Goal: Information Seeking & Learning: Find specific fact

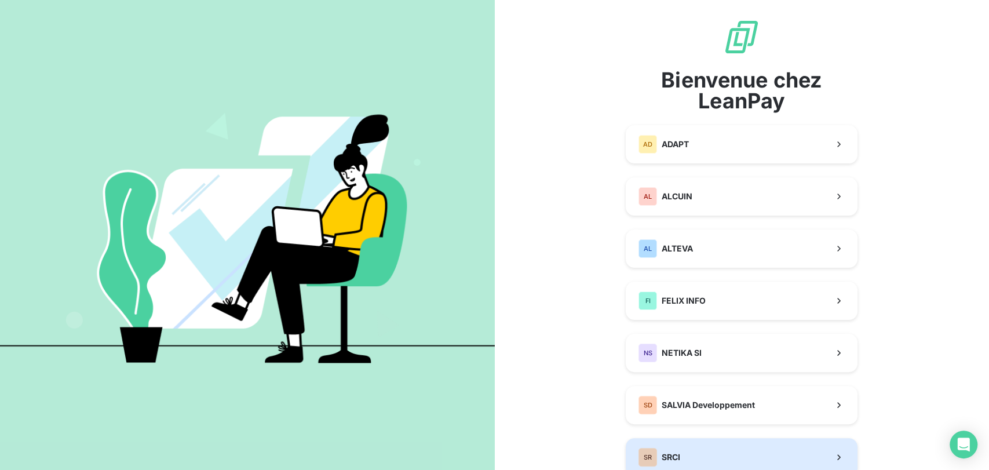
click at [704, 453] on button "SR SRCI" at bounding box center [742, 457] width 232 height 38
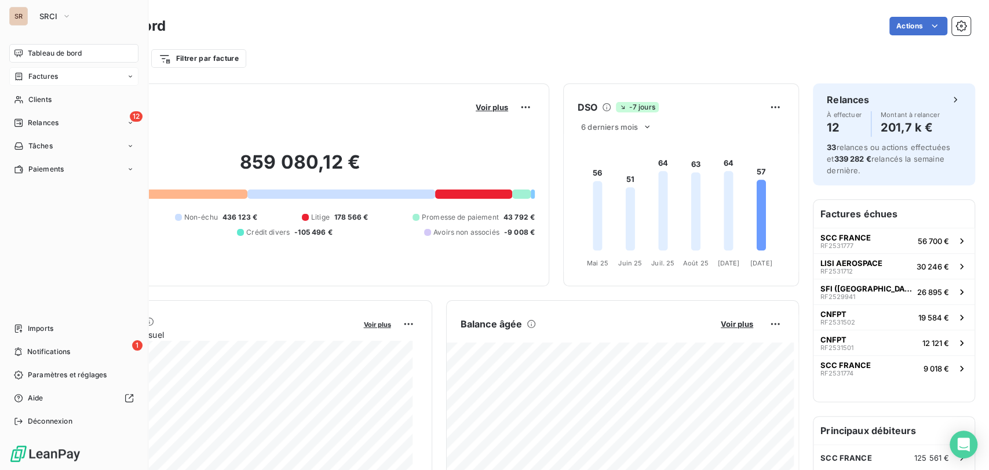
click at [26, 79] on div "Factures" at bounding box center [36, 76] width 44 height 10
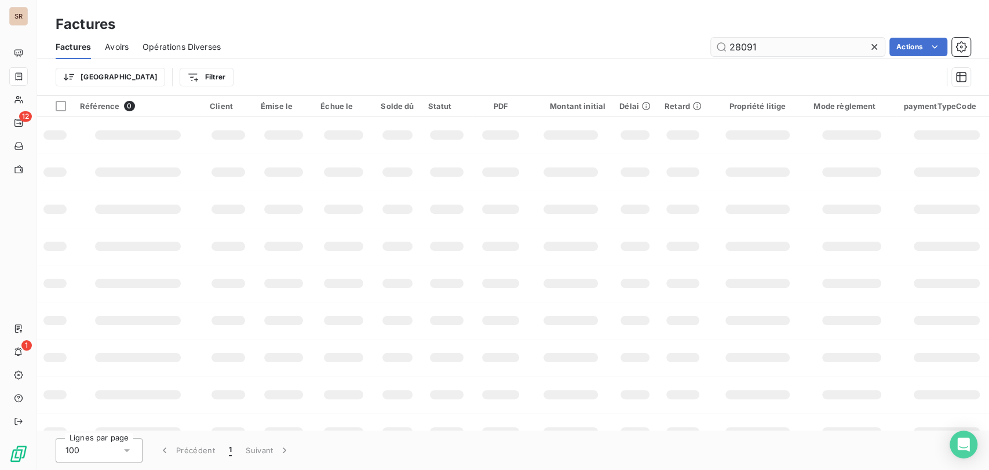
click at [778, 49] on input "28091" at bounding box center [798, 47] width 174 height 19
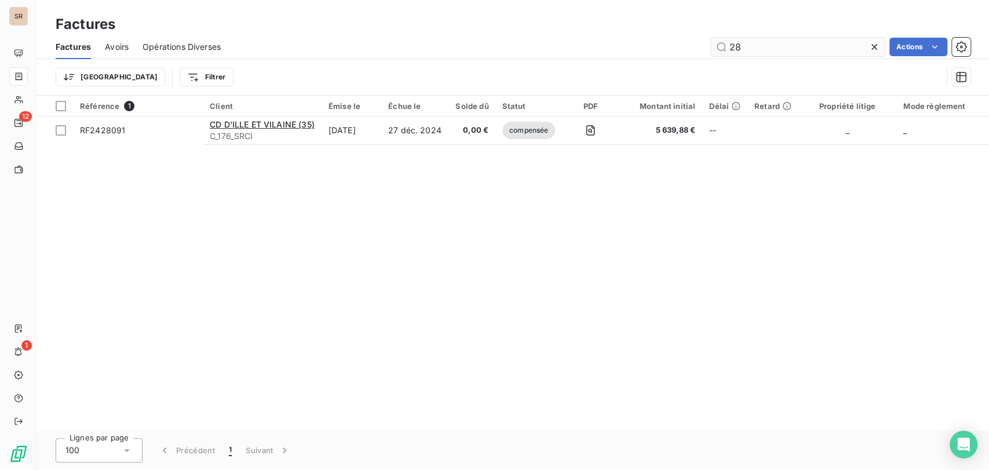
type input "2"
click at [759, 49] on input "19103" at bounding box center [798, 47] width 174 height 19
type input "1"
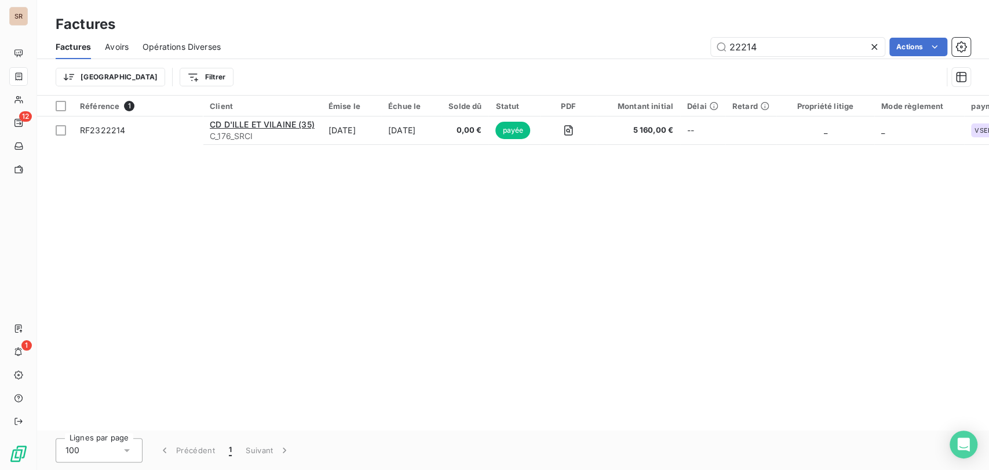
drag, startPoint x: 761, startPoint y: 48, endPoint x: 659, endPoint y: 52, distance: 101.5
click at [659, 52] on div "22214 Actions" at bounding box center [603, 47] width 736 height 19
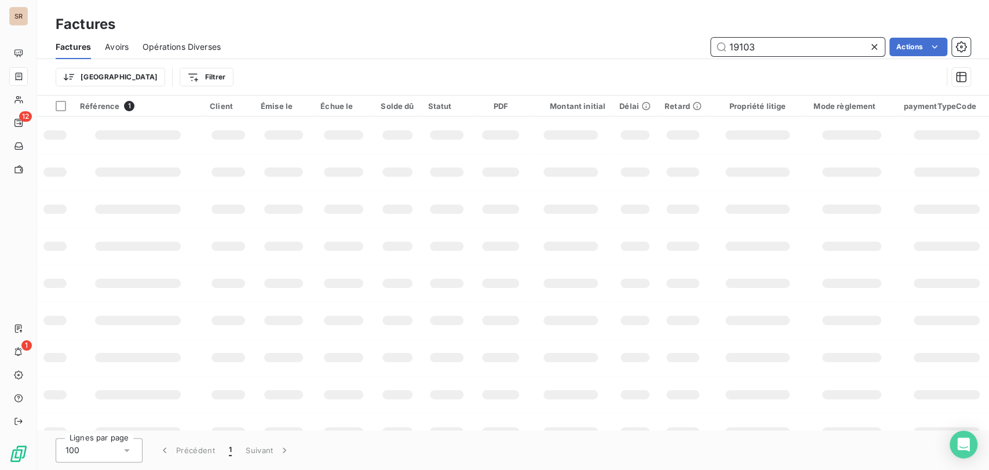
drag, startPoint x: 768, startPoint y: 44, endPoint x: 755, endPoint y: 44, distance: 12.2
click at [755, 44] on input "19103" at bounding box center [798, 47] width 174 height 19
type input "1"
click at [755, 44] on input "text" at bounding box center [798, 47] width 174 height 19
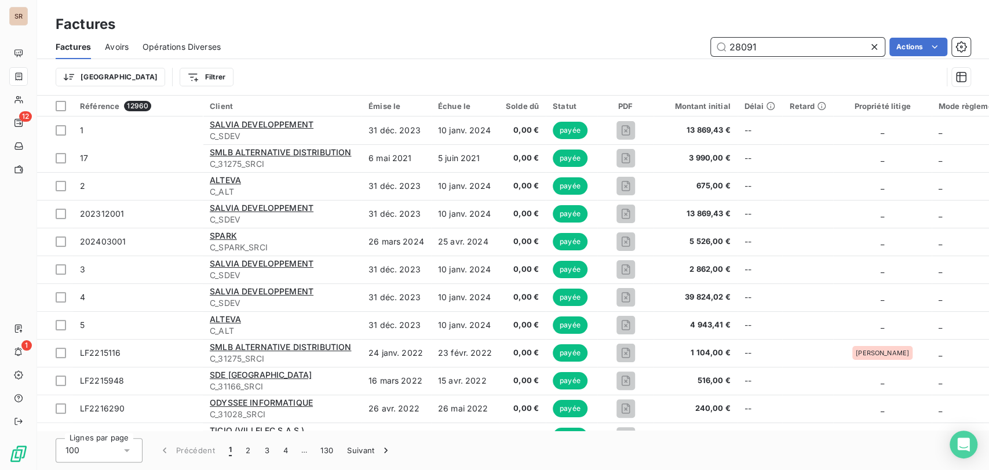
type input "28091"
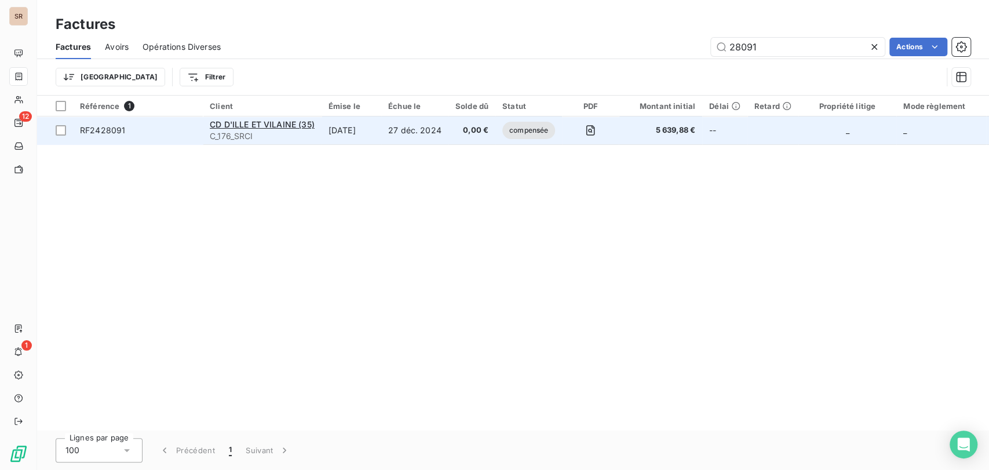
click at [111, 133] on span "RF2428091" at bounding box center [102, 130] width 45 height 10
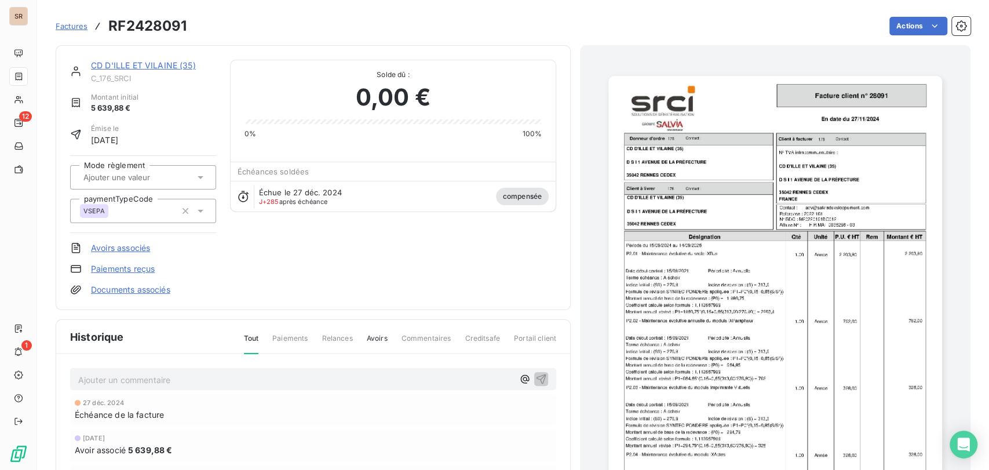
click at [732, 230] on img "button" at bounding box center [775, 312] width 334 height 472
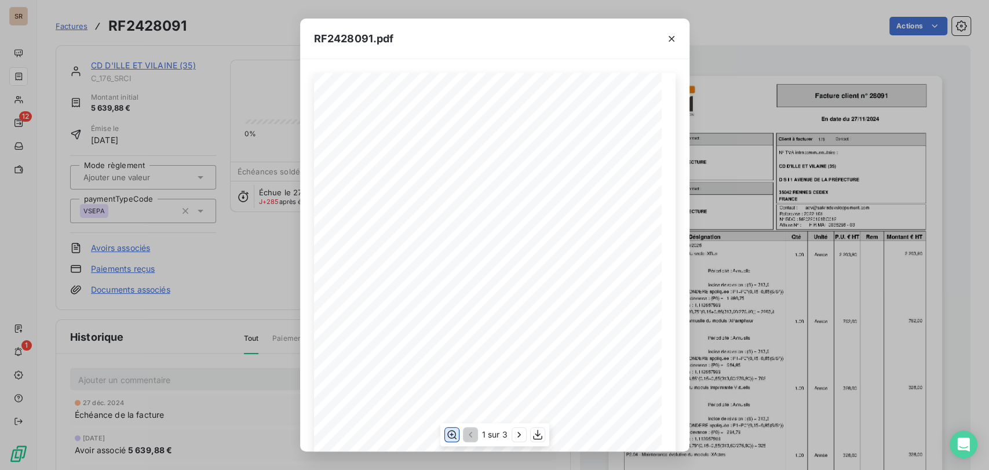
click at [450, 432] on icon "button" at bounding box center [451, 435] width 12 height 12
click at [672, 41] on icon "button" at bounding box center [672, 39] width 12 height 12
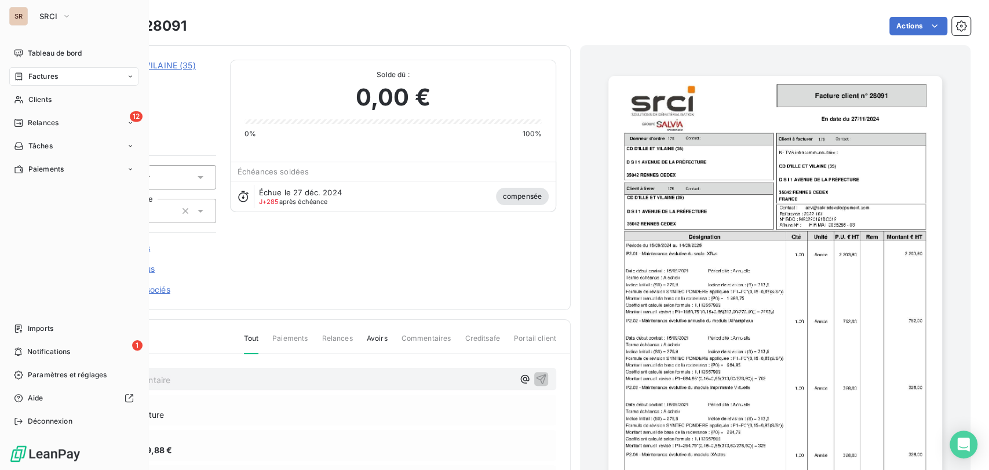
click at [38, 75] on span "Factures" at bounding box center [43, 76] width 30 height 10
click at [38, 78] on span "Factures" at bounding box center [43, 76] width 30 height 10
click at [48, 99] on span "Factures" at bounding box center [43, 99] width 30 height 10
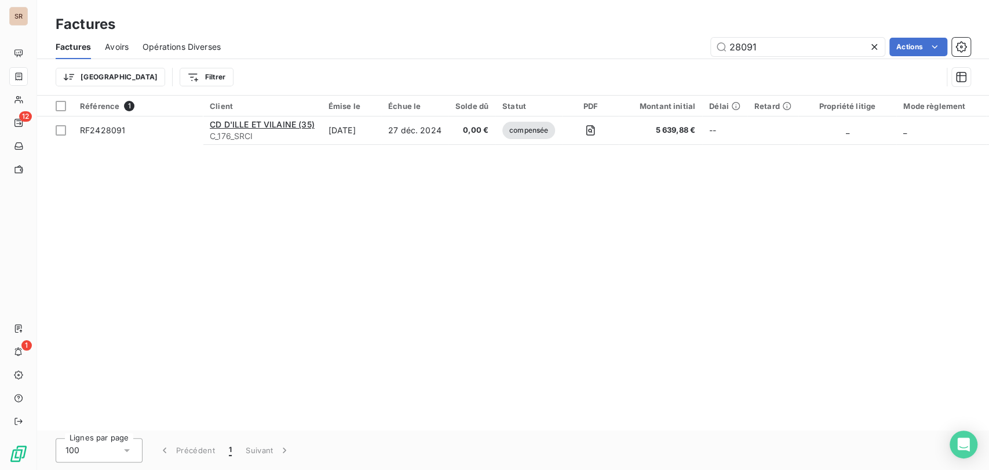
drag, startPoint x: 769, startPoint y: 52, endPoint x: 619, endPoint y: 53, distance: 150.6
click at [620, 53] on div "28091 Actions" at bounding box center [603, 47] width 736 height 19
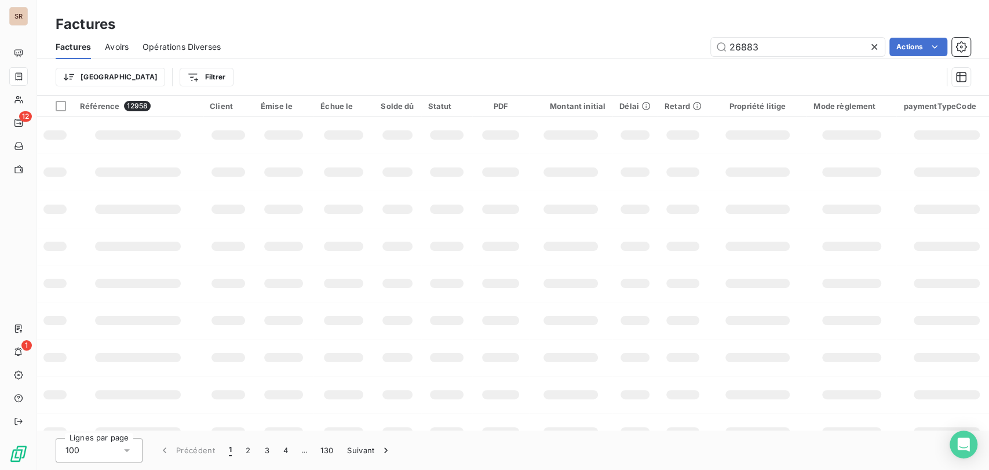
type input "26883"
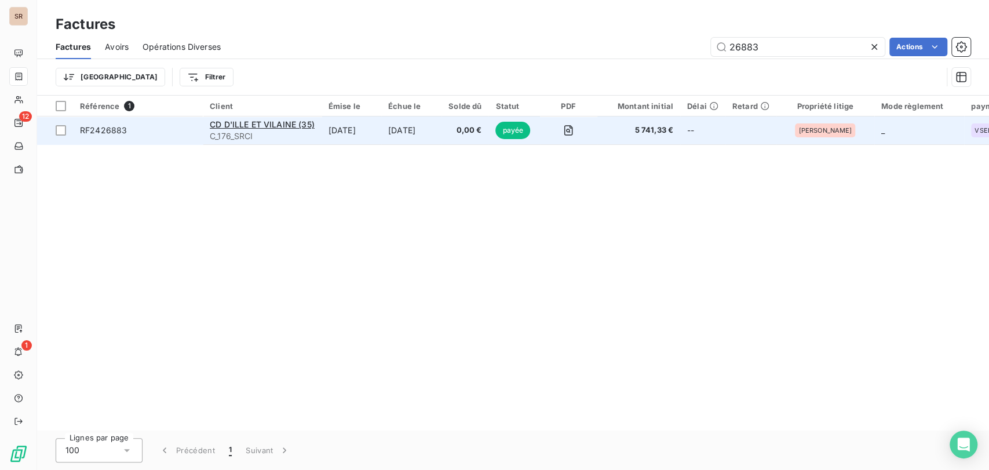
click at [102, 131] on span "RF2426883" at bounding box center [103, 130] width 47 height 10
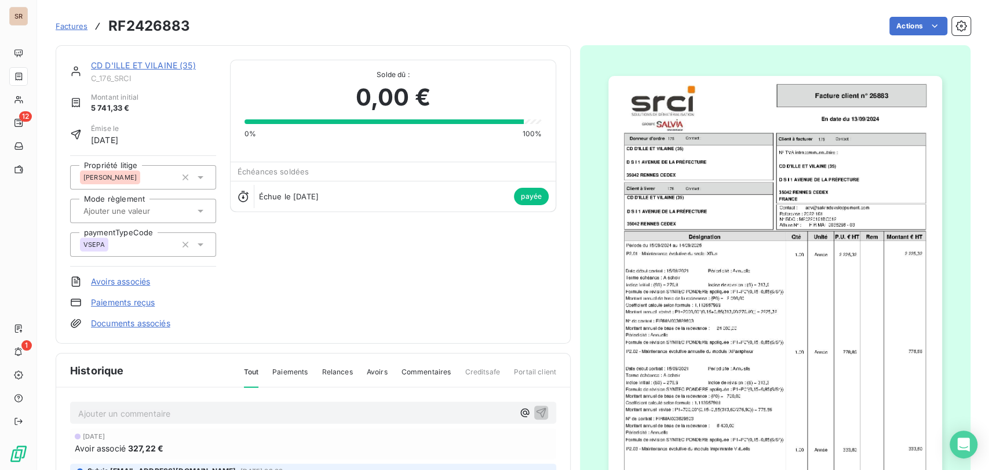
click at [746, 255] on img "button" at bounding box center [775, 312] width 334 height 472
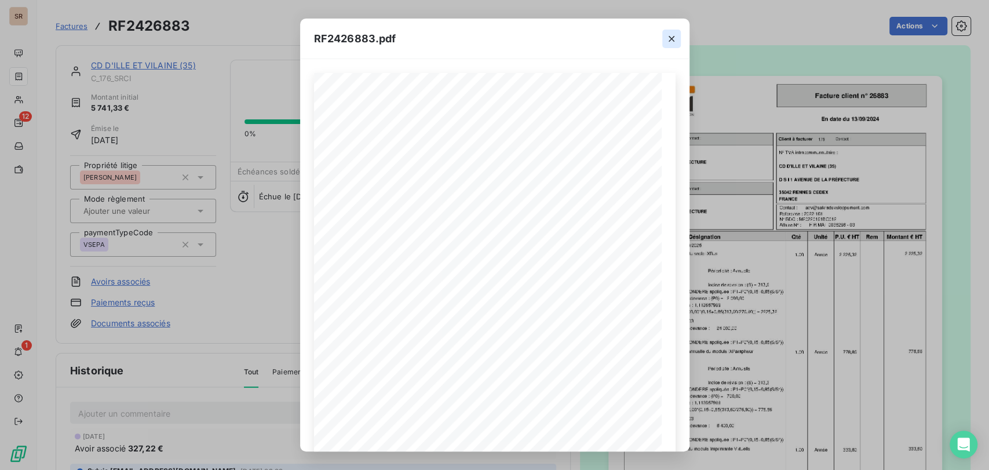
click at [676, 39] on icon "button" at bounding box center [672, 39] width 12 height 12
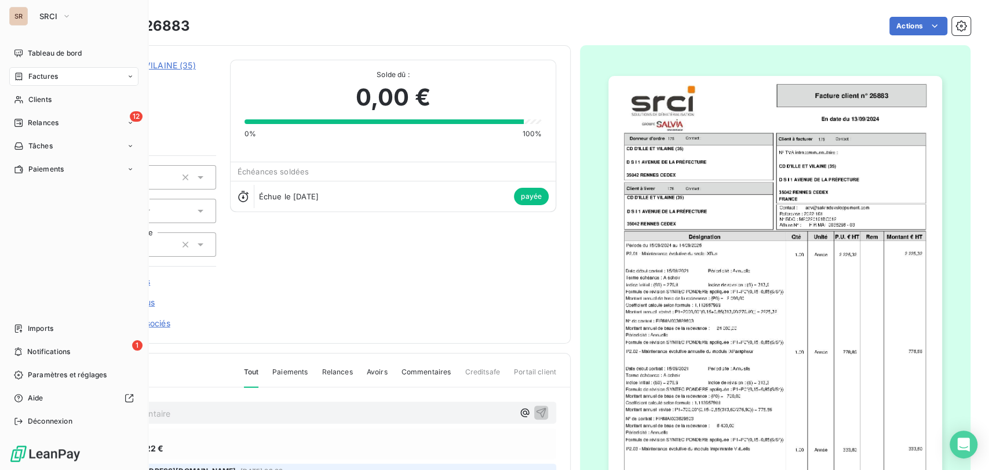
click at [51, 80] on span "Factures" at bounding box center [43, 76] width 30 height 10
click at [50, 122] on div "Avoirs" at bounding box center [80, 123] width 115 height 19
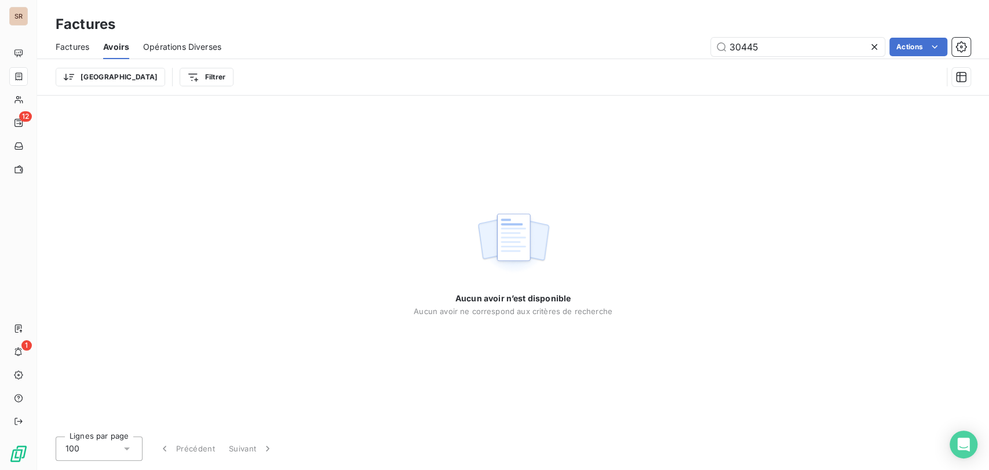
drag, startPoint x: 769, startPoint y: 43, endPoint x: 657, endPoint y: 41, distance: 111.8
click at [658, 42] on div "30445 Actions" at bounding box center [602, 47] width 735 height 19
type input "28087"
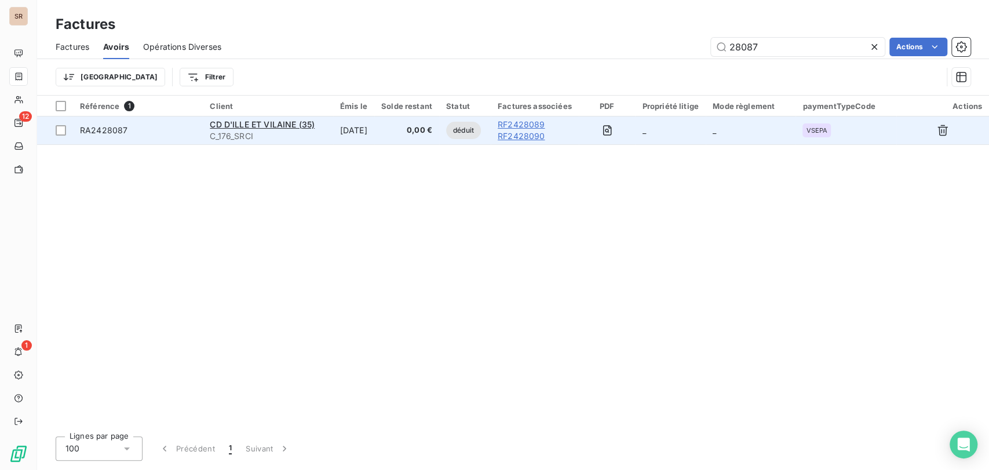
click at [111, 130] on span "RA2428087" at bounding box center [104, 130] width 48 height 10
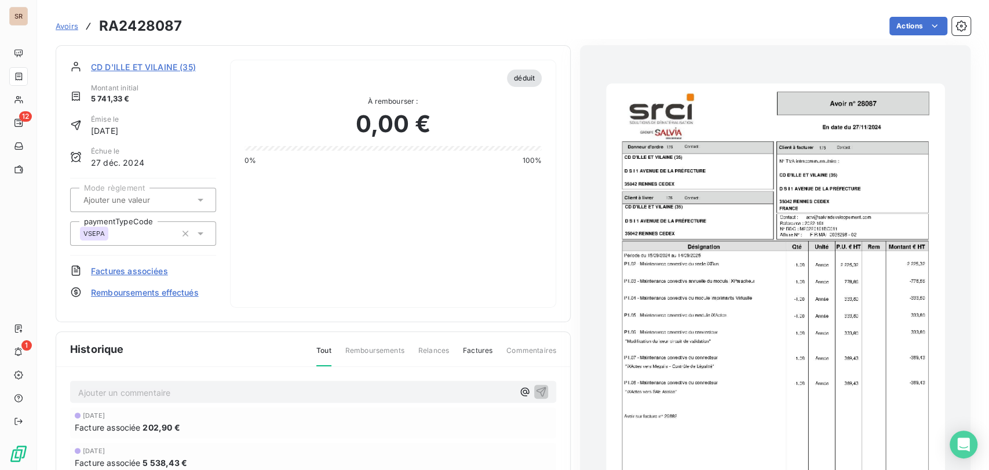
click at [755, 247] on img "button" at bounding box center [775, 322] width 339 height 479
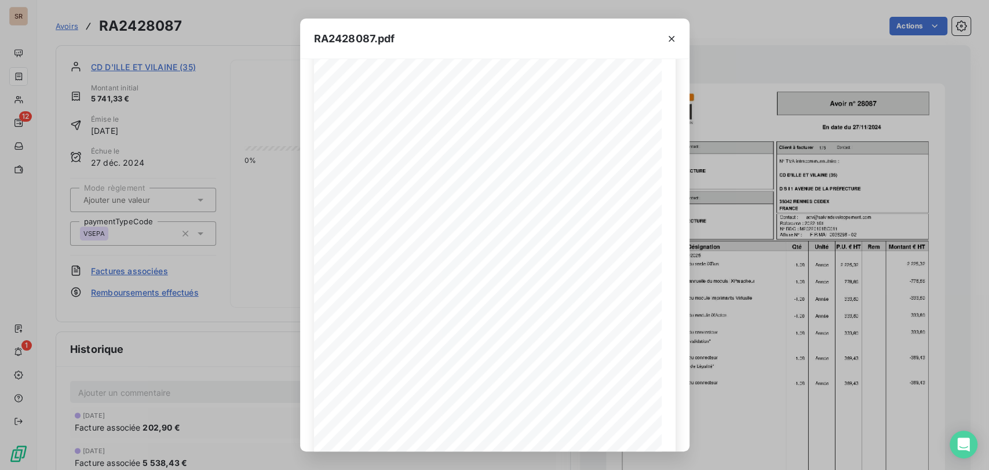
scroll to position [133, 0]
click at [513, 436] on icon "button" at bounding box center [519, 435] width 12 height 12
drag, startPoint x: 671, startPoint y: 38, endPoint x: 714, endPoint y: 24, distance: 45.3
click at [671, 38] on icon "button" at bounding box center [672, 39] width 6 height 6
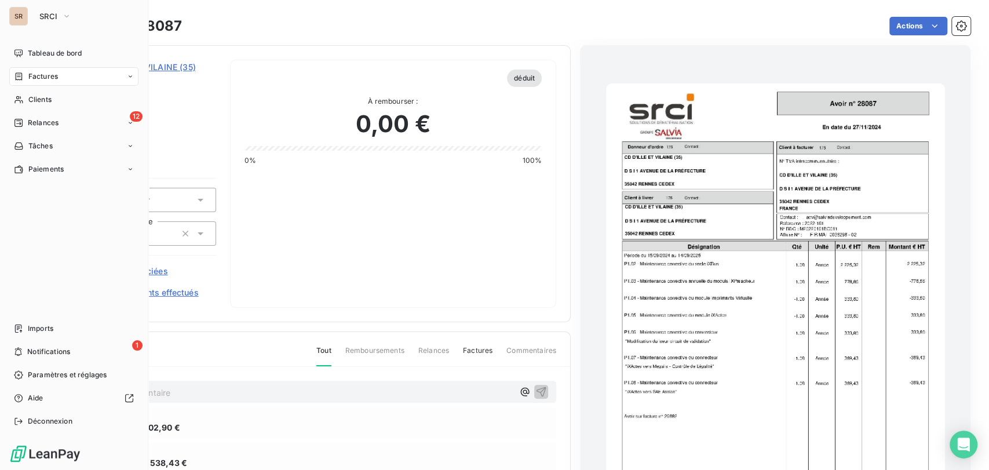
click at [43, 71] on span "Factures" at bounding box center [43, 76] width 30 height 10
click at [52, 100] on span "Factures" at bounding box center [43, 99] width 30 height 10
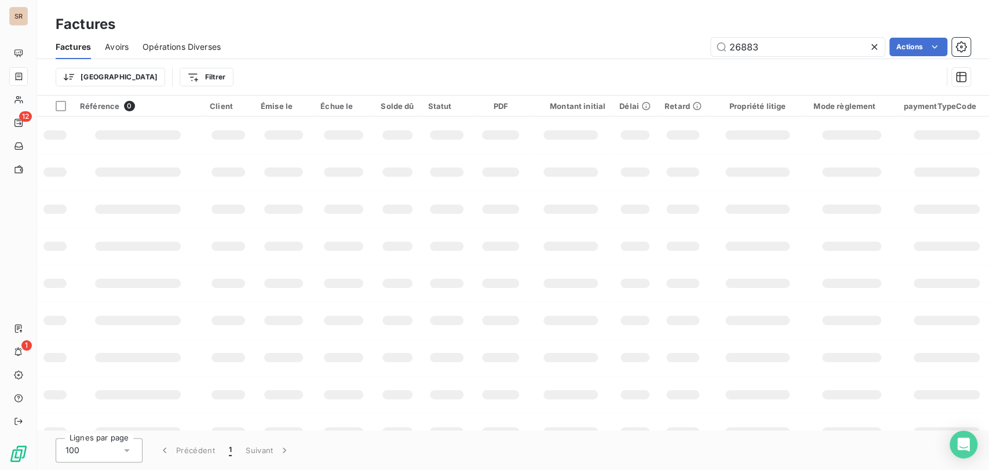
drag, startPoint x: 767, startPoint y: 50, endPoint x: 664, endPoint y: 35, distance: 104.2
click at [665, 35] on div "Factures Avoirs Opérations Diverses 26883 Actions" at bounding box center [513, 47] width 952 height 24
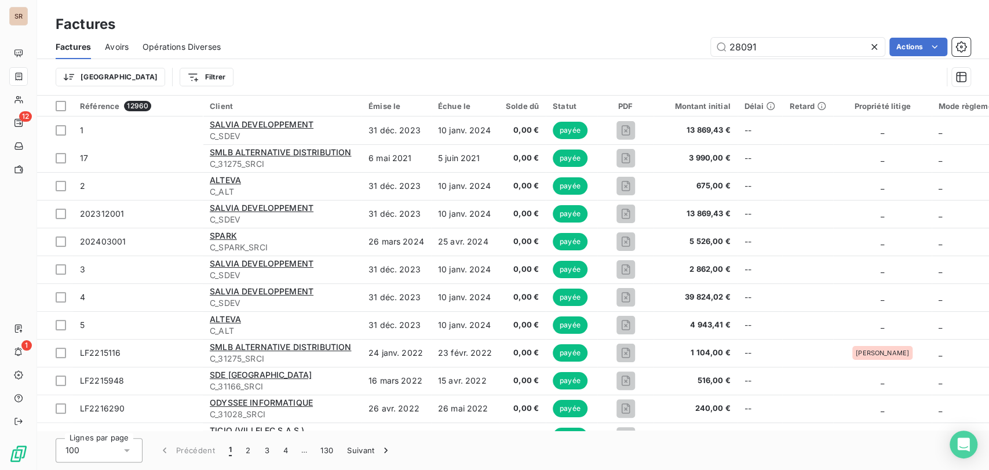
type input "28091"
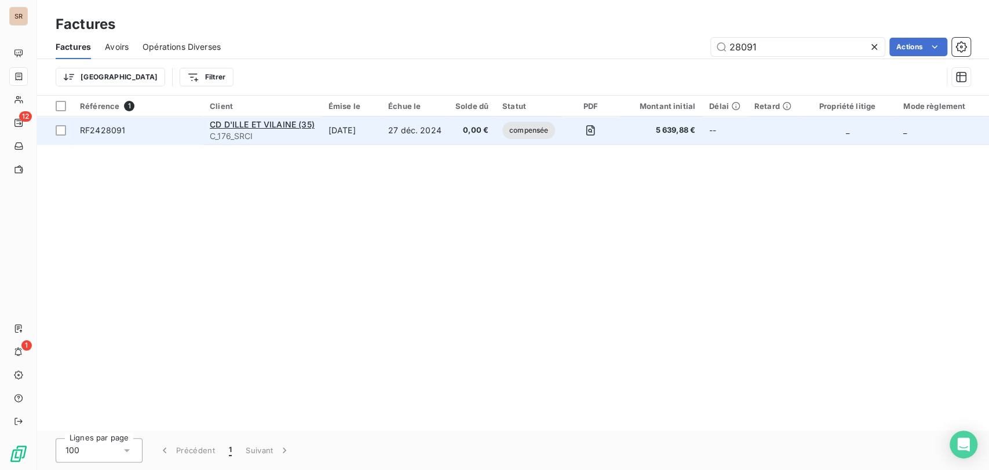
click at [94, 130] on span "RF2428091" at bounding box center [102, 130] width 45 height 10
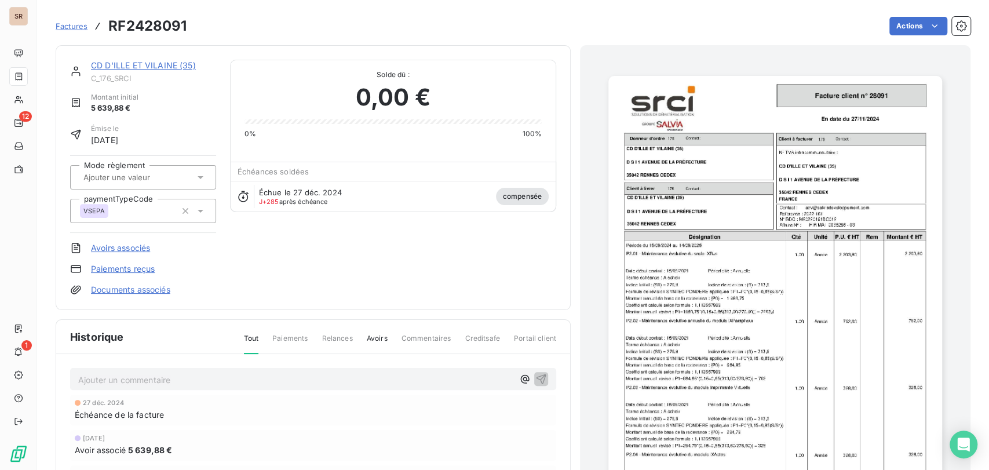
click at [715, 243] on img "button" at bounding box center [775, 312] width 334 height 472
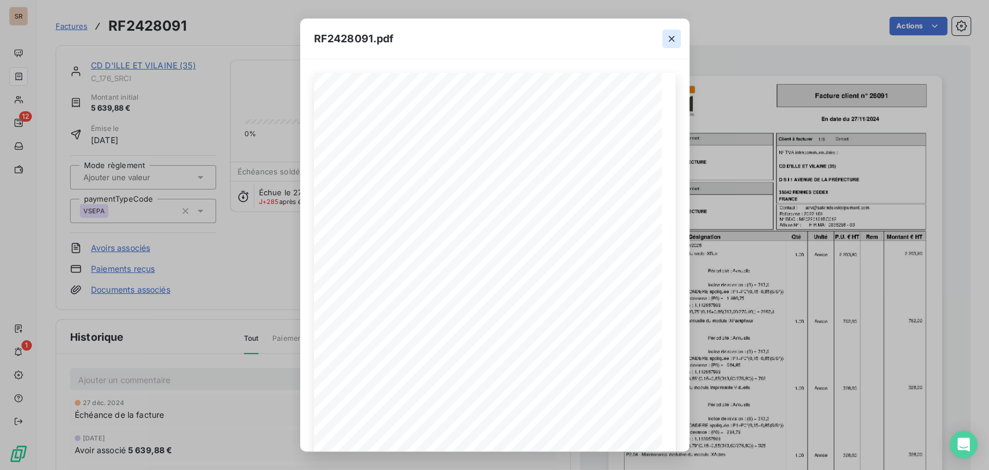
click at [676, 39] on icon "button" at bounding box center [672, 39] width 12 height 12
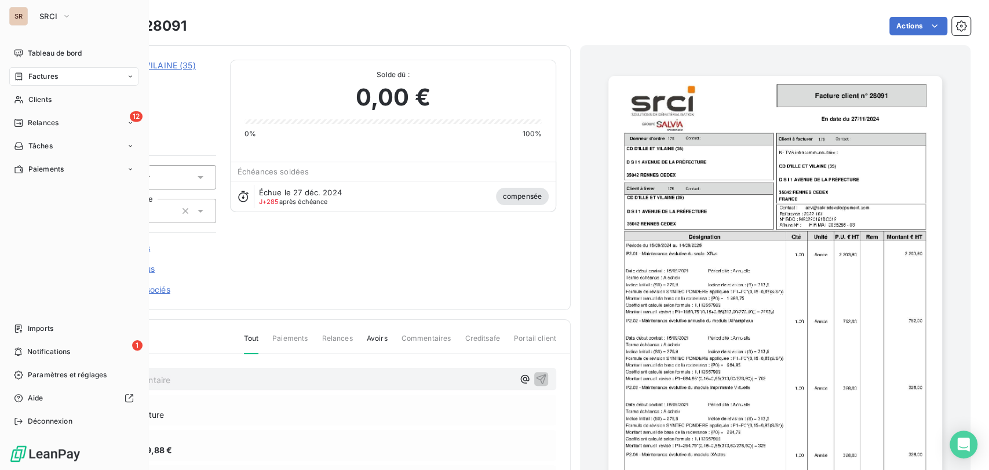
click at [39, 73] on span "Factures" at bounding box center [43, 76] width 30 height 10
click at [38, 76] on span "Factures" at bounding box center [43, 76] width 30 height 10
click at [37, 98] on span "Factures" at bounding box center [43, 99] width 30 height 10
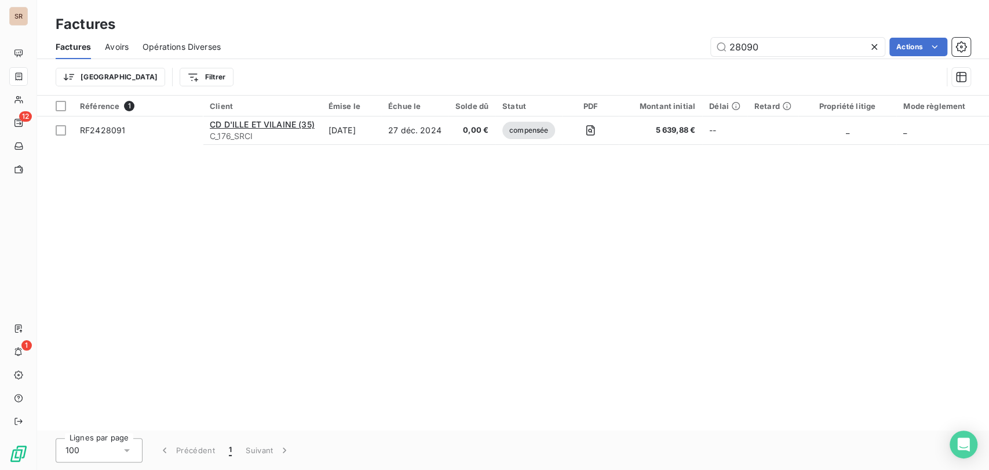
type input "28090"
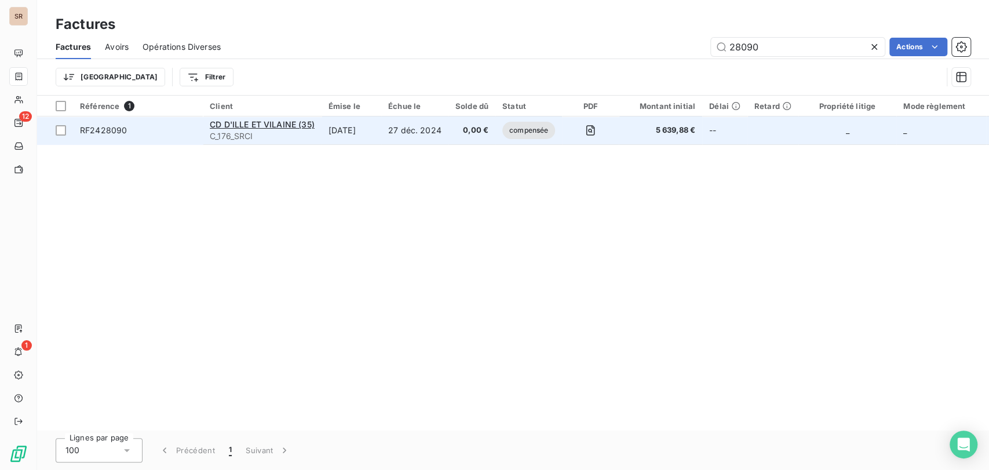
click at [112, 130] on span "RF2428090" at bounding box center [103, 130] width 47 height 10
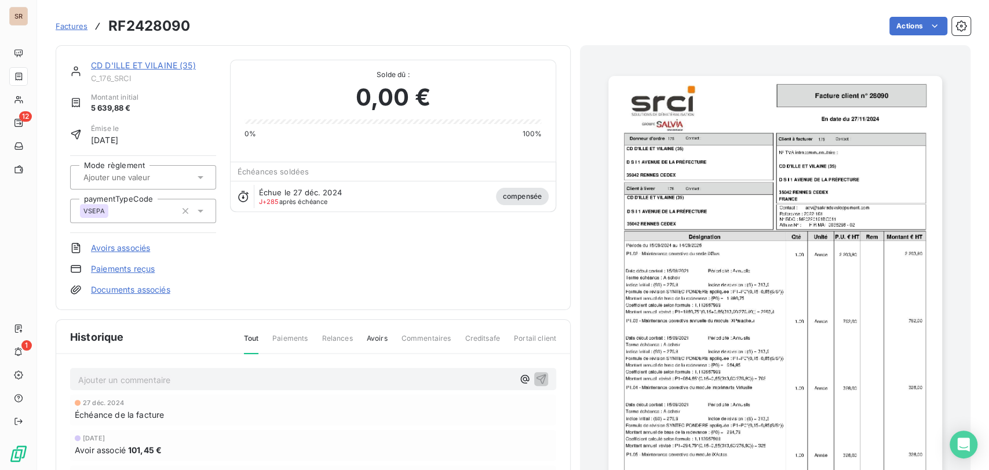
click at [717, 279] on img "button" at bounding box center [775, 312] width 334 height 472
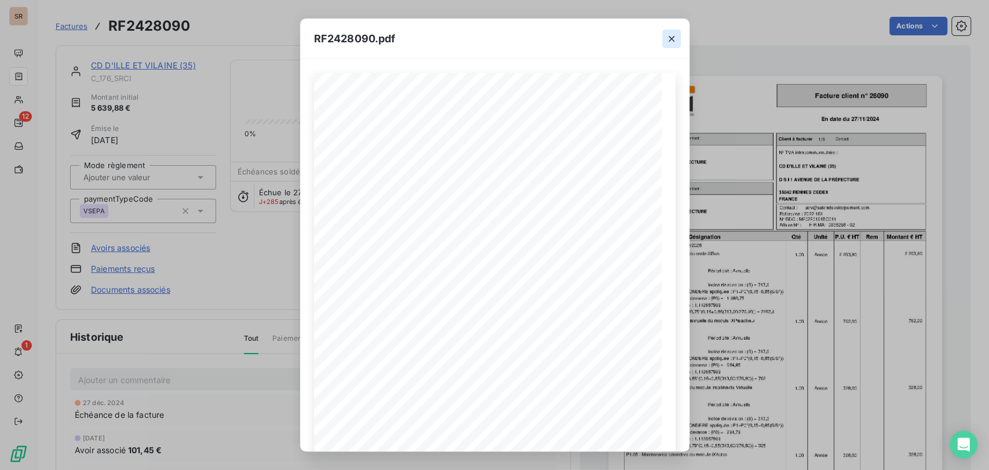
click at [672, 38] on icon "button" at bounding box center [672, 39] width 12 height 12
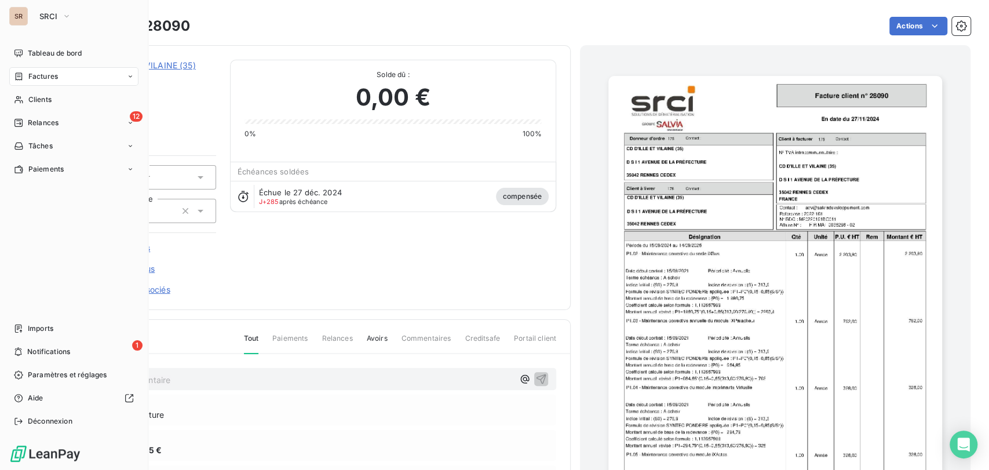
click at [31, 74] on span "Factures" at bounding box center [43, 76] width 30 height 10
click at [47, 78] on span "Factures" at bounding box center [43, 76] width 30 height 10
click at [27, 76] on div "Factures" at bounding box center [36, 76] width 44 height 10
click at [41, 102] on span "Factures" at bounding box center [43, 99] width 30 height 10
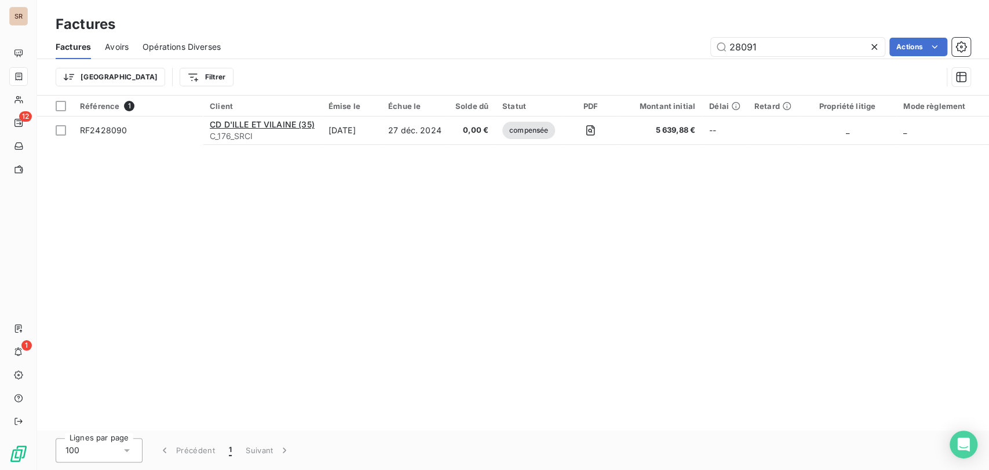
type input "28091"
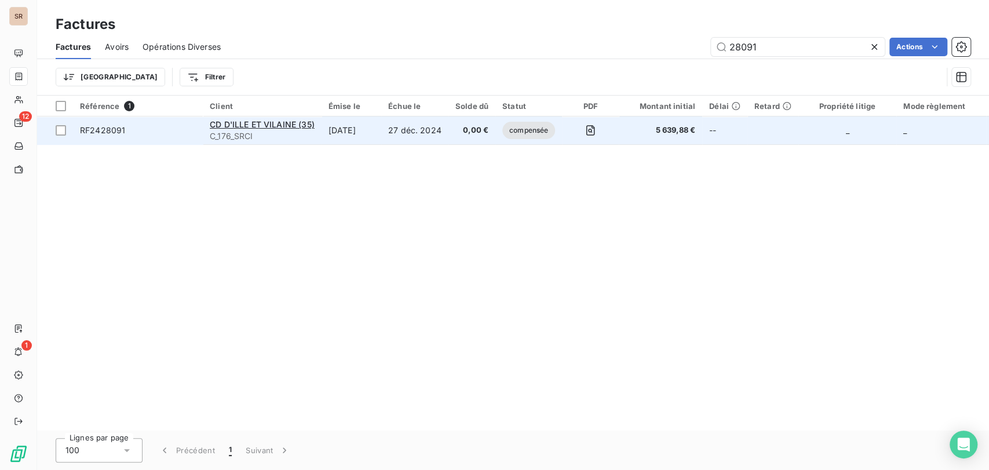
click at [103, 127] on span "RF2428091" at bounding box center [102, 130] width 45 height 10
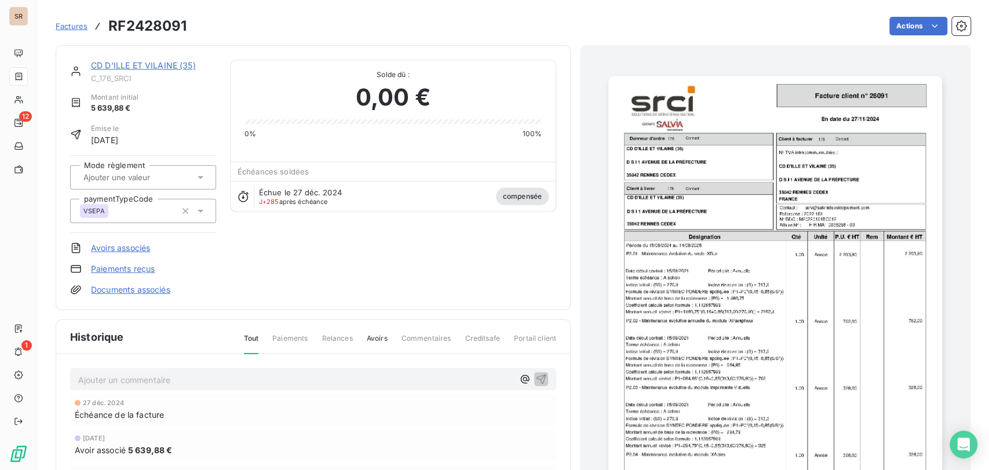
click at [672, 198] on img "button" at bounding box center [775, 312] width 334 height 472
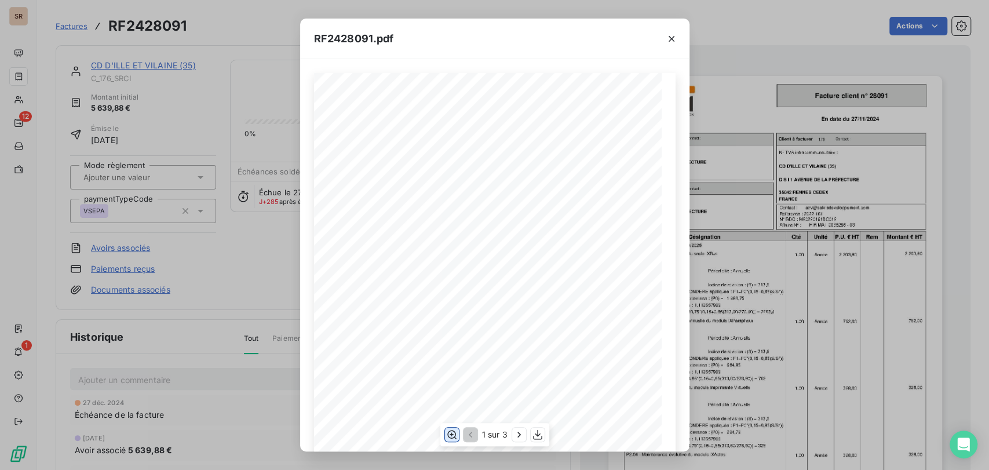
click at [451, 434] on icon "button" at bounding box center [451, 434] width 9 height 9
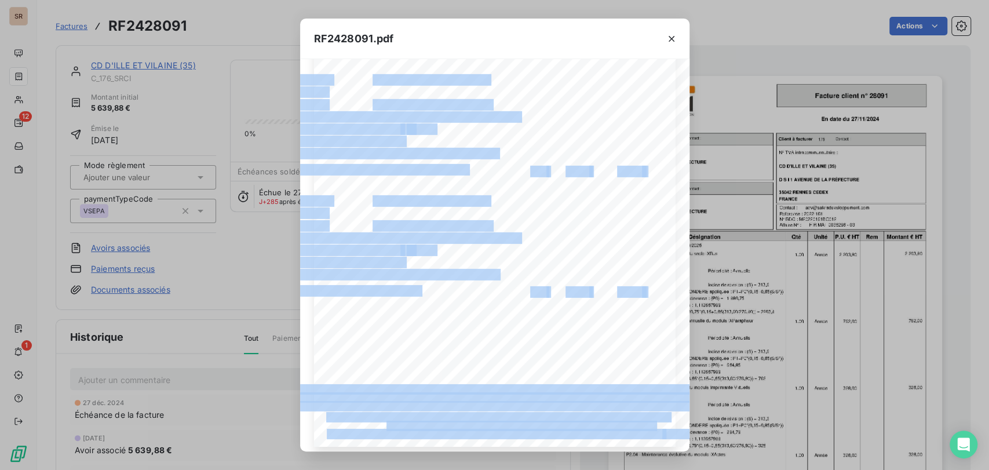
scroll to position [474, 0]
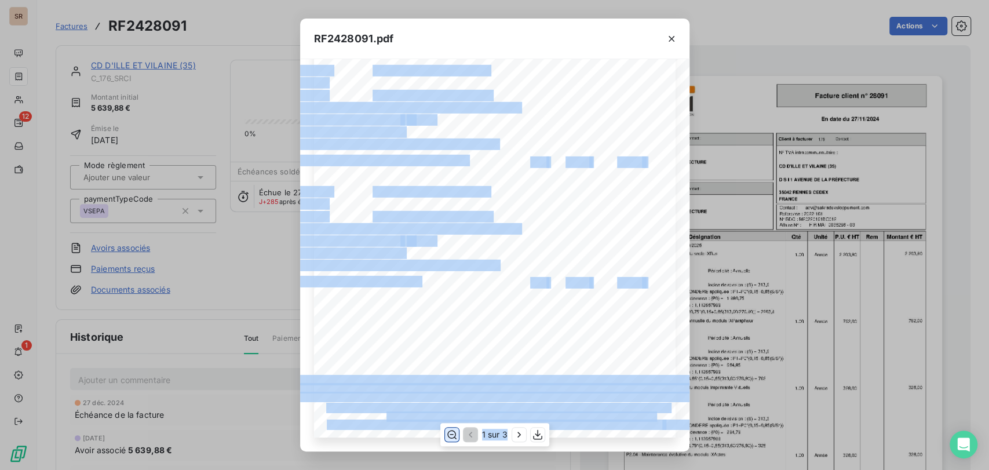
click at [535, 334] on div "FIR MAI 0038298 - 03 [DATE] En date du Client à livrer Donneur d'ordre 176 [STR…" at bounding box center [494, 23] width 361 height 828
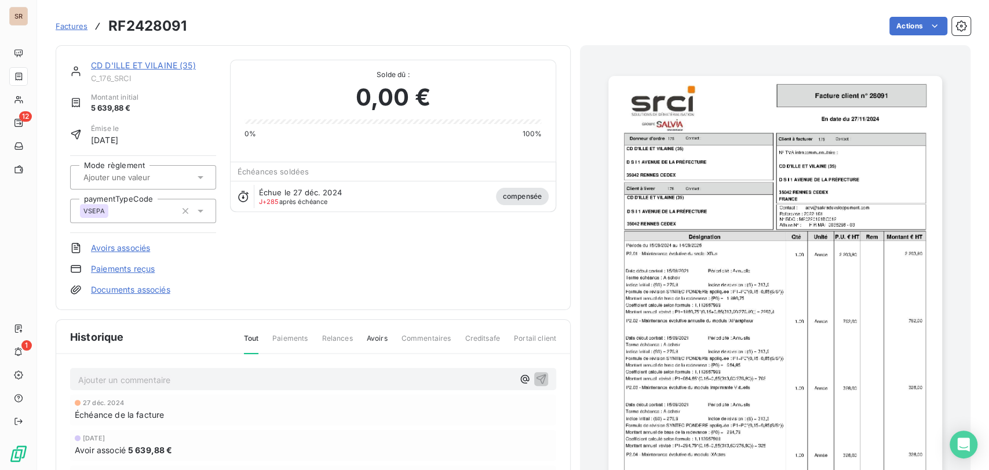
click at [708, 309] on img "button" at bounding box center [775, 312] width 334 height 472
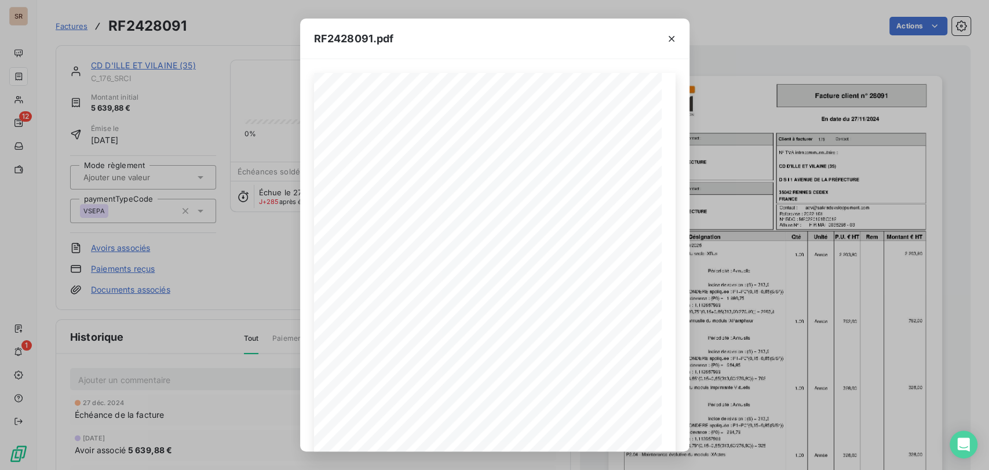
drag, startPoint x: 670, startPoint y: 36, endPoint x: 629, endPoint y: 36, distance: 41.1
click at [670, 36] on icon "button" at bounding box center [672, 39] width 12 height 12
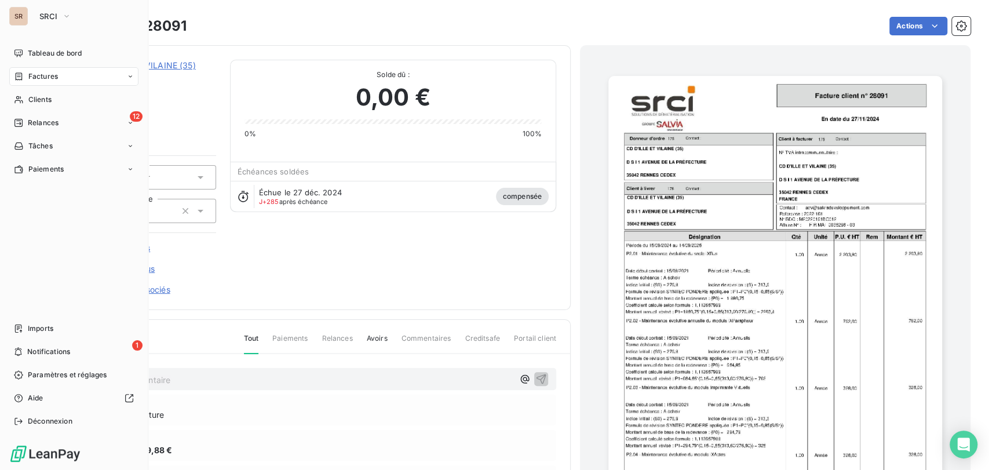
click at [38, 75] on span "Factures" at bounding box center [43, 76] width 30 height 10
click at [64, 101] on div "Factures" at bounding box center [80, 99] width 115 height 19
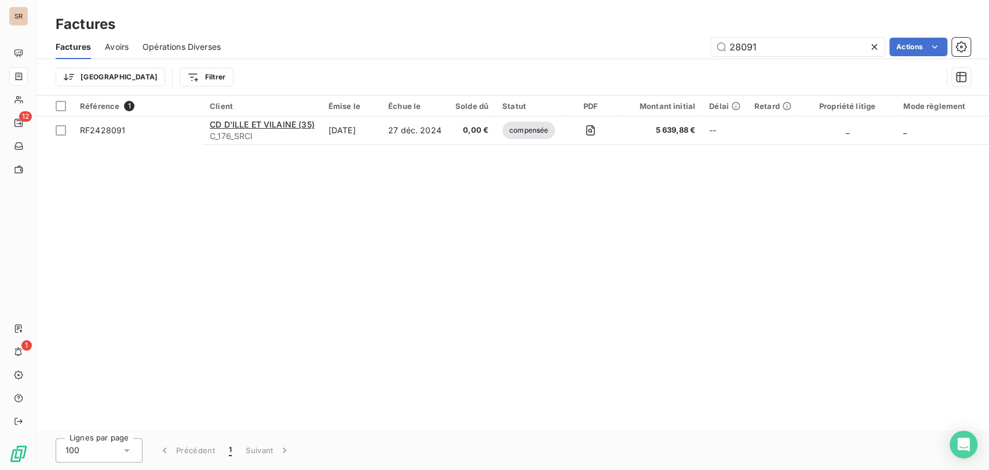
drag, startPoint x: 733, startPoint y: 48, endPoint x: 655, endPoint y: 45, distance: 78.3
click at [656, 48] on div "28091 Actions" at bounding box center [603, 47] width 736 height 19
type input "26883"
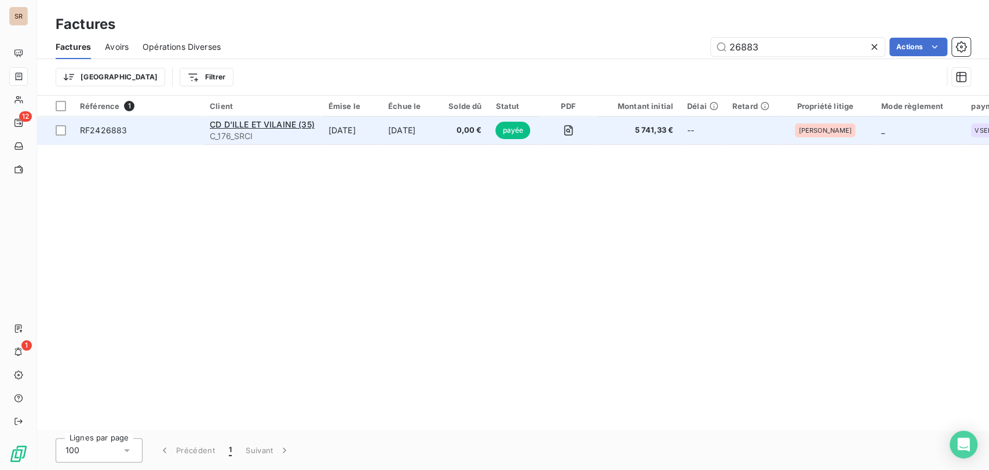
click at [95, 133] on span "RF2426883" at bounding box center [103, 130] width 47 height 10
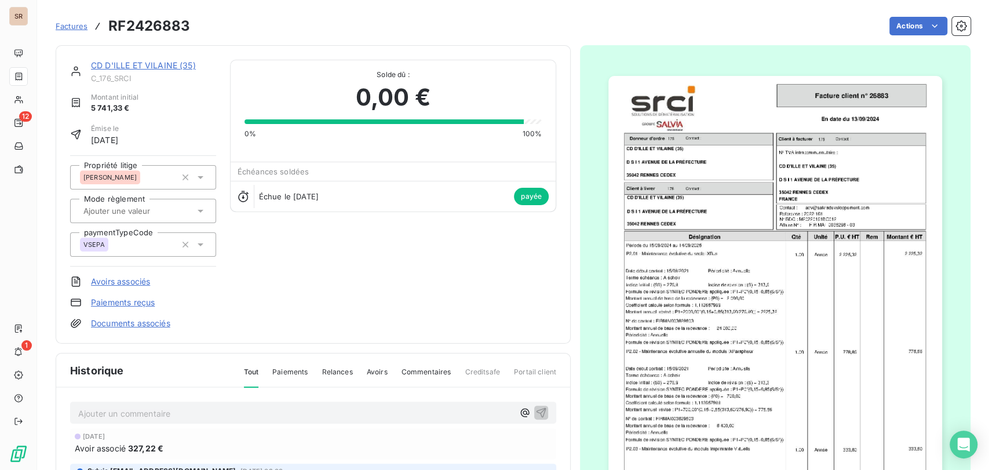
click at [686, 199] on img "button" at bounding box center [775, 312] width 334 height 472
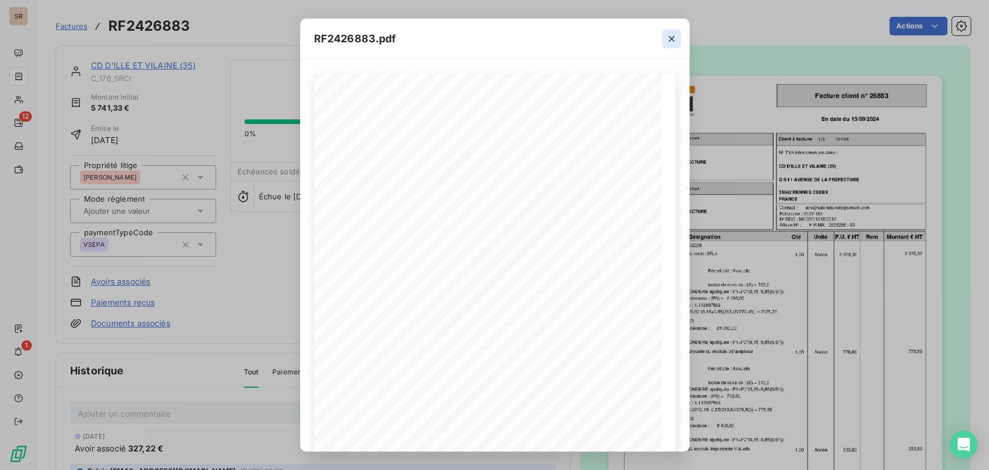
click at [677, 38] on icon "button" at bounding box center [672, 39] width 12 height 12
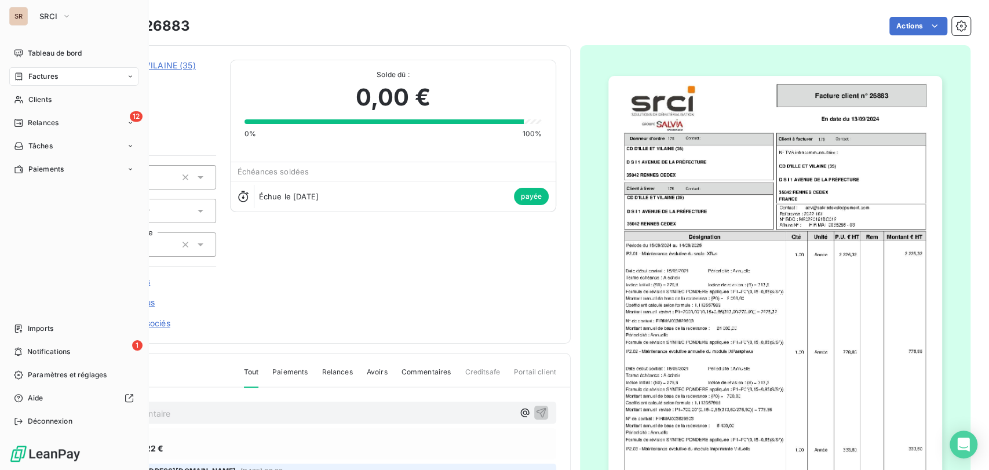
click at [28, 77] on span "Factures" at bounding box center [43, 76] width 30 height 10
click at [49, 101] on span "Factures" at bounding box center [43, 99] width 30 height 10
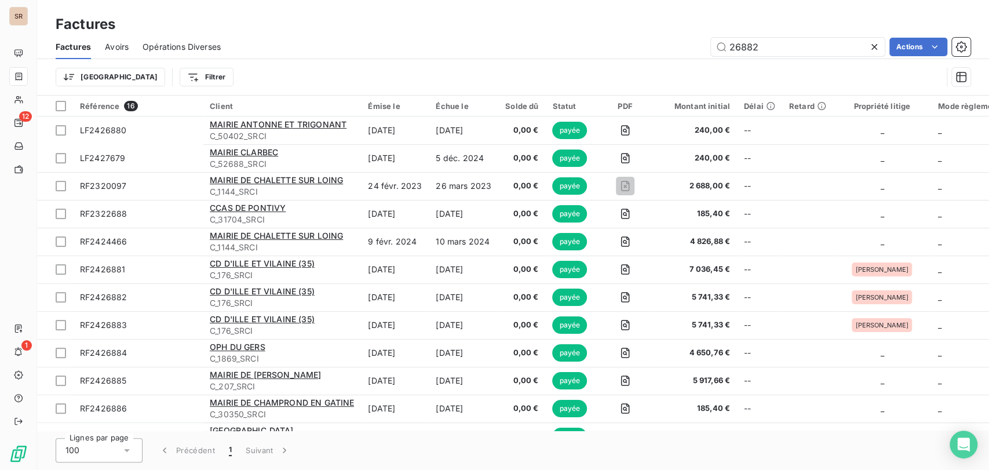
type input "26882"
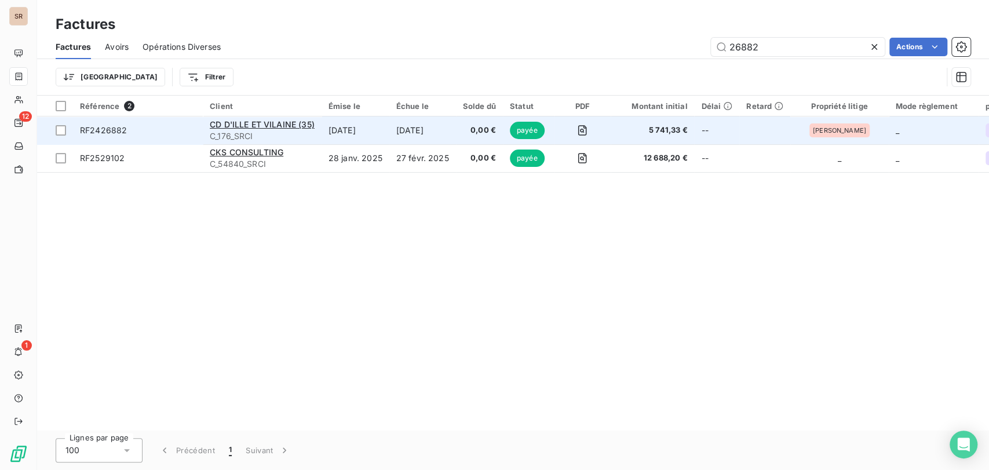
click at [108, 133] on span "RF2426882" at bounding box center [103, 130] width 47 height 10
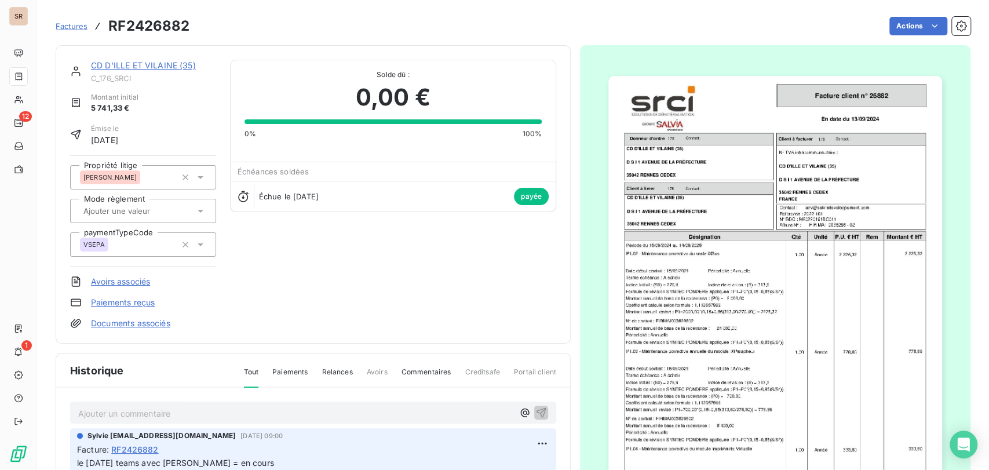
click at [731, 251] on img "button" at bounding box center [775, 312] width 334 height 472
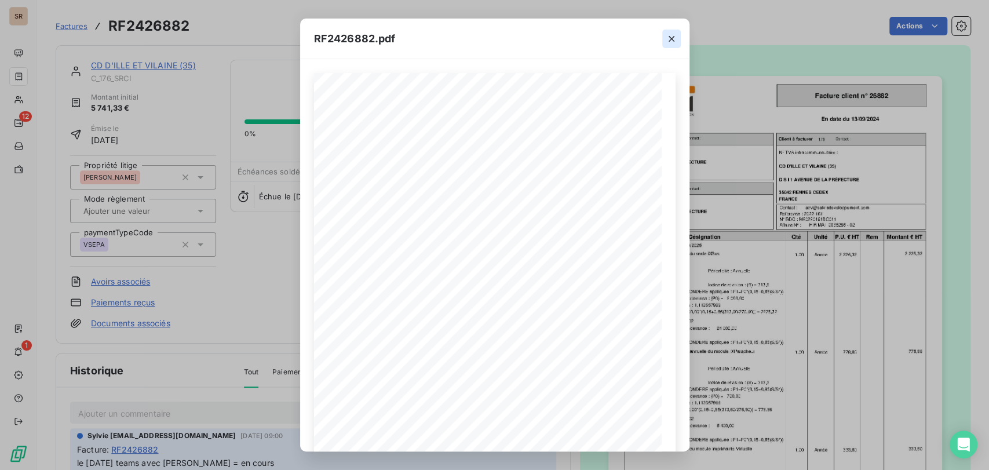
click at [667, 40] on icon "button" at bounding box center [672, 39] width 12 height 12
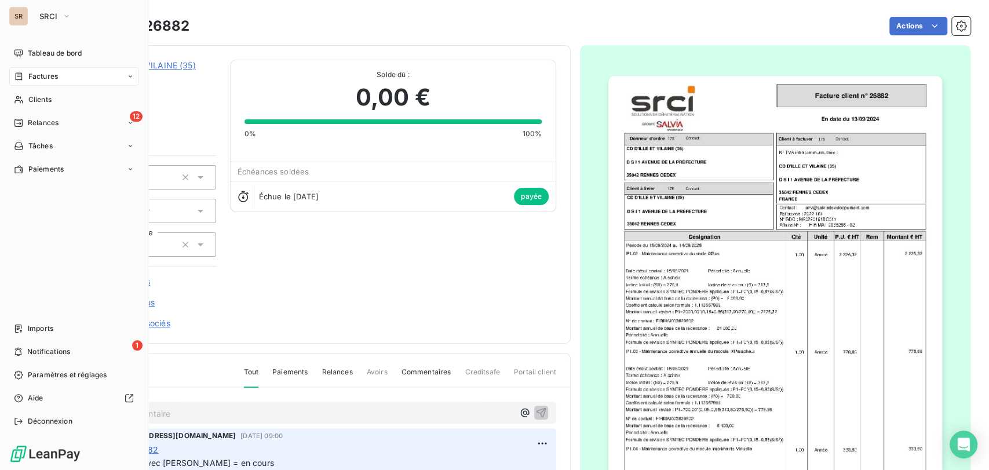
click at [14, 72] on icon at bounding box center [19, 76] width 10 height 9
click at [28, 80] on span "Factures" at bounding box center [43, 76] width 30 height 10
click at [25, 76] on div "Factures" at bounding box center [36, 76] width 44 height 10
click at [28, 99] on span "Factures" at bounding box center [43, 99] width 30 height 10
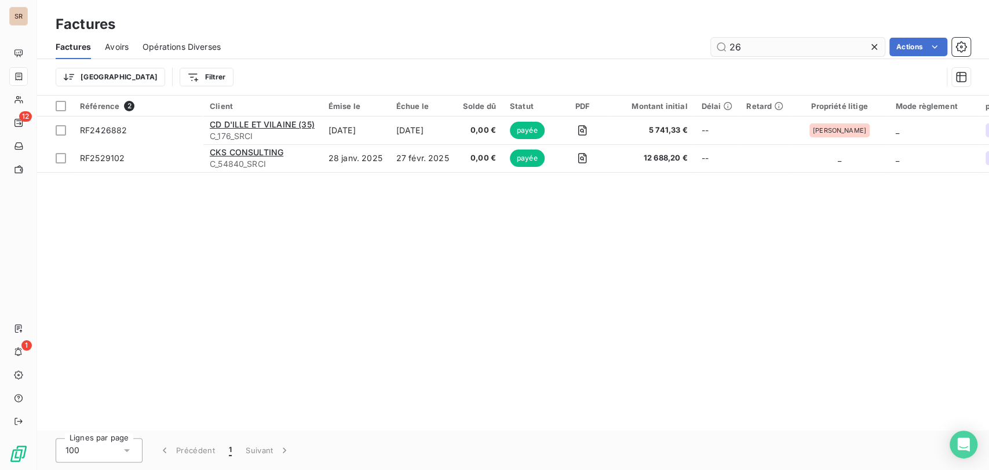
type input "2"
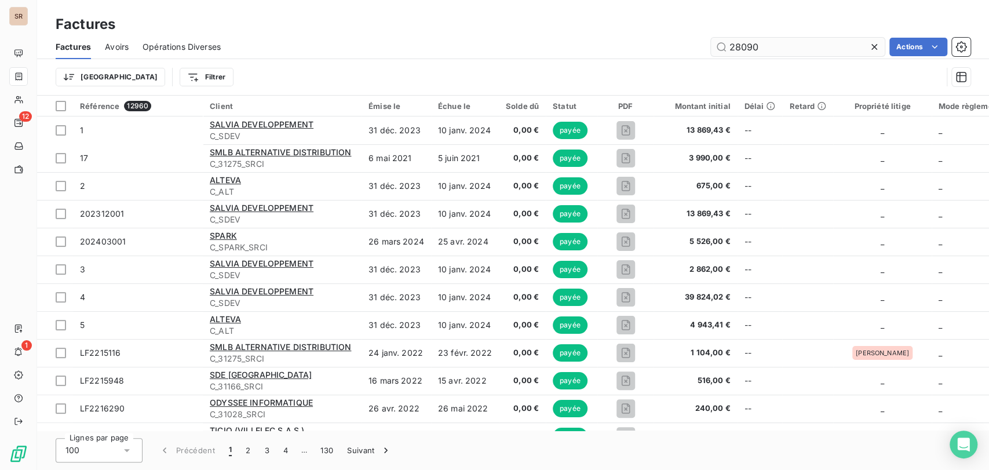
type input "28090"
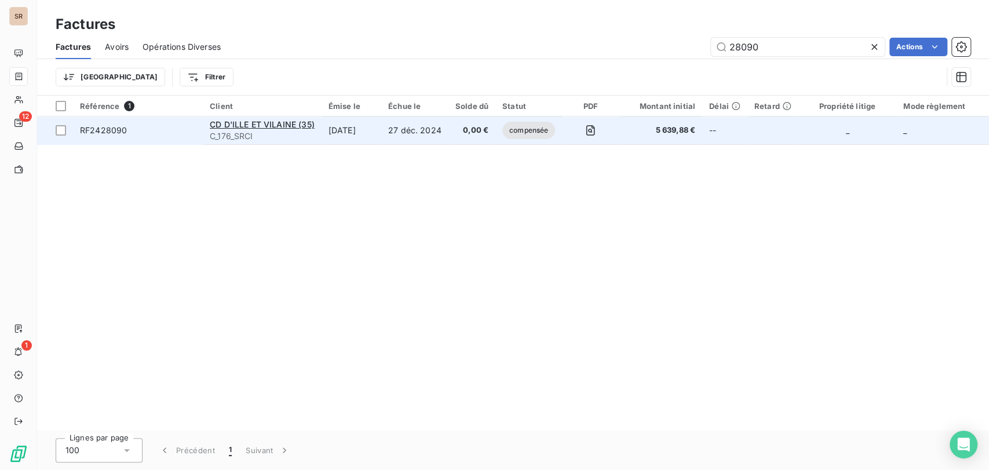
click at [93, 126] on span "RF2428090" at bounding box center [103, 130] width 47 height 10
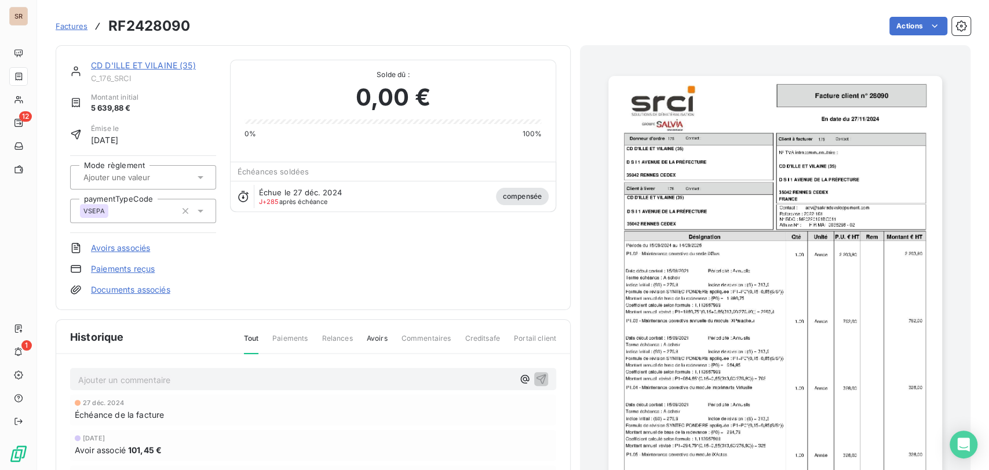
click at [796, 188] on img "button" at bounding box center [775, 312] width 334 height 472
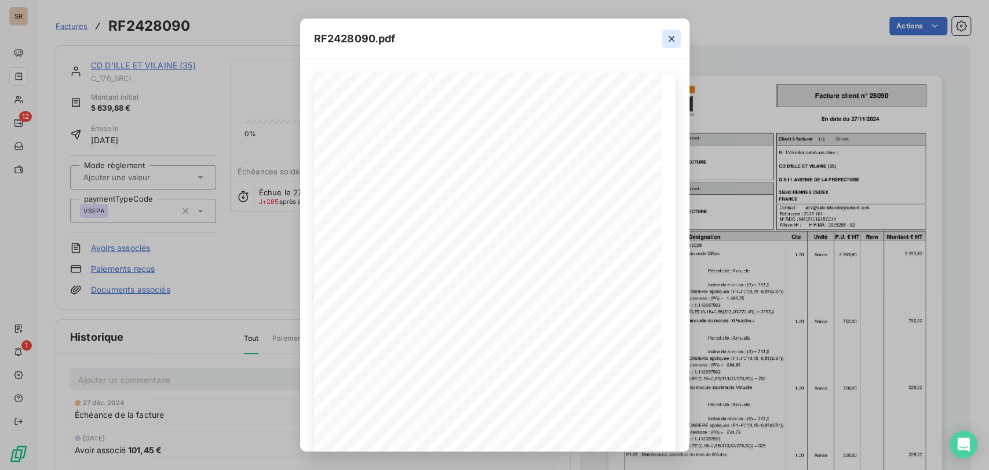
click at [674, 35] on icon "button" at bounding box center [672, 39] width 12 height 12
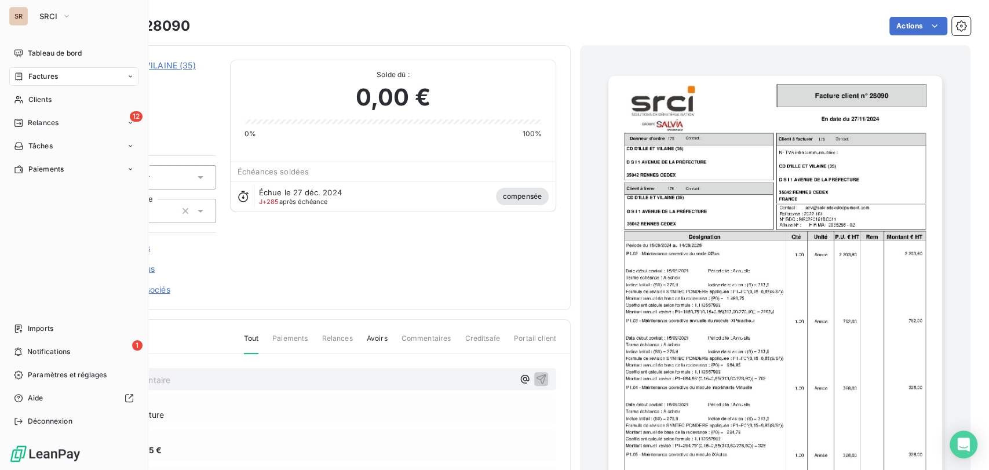
click at [33, 75] on span "Factures" at bounding box center [43, 76] width 30 height 10
click at [38, 103] on span "Factures" at bounding box center [43, 99] width 30 height 10
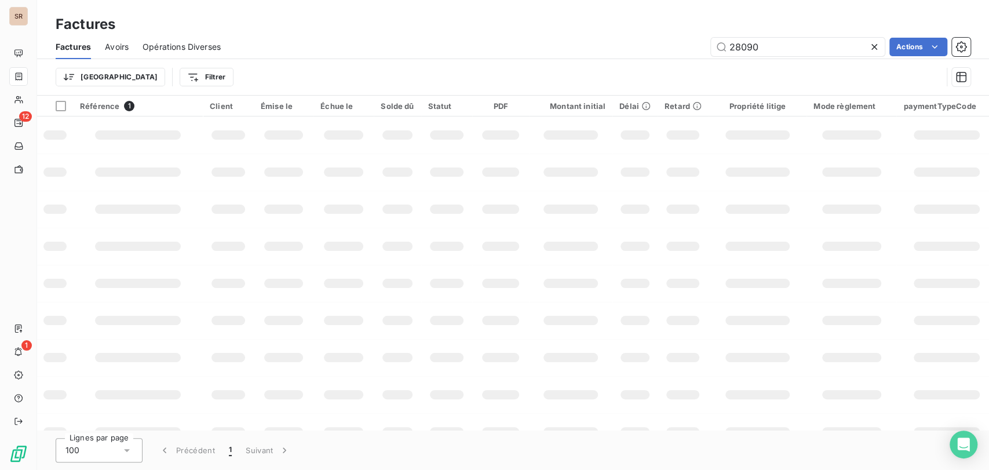
drag, startPoint x: 758, startPoint y: 43, endPoint x: 654, endPoint y: 43, distance: 103.7
click at [658, 43] on div "28090 Actions" at bounding box center [603, 47] width 736 height 19
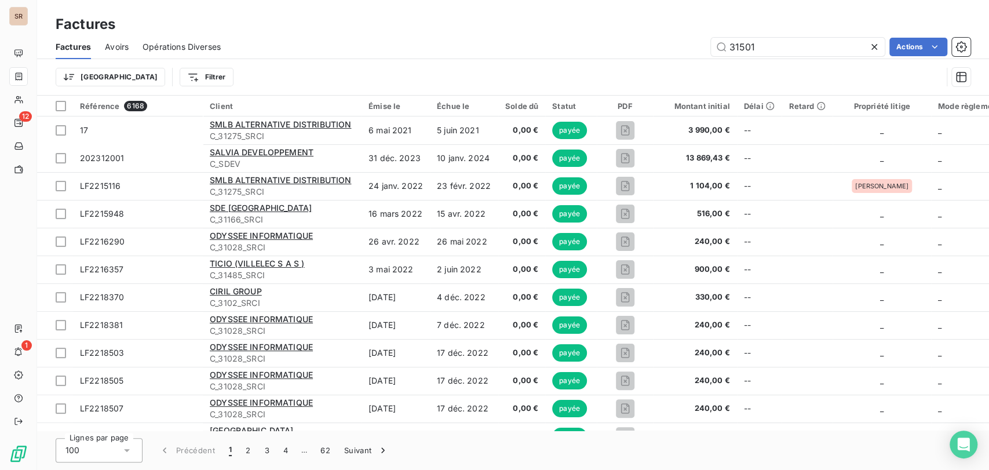
type input "31501"
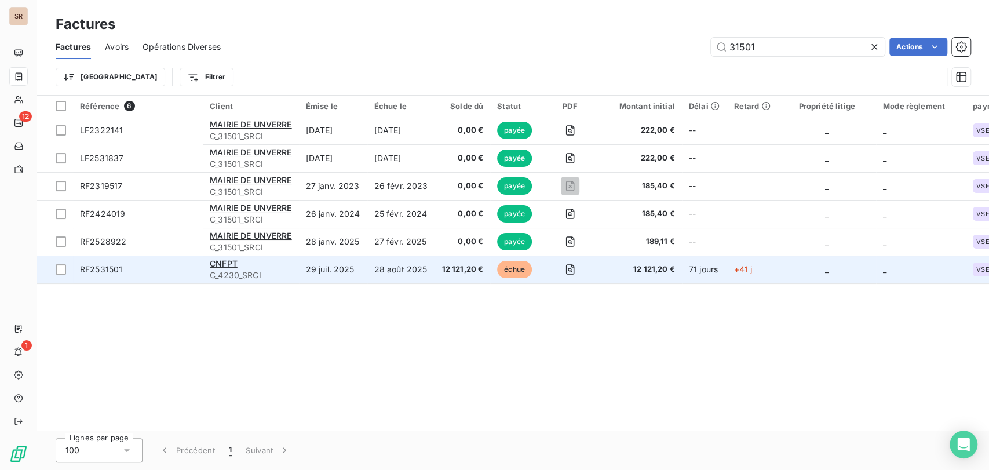
click at [101, 271] on span "RF2531501" at bounding box center [101, 269] width 42 height 10
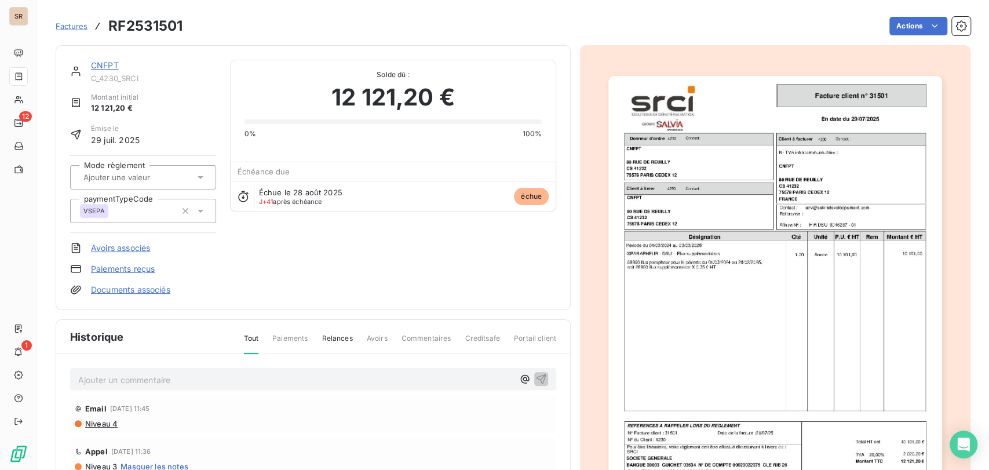
scroll to position [1, 0]
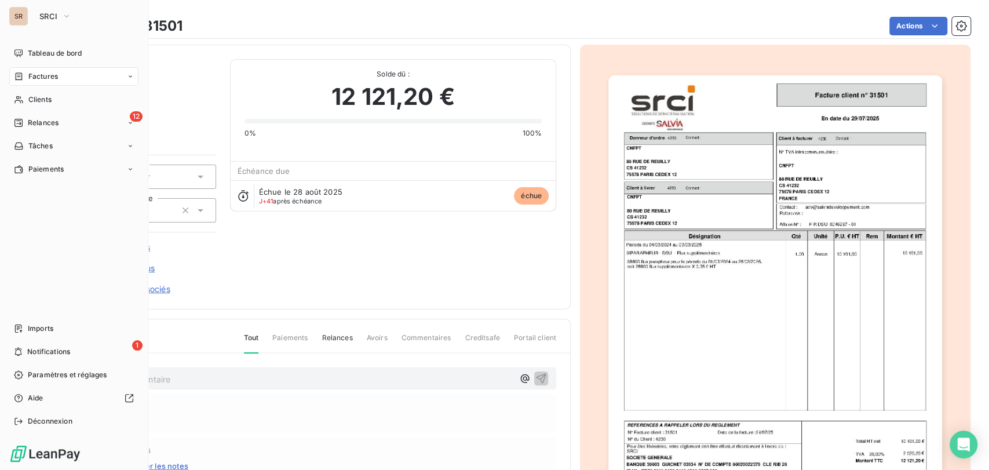
drag, startPoint x: 25, startPoint y: 103, endPoint x: 148, endPoint y: 89, distance: 123.6
click at [28, 104] on div "Clients" at bounding box center [73, 99] width 129 height 19
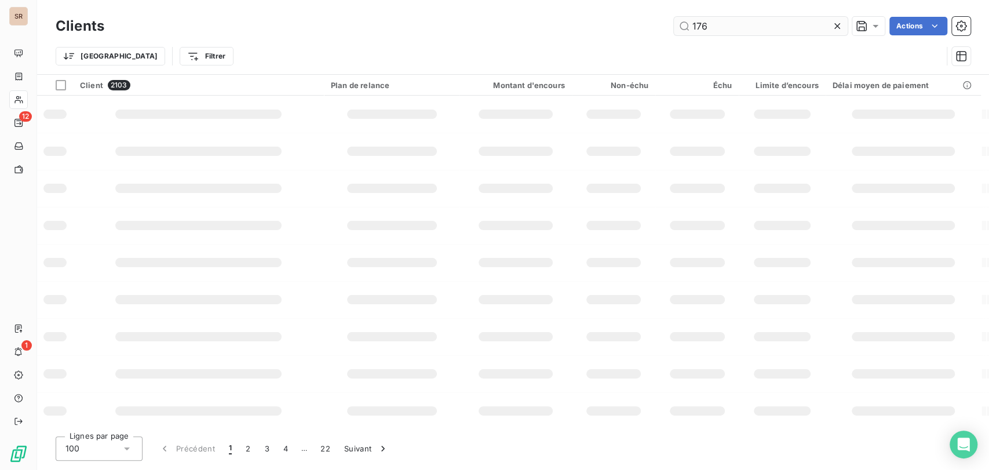
type input "176"
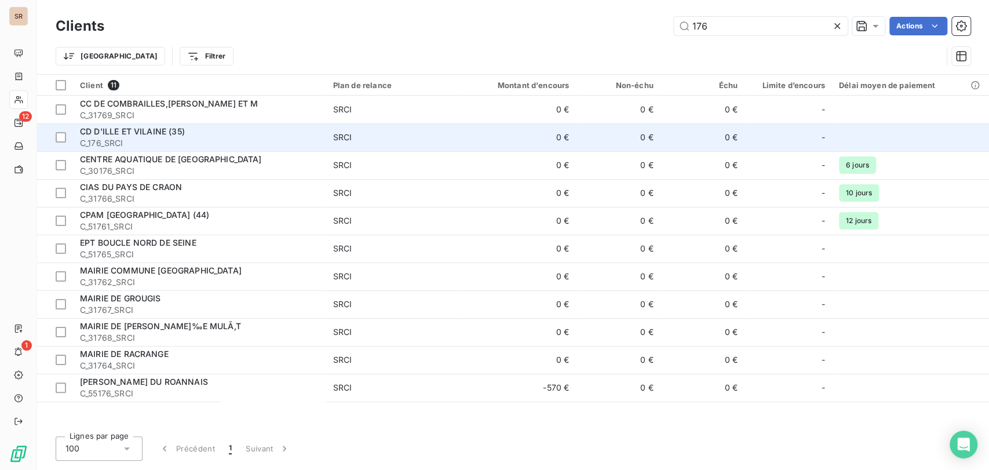
click at [107, 134] on span "CD D'ILLE ET VILAINE (35)" at bounding box center [132, 131] width 105 height 10
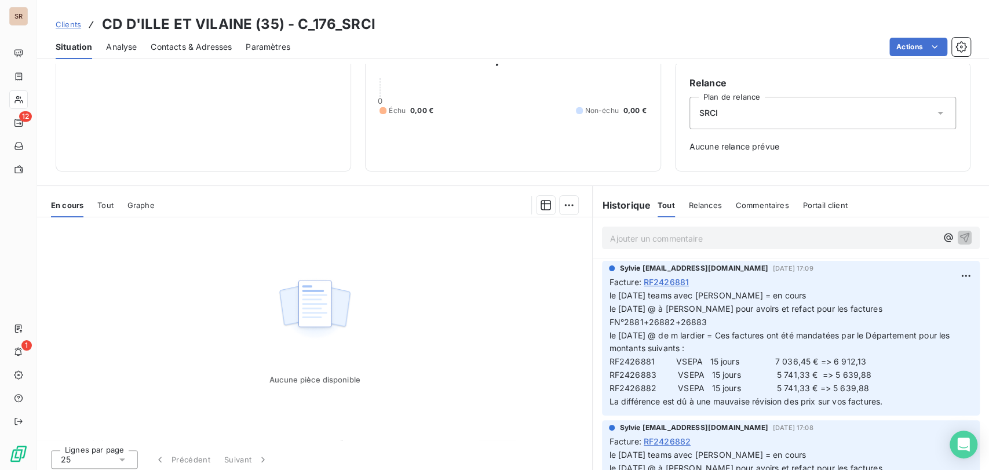
scroll to position [101, 0]
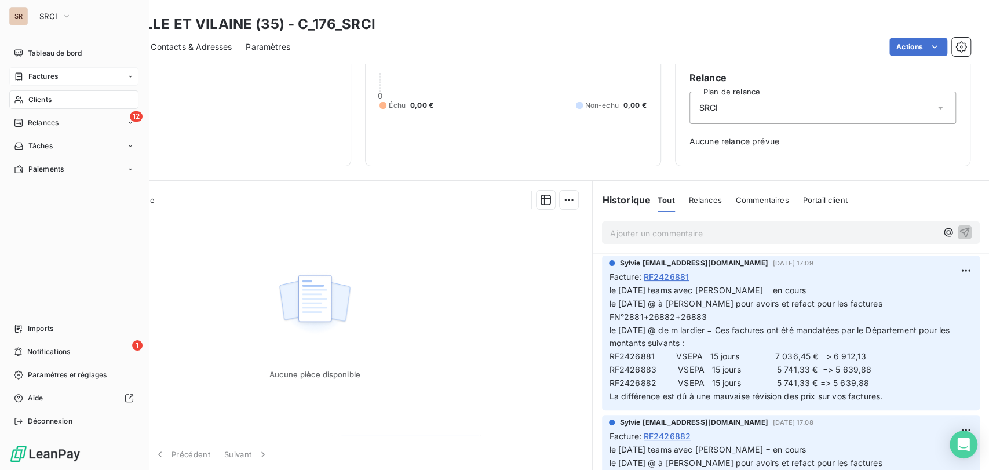
click at [41, 78] on span "Factures" at bounding box center [43, 76] width 30 height 10
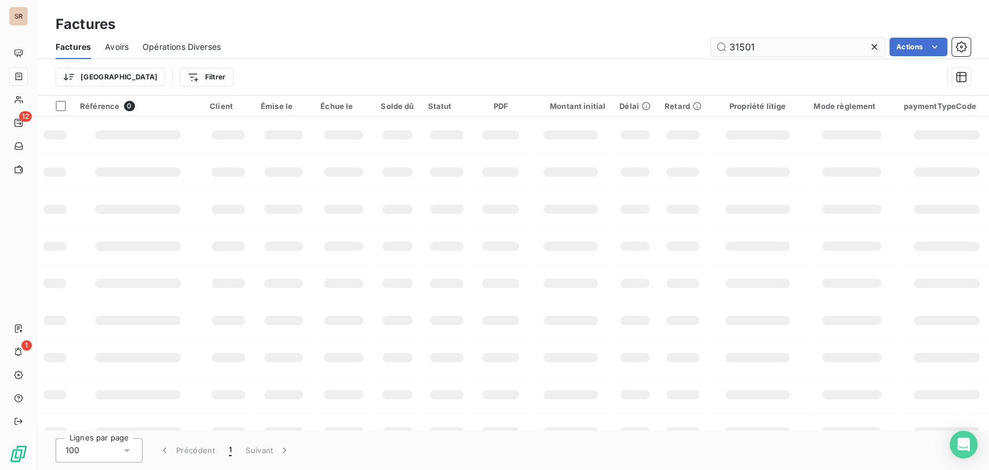
drag, startPoint x: 763, startPoint y: 45, endPoint x: 713, endPoint y: 52, distance: 50.8
click at [713, 52] on input "31501" at bounding box center [798, 47] width 174 height 19
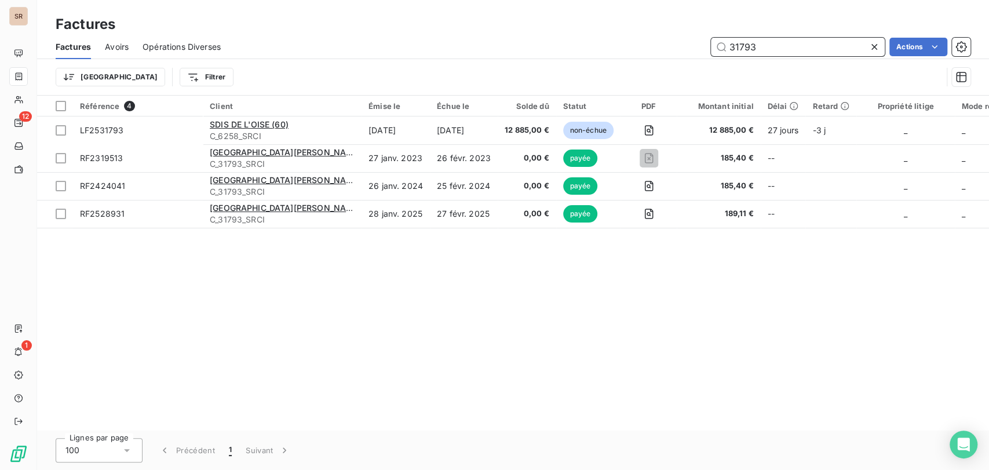
click at [762, 53] on input "31793" at bounding box center [798, 47] width 174 height 19
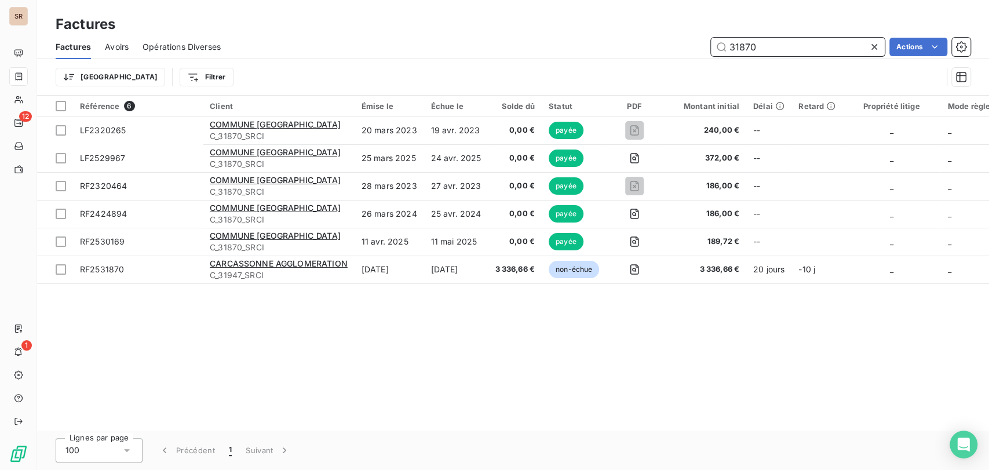
click at [765, 46] on input "31870" at bounding box center [798, 47] width 174 height 19
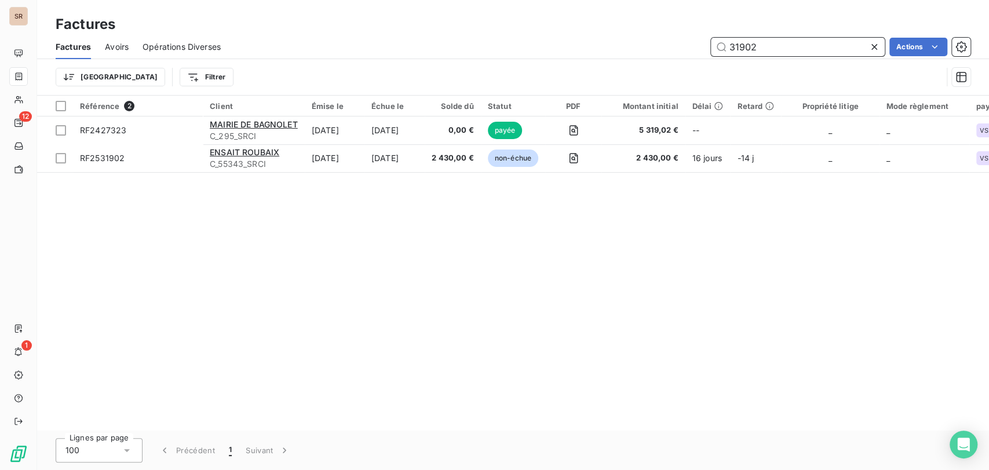
click at [768, 43] on input "31902" at bounding box center [798, 47] width 174 height 19
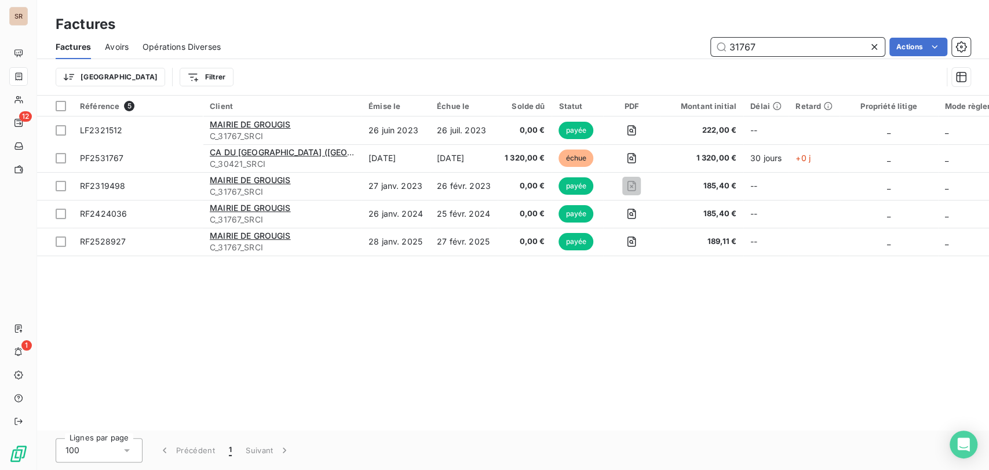
click at [760, 50] on input "31767" at bounding box center [798, 47] width 174 height 19
type input "3"
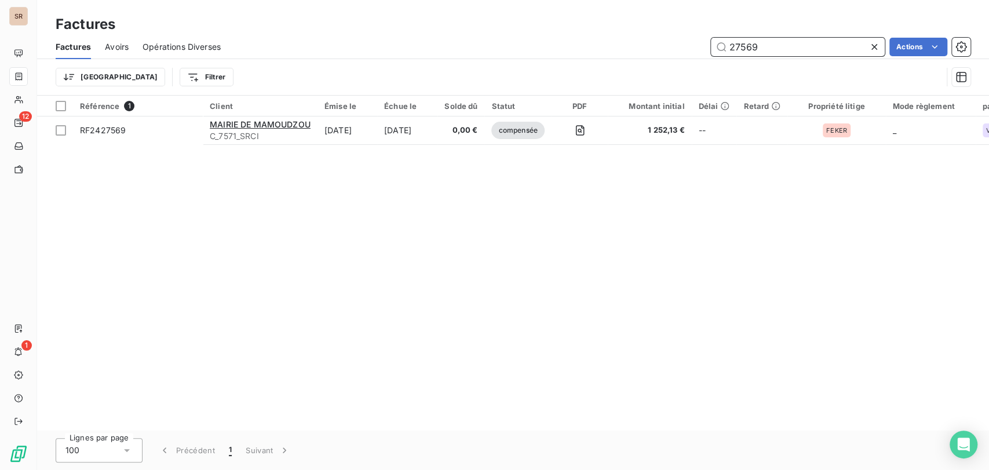
click at [760, 42] on input "27569" at bounding box center [798, 47] width 174 height 19
type input "2"
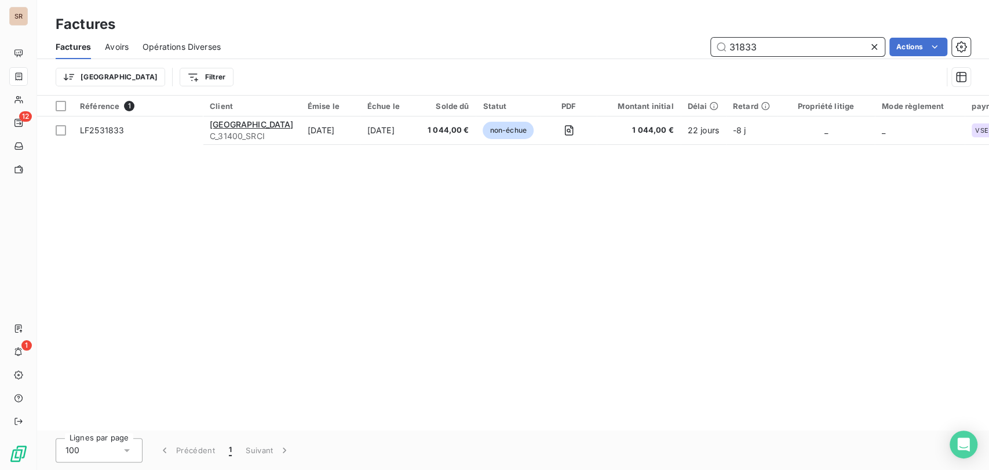
click at [765, 45] on input "31833" at bounding box center [798, 47] width 174 height 19
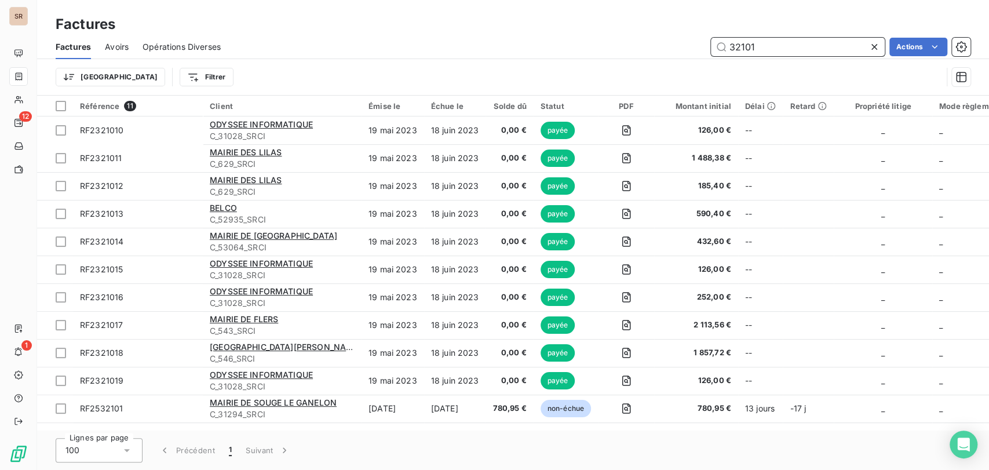
click at [774, 48] on input "32101" at bounding box center [798, 47] width 174 height 19
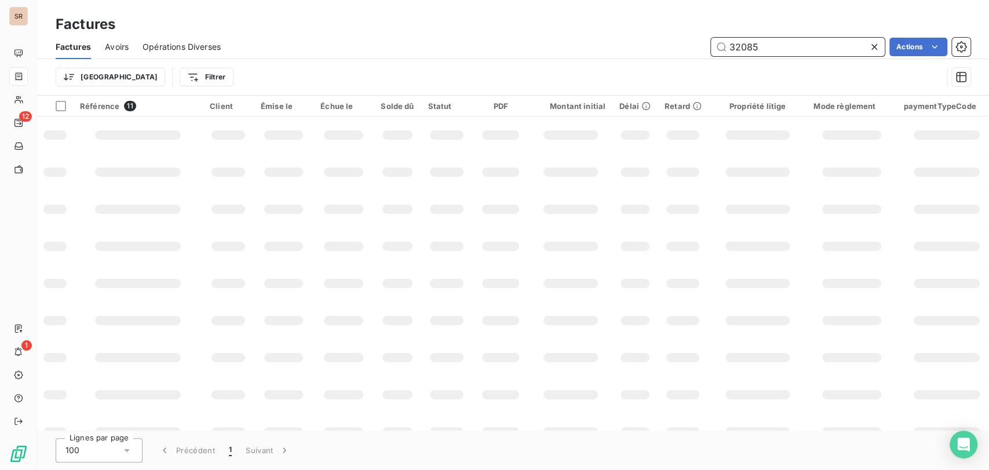
type input "32085"
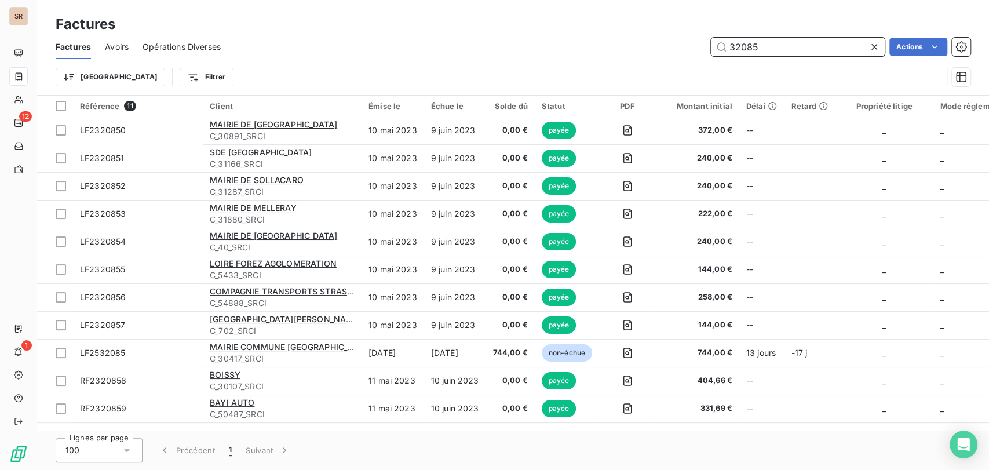
click at [761, 48] on input "32085" at bounding box center [798, 47] width 174 height 19
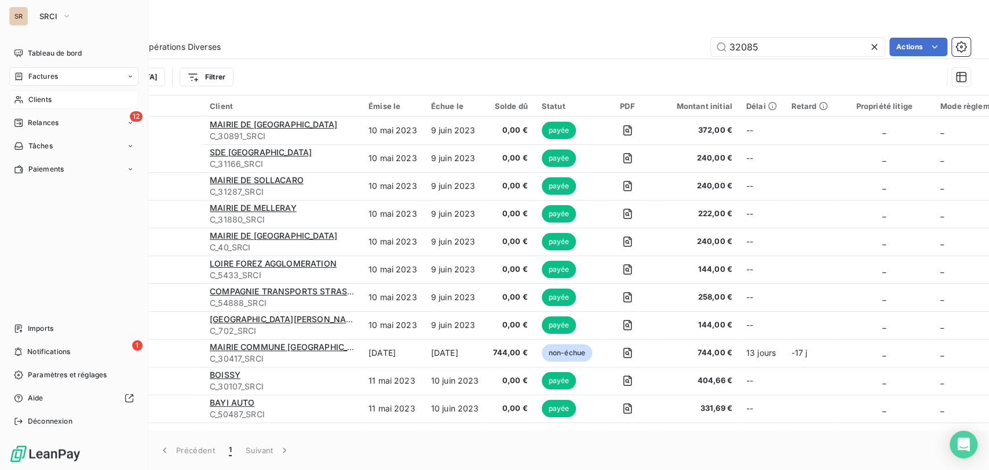
click at [35, 98] on span "Clients" at bounding box center [39, 99] width 23 height 10
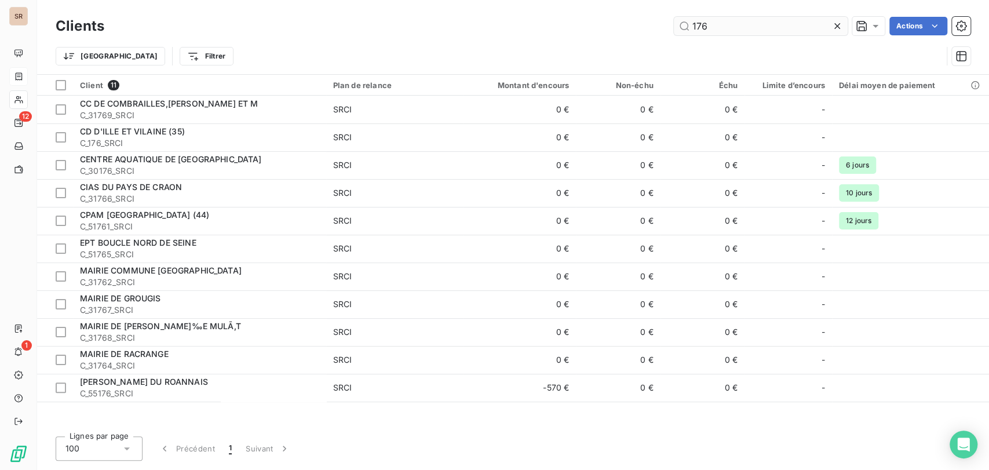
click at [746, 29] on input "176" at bounding box center [761, 26] width 174 height 19
type input "1"
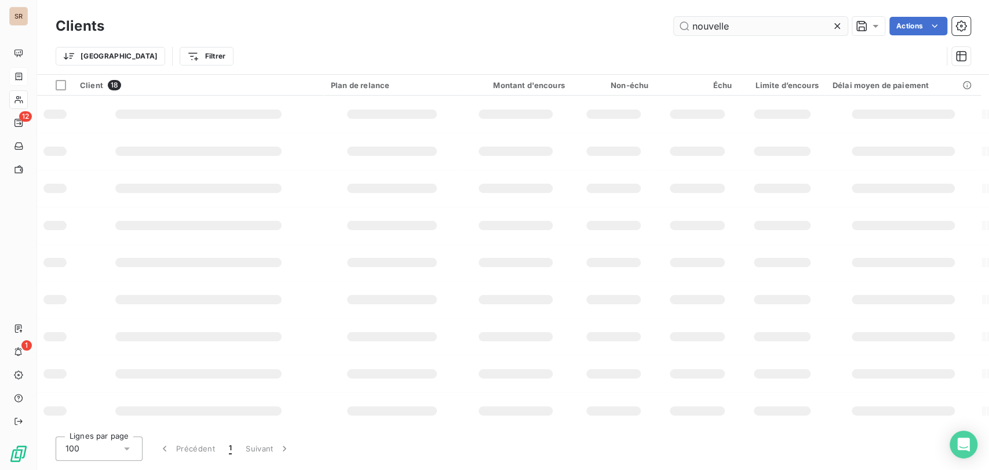
type input "nouvelle"
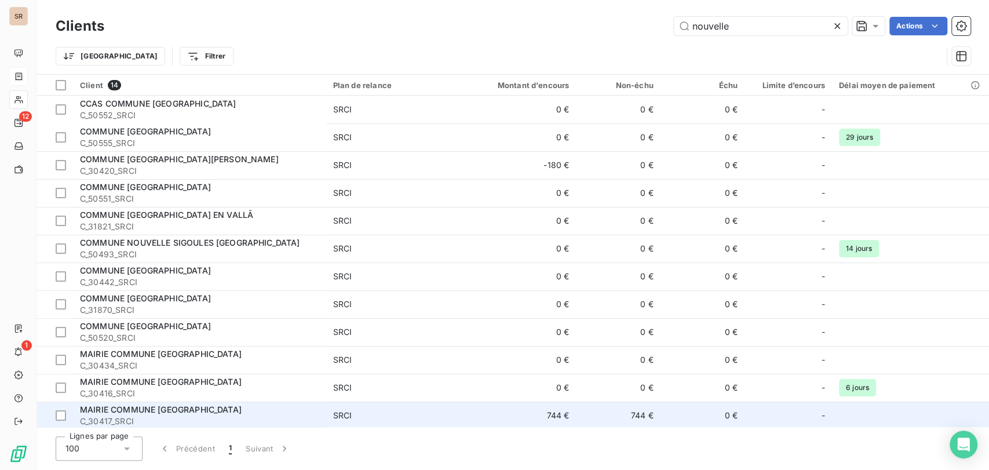
click at [149, 407] on span "MAIRIE COMMUNE [GEOGRAPHIC_DATA]" at bounding box center [161, 409] width 162 height 10
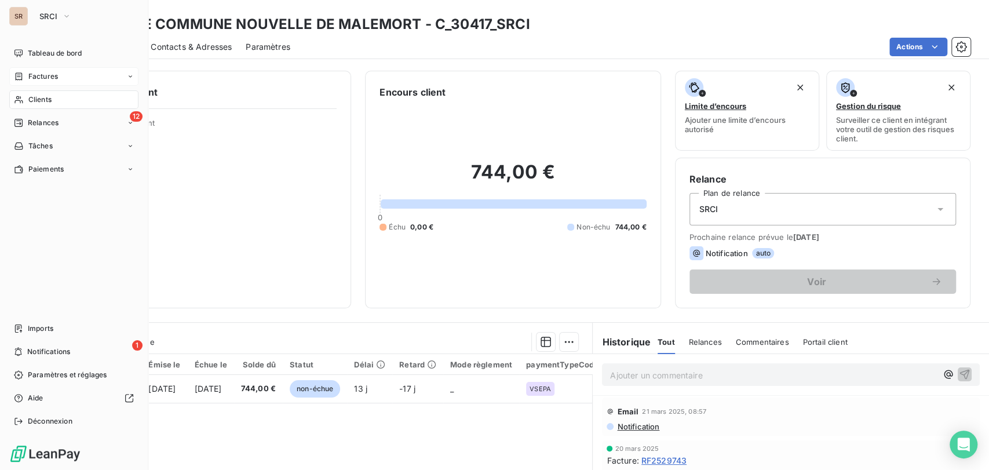
click at [38, 80] on span "Factures" at bounding box center [43, 76] width 30 height 10
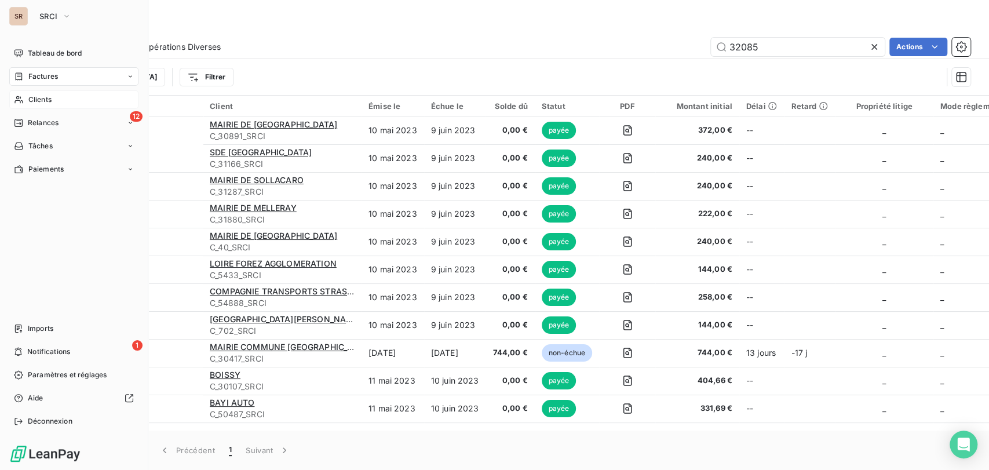
click at [24, 101] on div "Clients" at bounding box center [73, 99] width 129 height 19
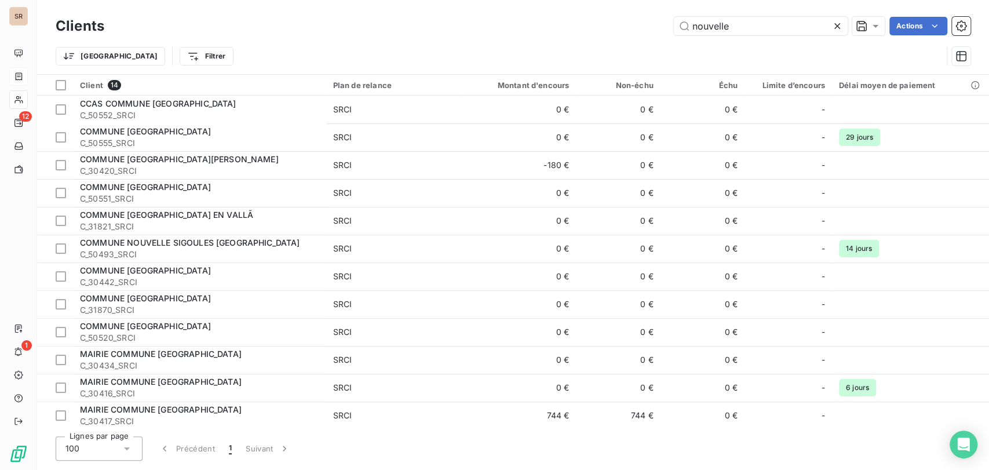
drag, startPoint x: 739, startPoint y: 28, endPoint x: 640, endPoint y: 27, distance: 99.6
click at [640, 29] on div "nouvelle Actions" at bounding box center [544, 26] width 852 height 19
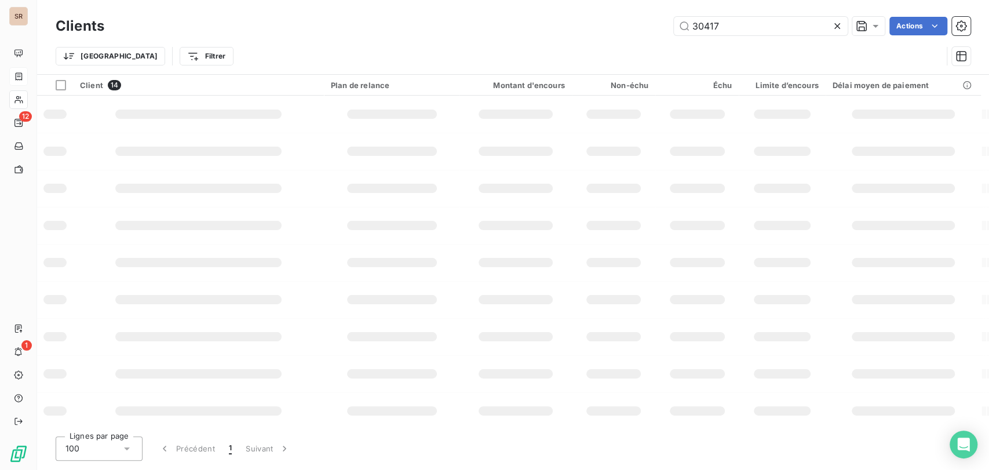
type input "30417"
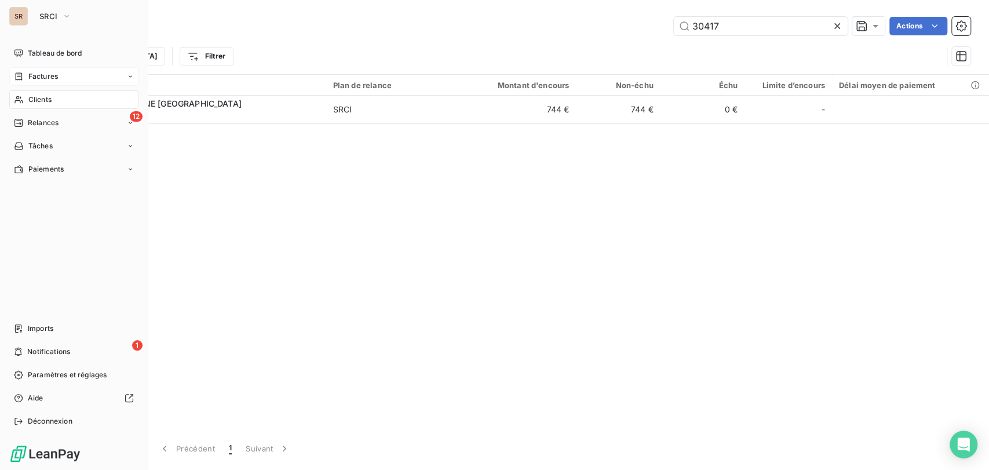
click at [42, 76] on span "Factures" at bounding box center [43, 76] width 30 height 10
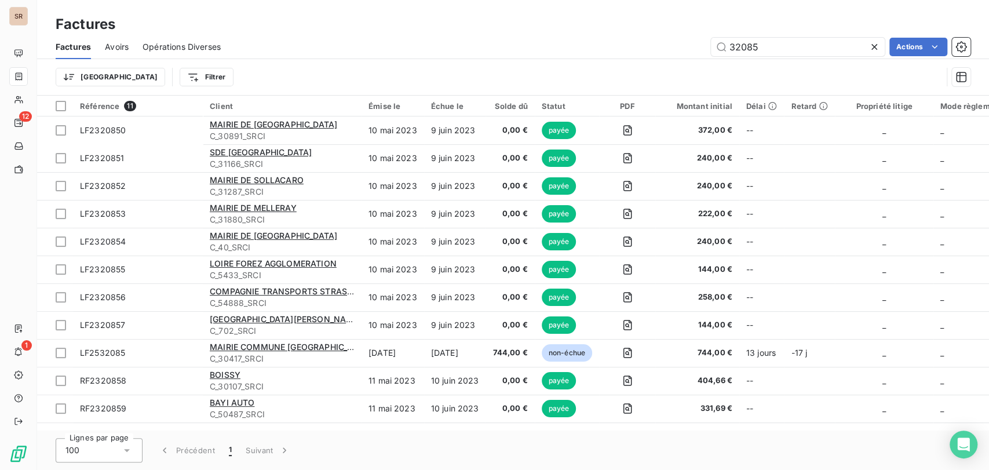
drag, startPoint x: 777, startPoint y: 48, endPoint x: 658, endPoint y: 43, distance: 120.0
click at [658, 48] on div "32085 Actions" at bounding box center [603, 47] width 736 height 19
type input "31502"
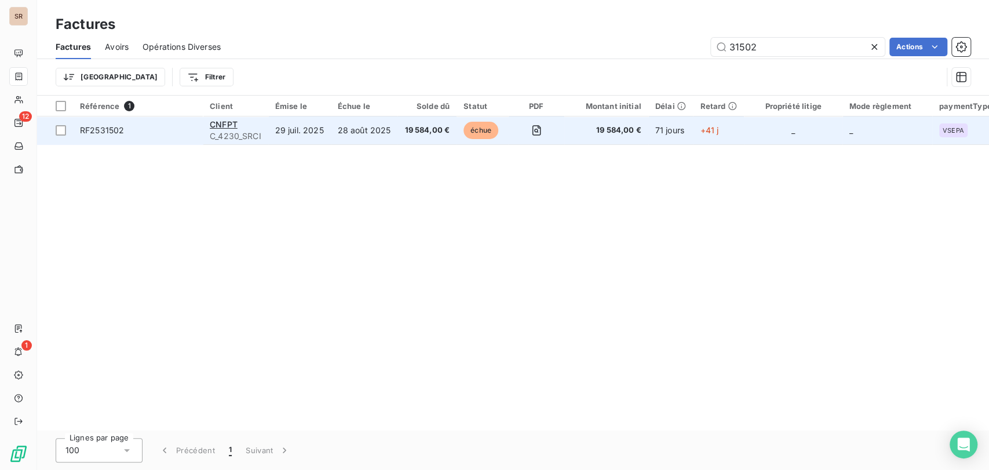
click at [227, 129] on div "CNFPT" at bounding box center [236, 125] width 52 height 12
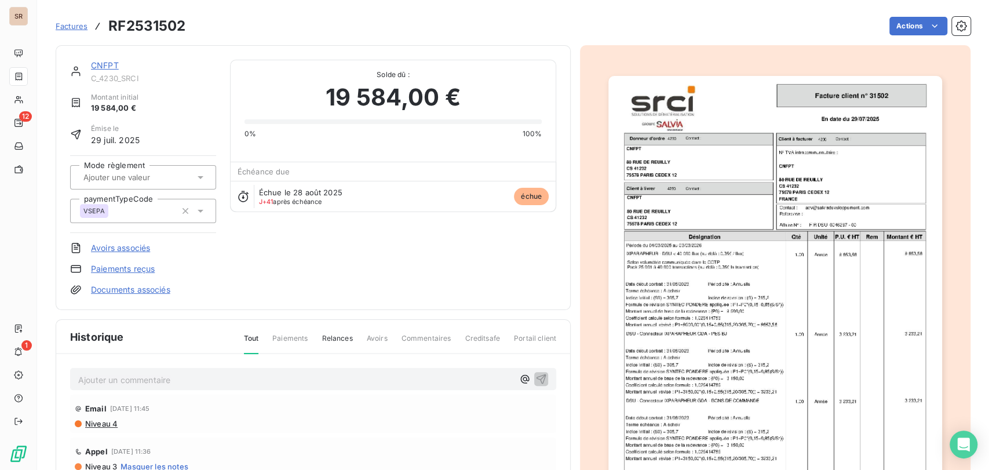
click at [95, 71] on div "CNFPT" at bounding box center [153, 66] width 125 height 12
click at [105, 66] on link "CNFPT" at bounding box center [105, 65] width 28 height 10
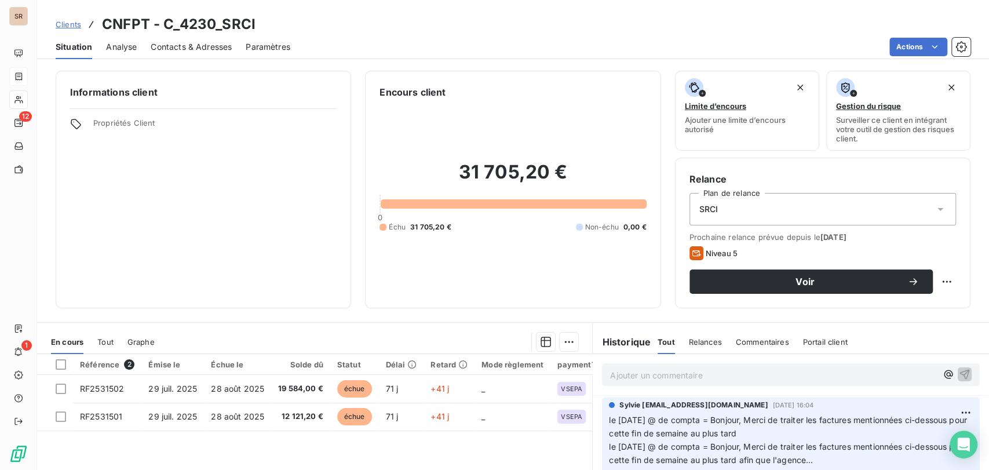
scroll to position [64, 0]
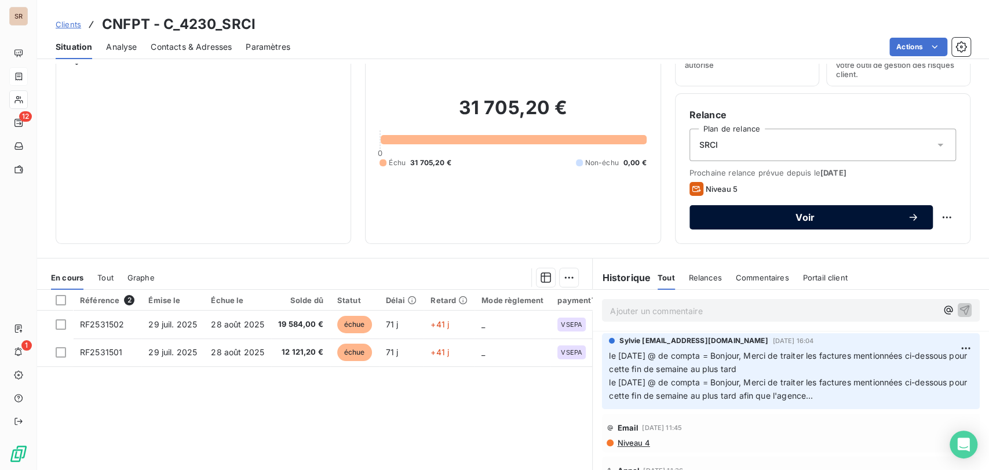
click at [794, 215] on span "Voir" at bounding box center [805, 217] width 204 height 9
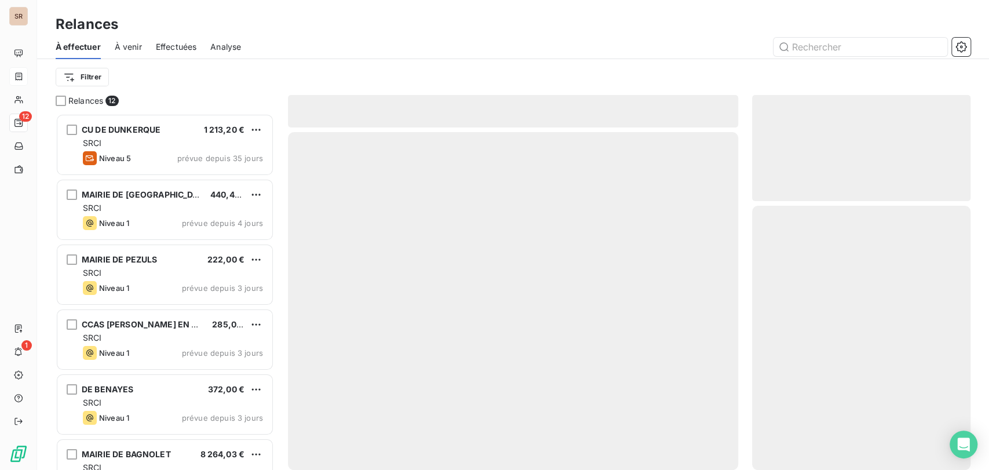
scroll to position [346, 209]
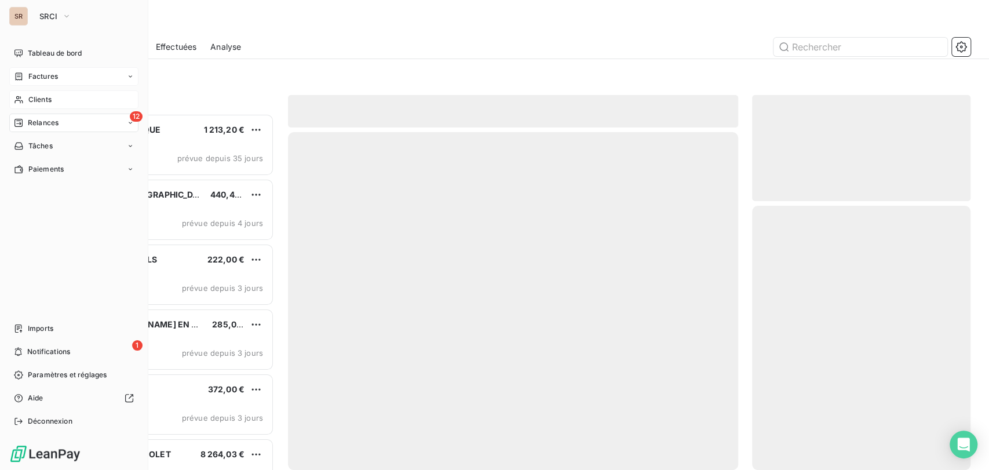
click at [47, 97] on span "Clients" at bounding box center [39, 99] width 23 height 10
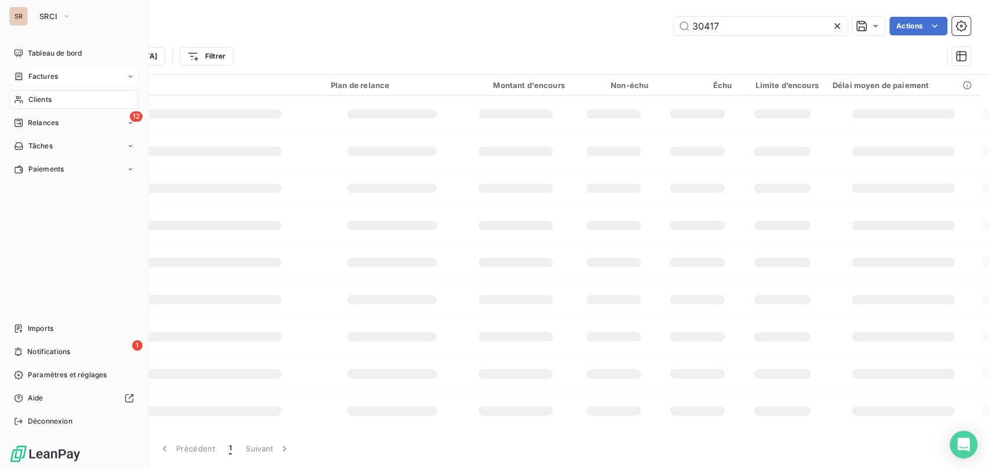
click at [34, 75] on span "Factures" at bounding box center [43, 76] width 30 height 10
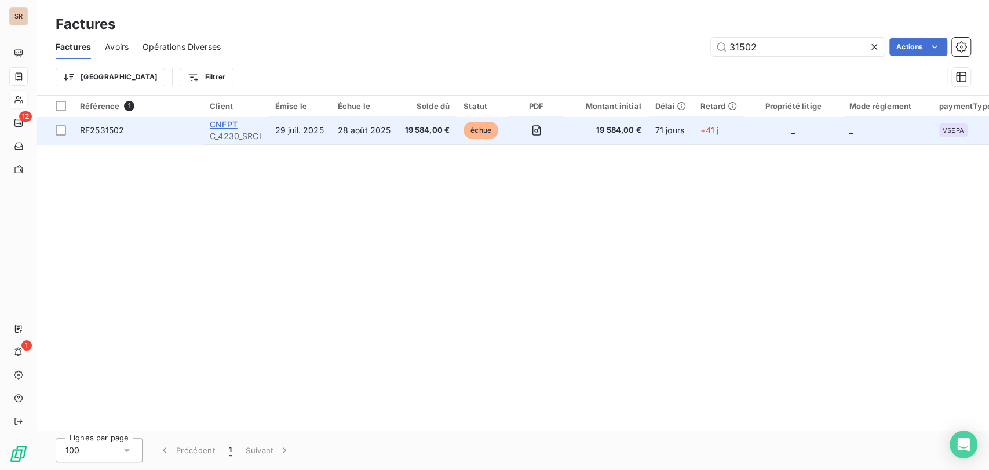
click at [221, 124] on span "CNFPT" at bounding box center [224, 124] width 28 height 10
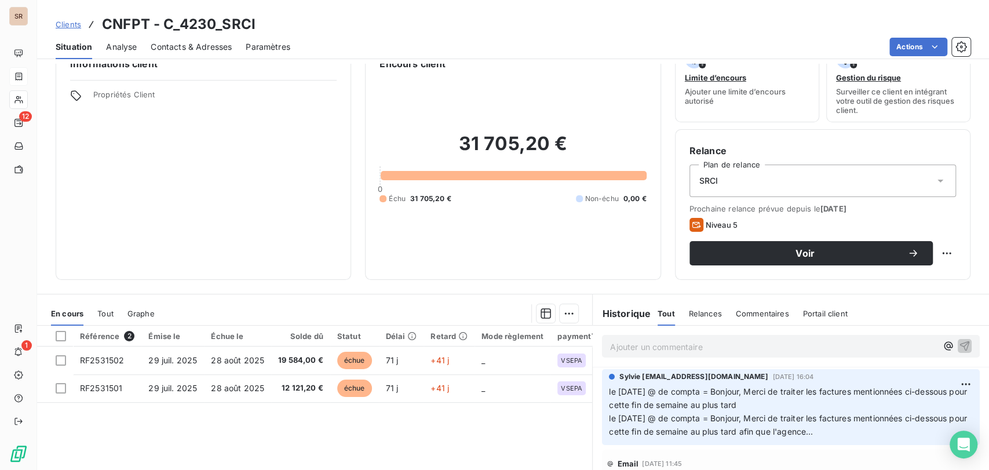
scroll to position [37, 0]
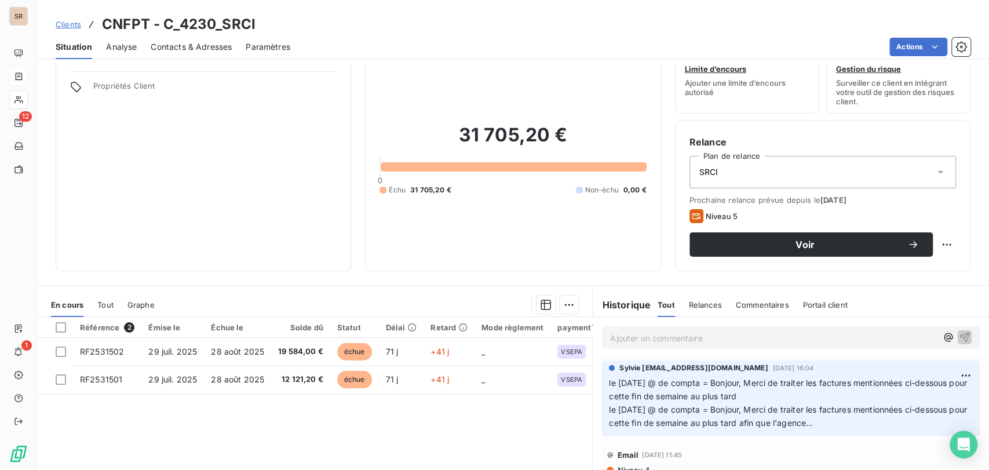
click at [190, 44] on span "Contacts & Adresses" at bounding box center [191, 47] width 81 height 12
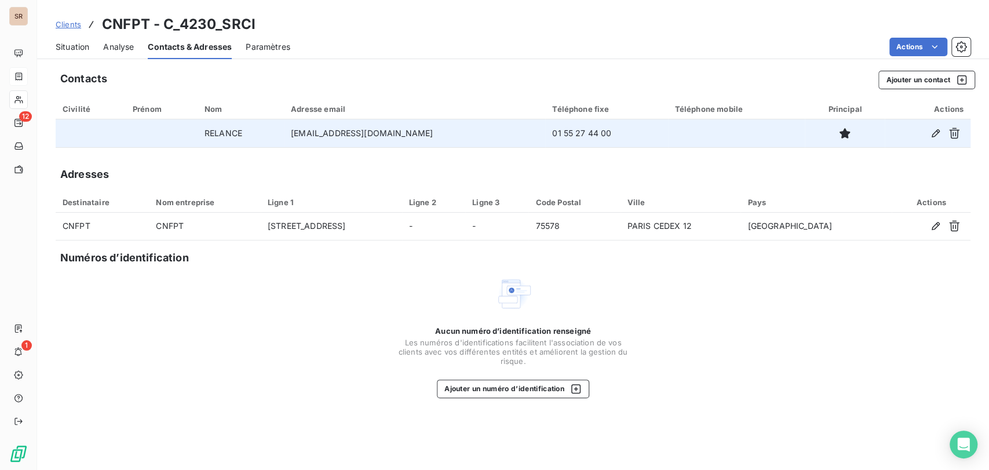
drag, startPoint x: 417, startPoint y: 129, endPoint x: 279, endPoint y: 123, distance: 138.0
click at [279, 123] on tr "RELANCE [EMAIL_ADDRESS][DOMAIN_NAME] 01 55 27 44 00" at bounding box center [513, 133] width 915 height 28
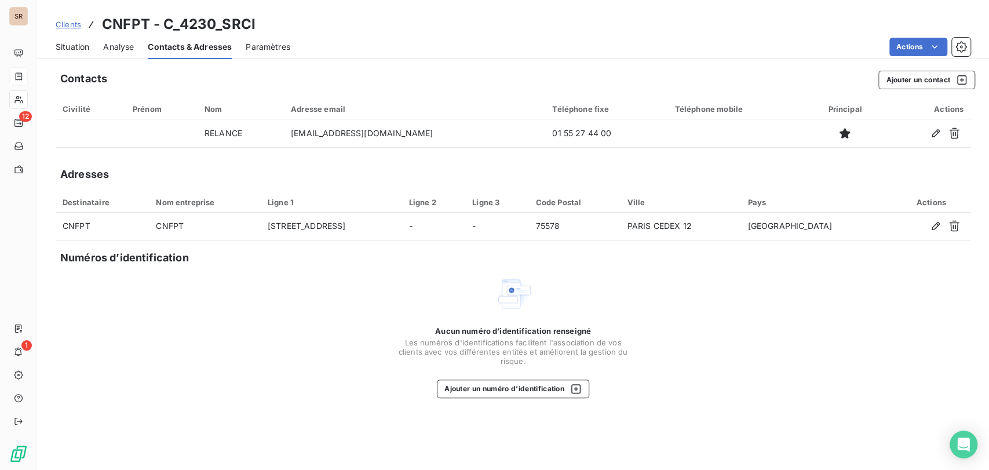
copy tr "[EMAIL_ADDRESS][DOMAIN_NAME]"
click at [71, 49] on span "Situation" at bounding box center [73, 47] width 34 height 12
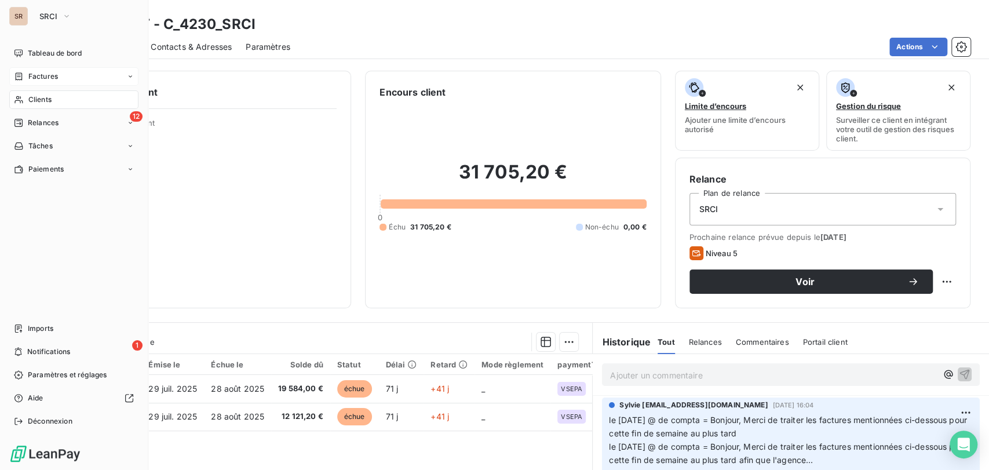
click at [38, 73] on span "Factures" at bounding box center [43, 76] width 30 height 10
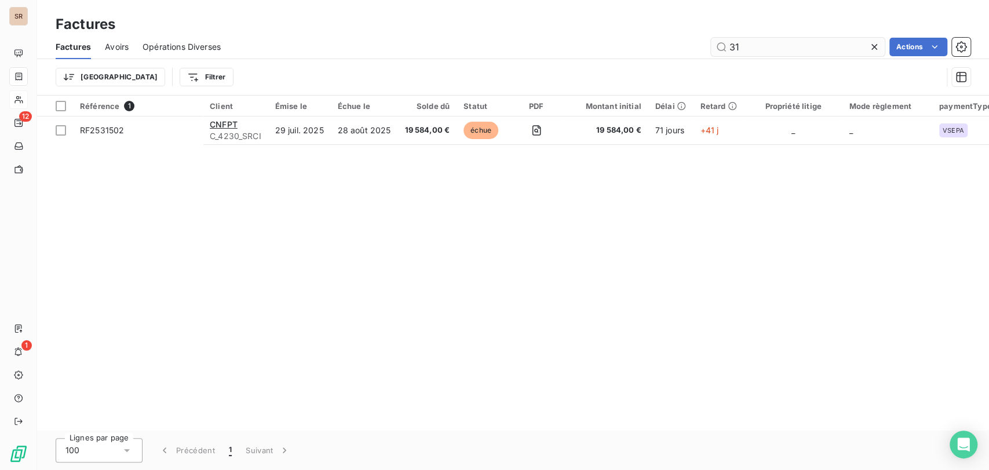
type input "3"
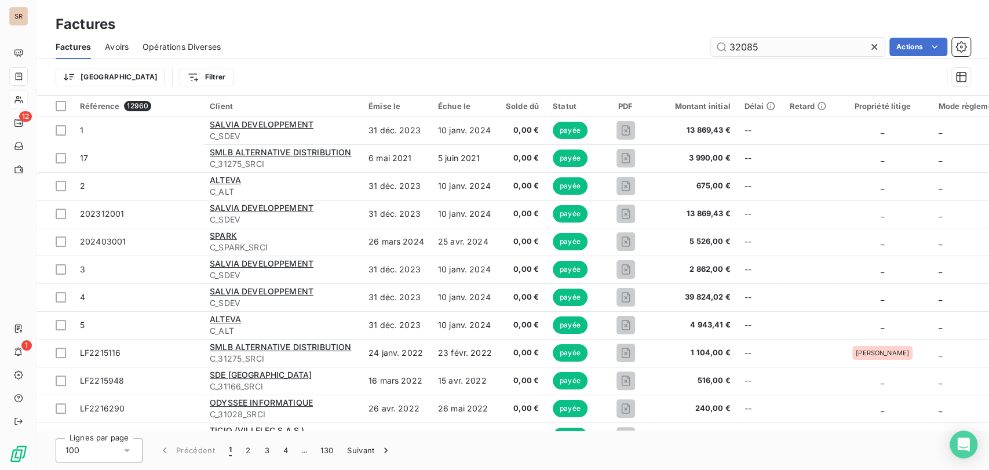
type input "32085"
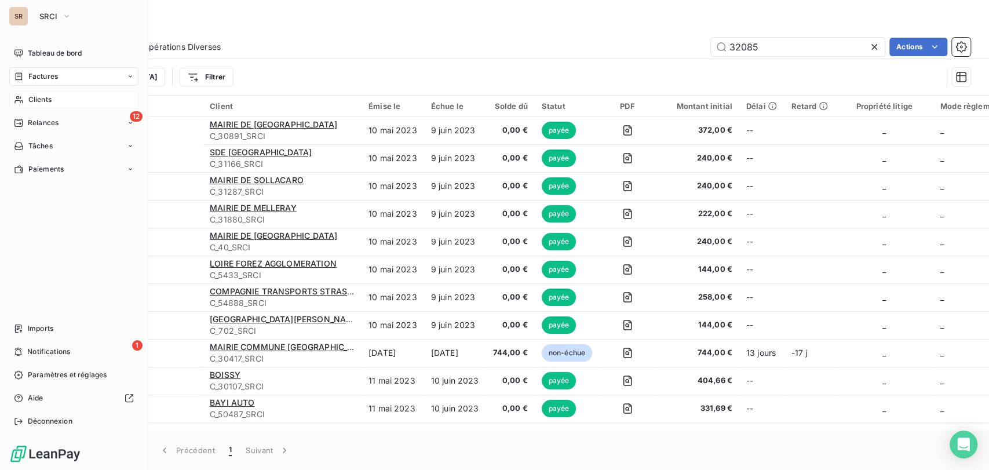
click at [35, 101] on span "Clients" at bounding box center [39, 99] width 23 height 10
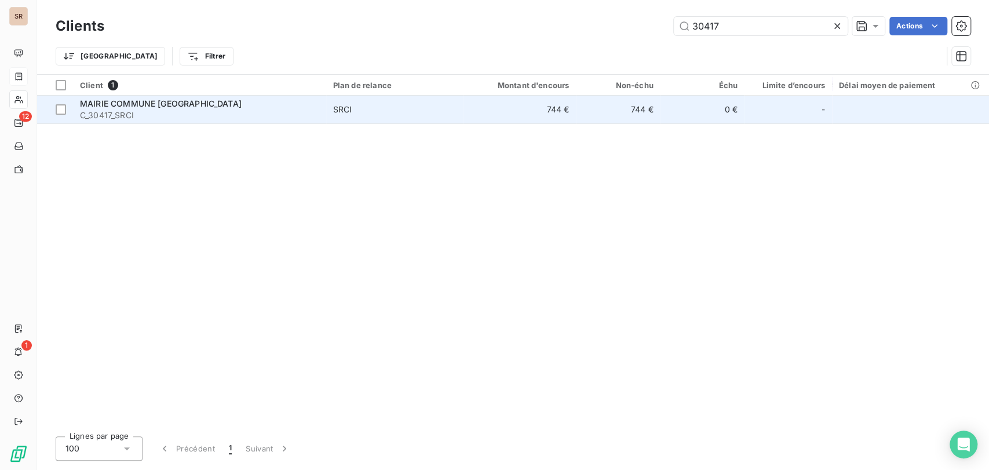
click at [85, 109] on span "C_30417_SRCI" at bounding box center [199, 115] width 239 height 12
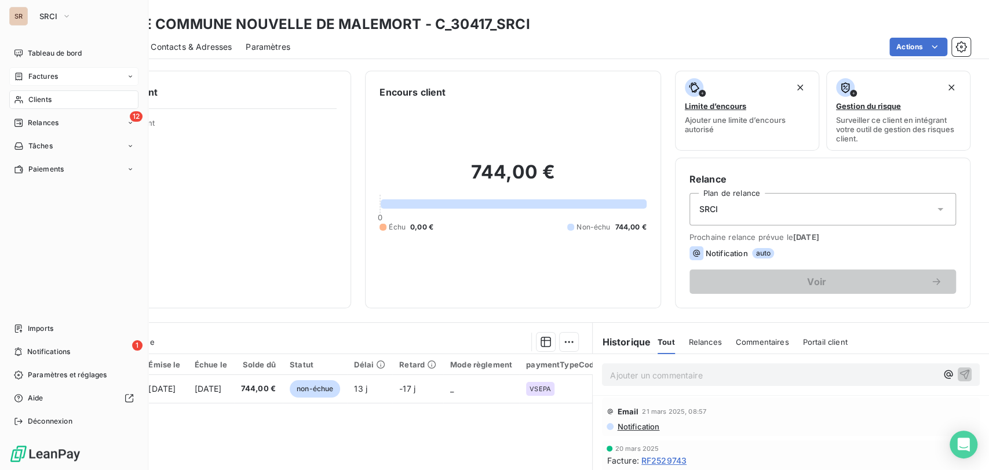
click at [29, 77] on span "Factures" at bounding box center [43, 76] width 30 height 10
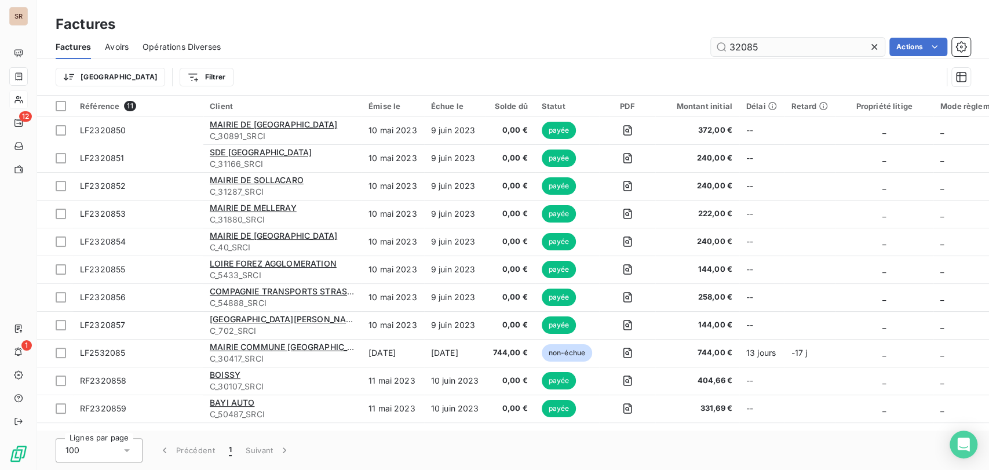
click at [766, 51] on input "32085" at bounding box center [798, 47] width 174 height 19
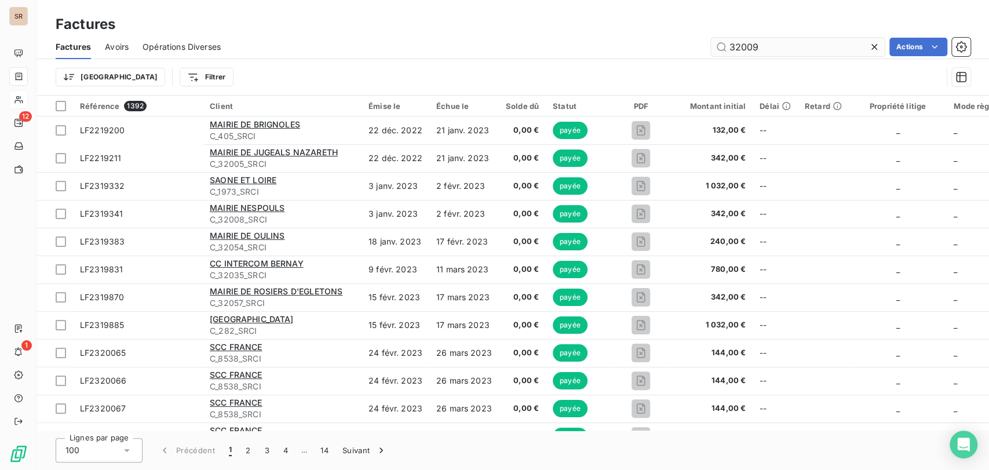
type input "32009"
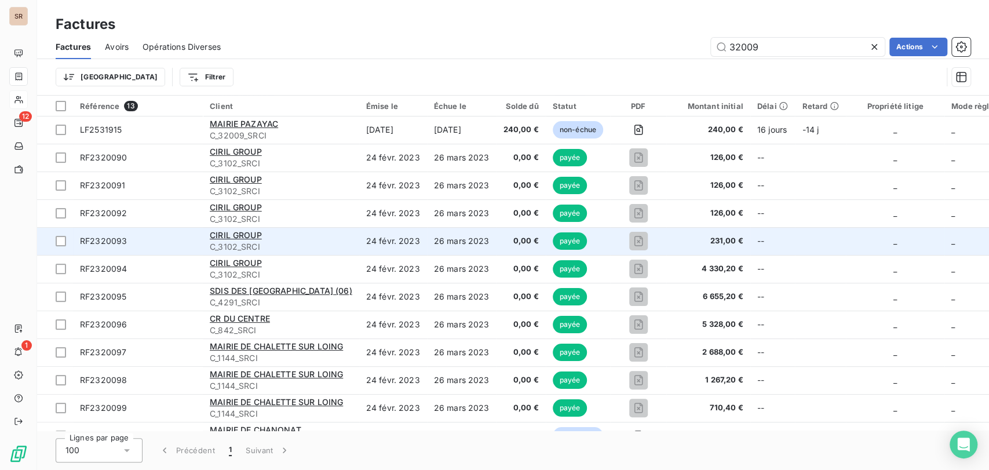
scroll to position [52, 0]
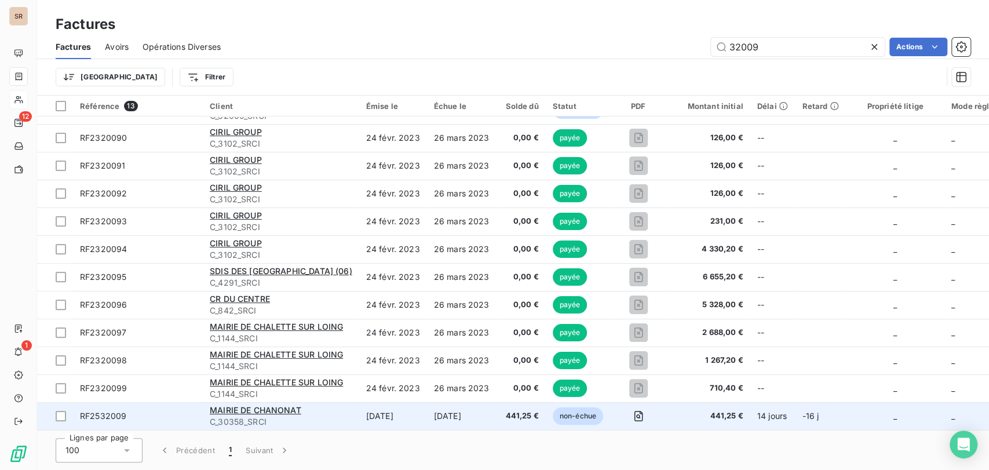
click at [100, 414] on span "RF2532009" at bounding box center [103, 416] width 46 height 10
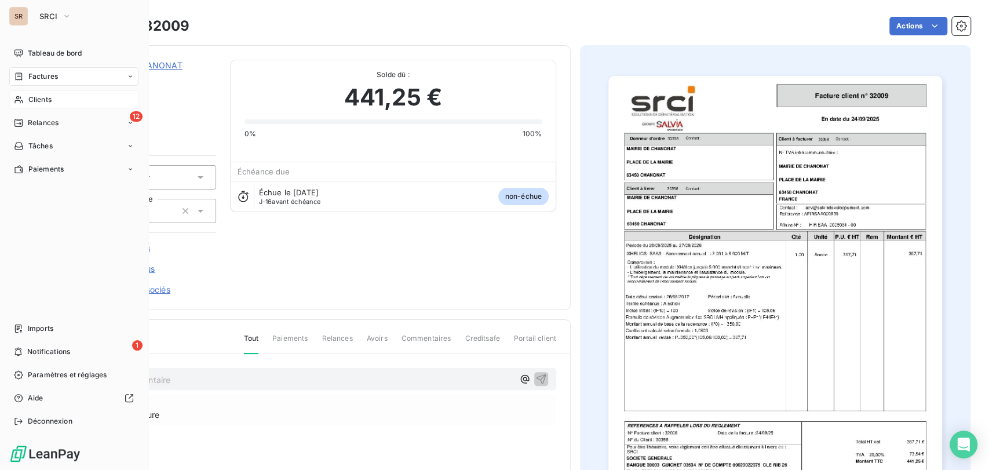
click at [32, 76] on span "Factures" at bounding box center [43, 76] width 30 height 10
click at [48, 98] on span "Factures" at bounding box center [43, 99] width 30 height 10
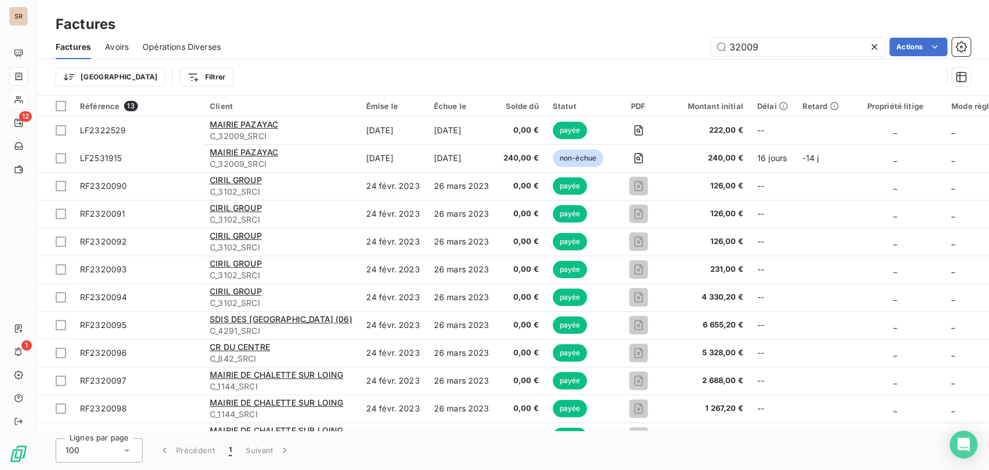
drag, startPoint x: 766, startPoint y: 43, endPoint x: 646, endPoint y: 53, distance: 120.9
click at [646, 53] on div "32009 Actions" at bounding box center [603, 47] width 736 height 19
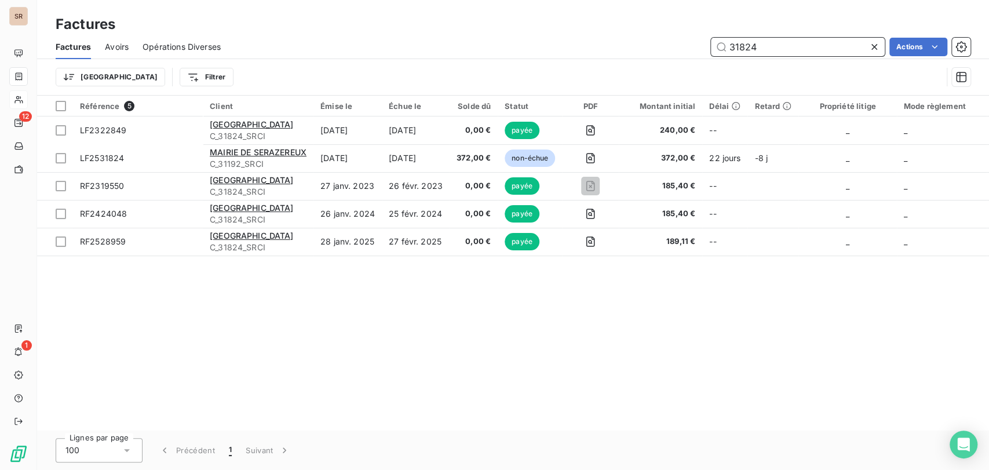
drag, startPoint x: 772, startPoint y: 40, endPoint x: 701, endPoint y: 37, distance: 71.3
click at [701, 38] on div "31824 Actions" at bounding box center [603, 47] width 736 height 19
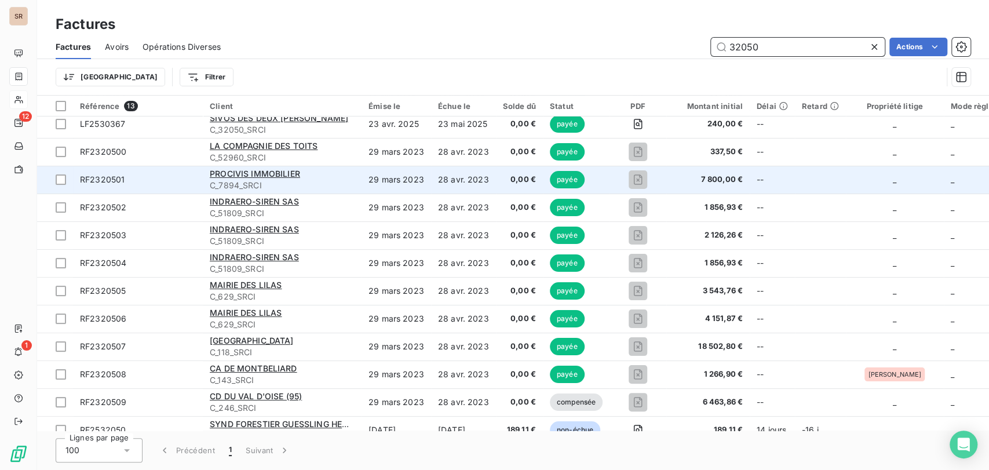
scroll to position [52, 0]
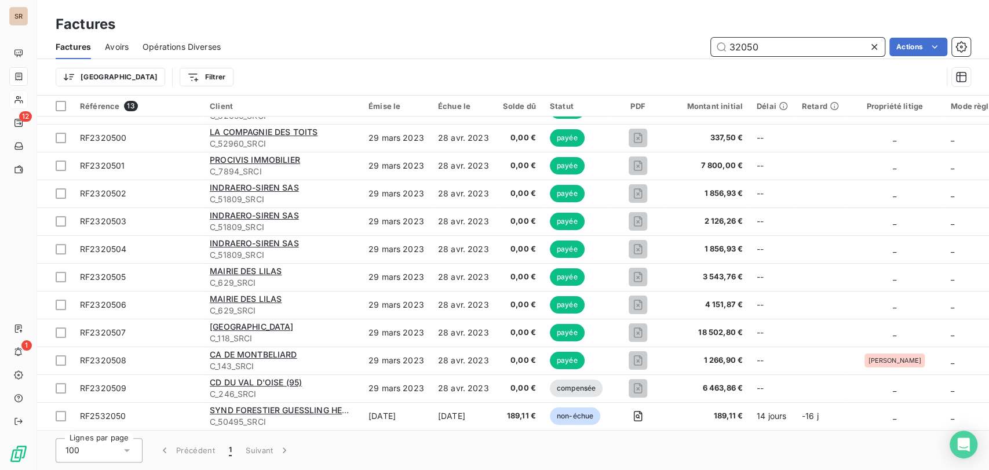
click at [769, 47] on input "32050" at bounding box center [798, 47] width 174 height 19
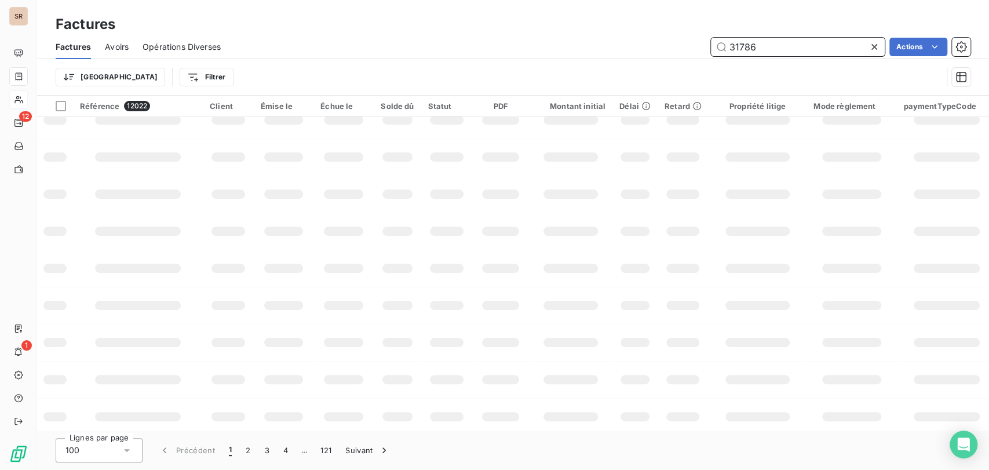
scroll to position [0, 0]
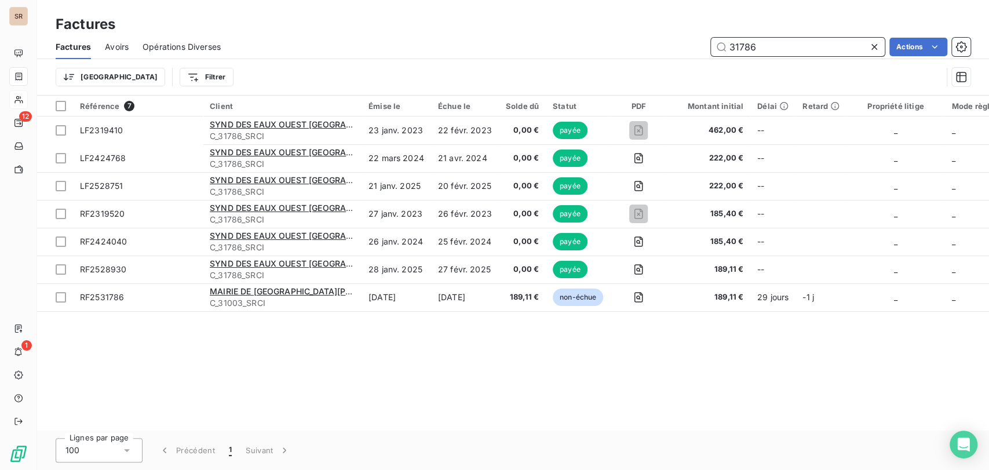
click at [783, 42] on input "31786" at bounding box center [798, 47] width 174 height 19
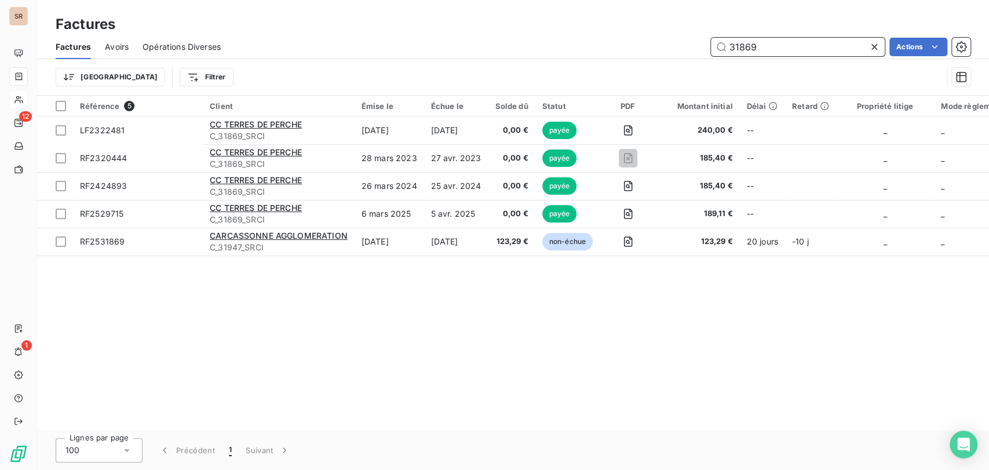
click at [769, 46] on input "31869" at bounding box center [798, 47] width 174 height 19
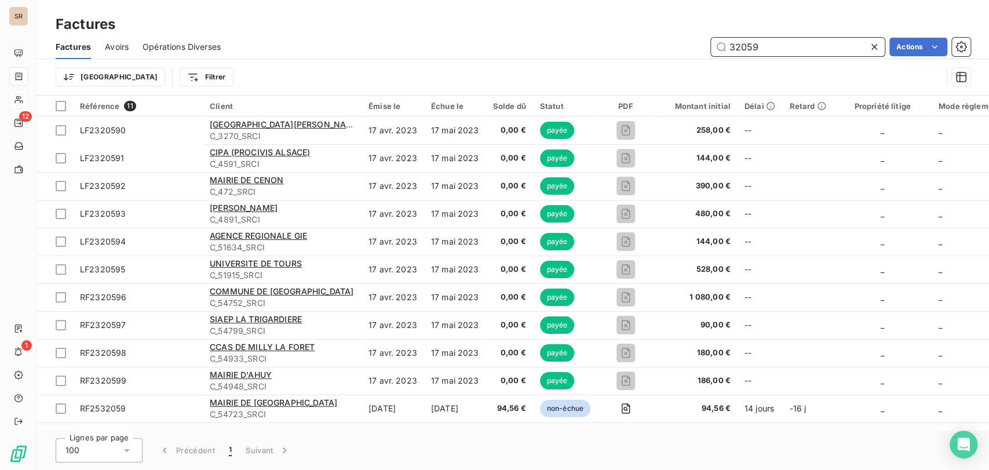
click at [779, 47] on input "32059" at bounding box center [798, 47] width 174 height 19
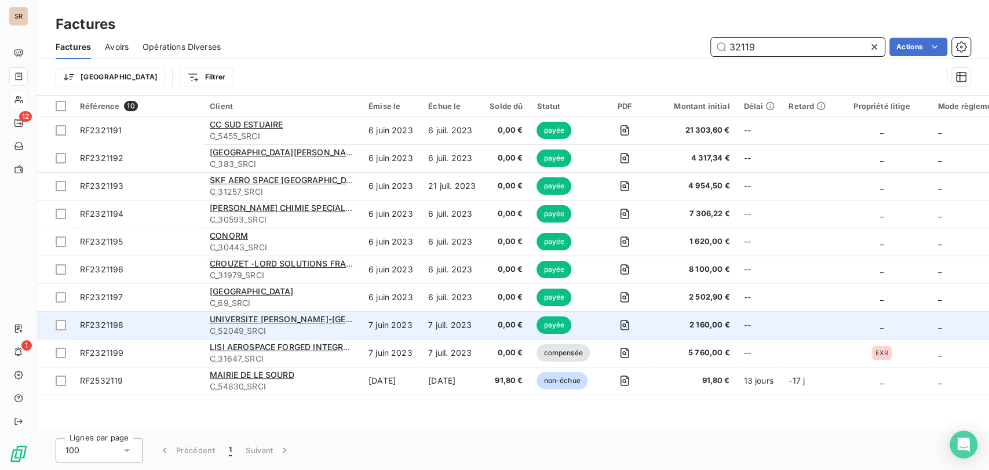
type input "32119"
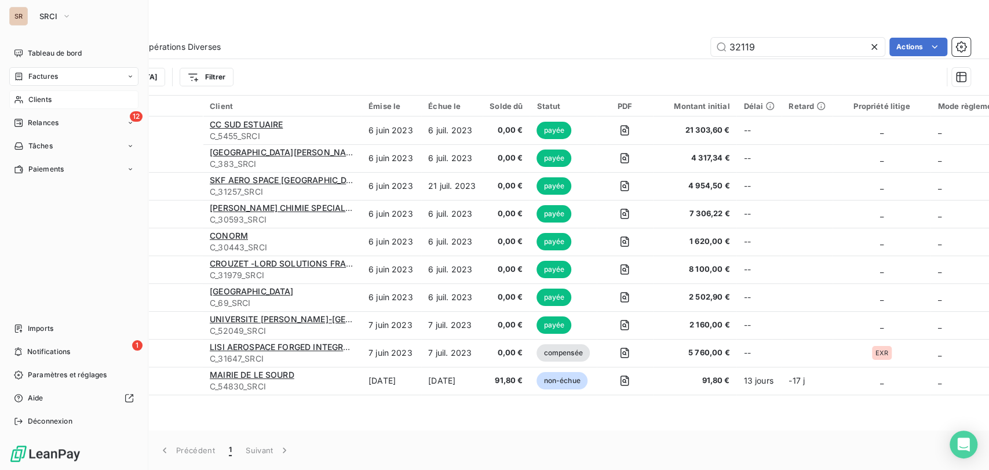
click at [42, 98] on span "Clients" at bounding box center [39, 99] width 23 height 10
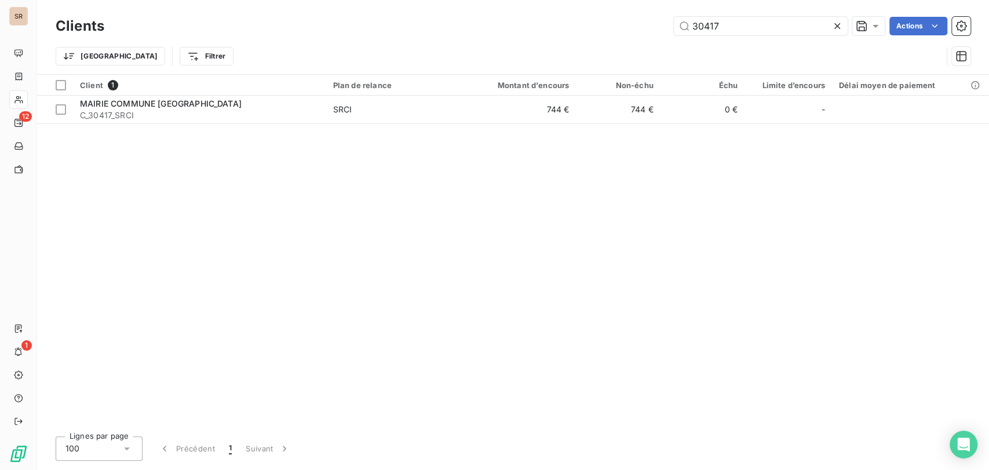
drag, startPoint x: 735, startPoint y: 27, endPoint x: 666, endPoint y: 17, distance: 69.0
click at [670, 23] on div "30417 Actions" at bounding box center [544, 26] width 852 height 19
click at [692, 24] on input "avold" at bounding box center [761, 26] width 174 height 19
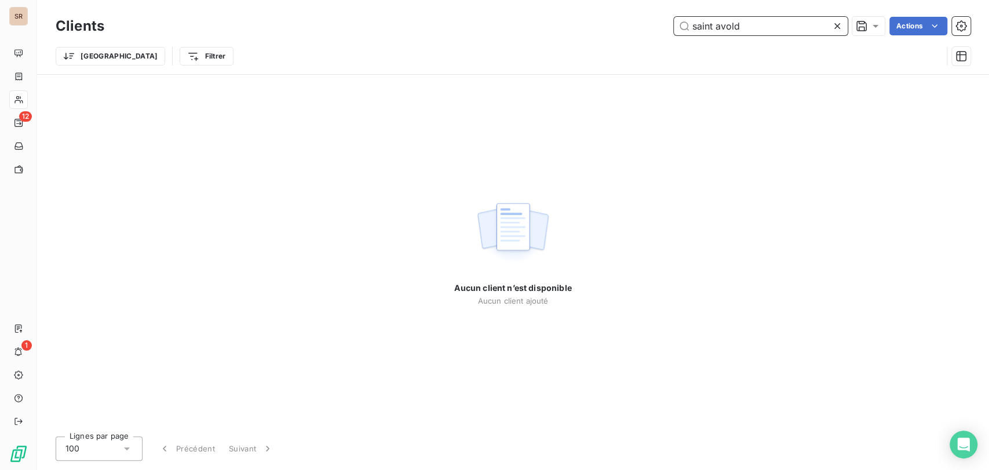
click at [691, 27] on input "saint avold" at bounding box center [761, 26] width 174 height 19
click at [719, 24] on input "somptsaint avold" at bounding box center [761, 26] width 174 height 19
type input "sompt saint avold"
drag, startPoint x: 770, startPoint y: 27, endPoint x: 604, endPoint y: 35, distance: 166.5
click at [612, 34] on div "sompt saint avold Actions" at bounding box center [544, 26] width 852 height 19
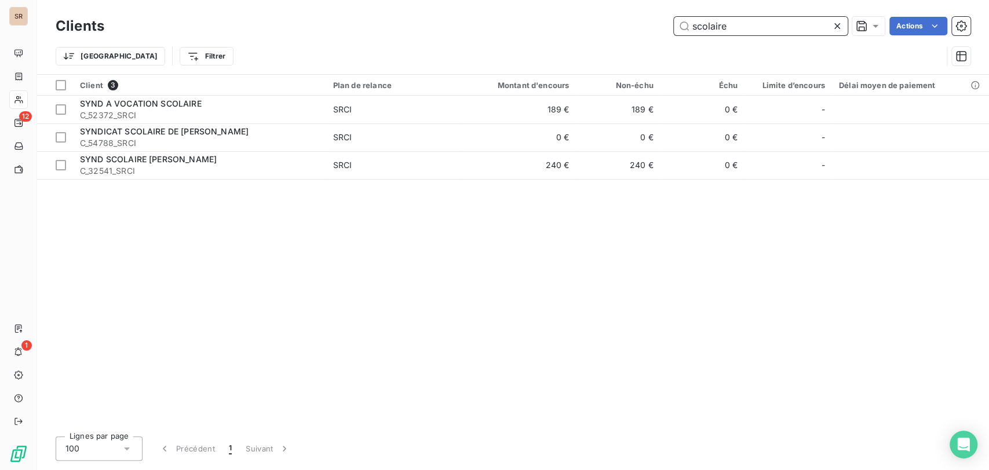
type input "scolaire"
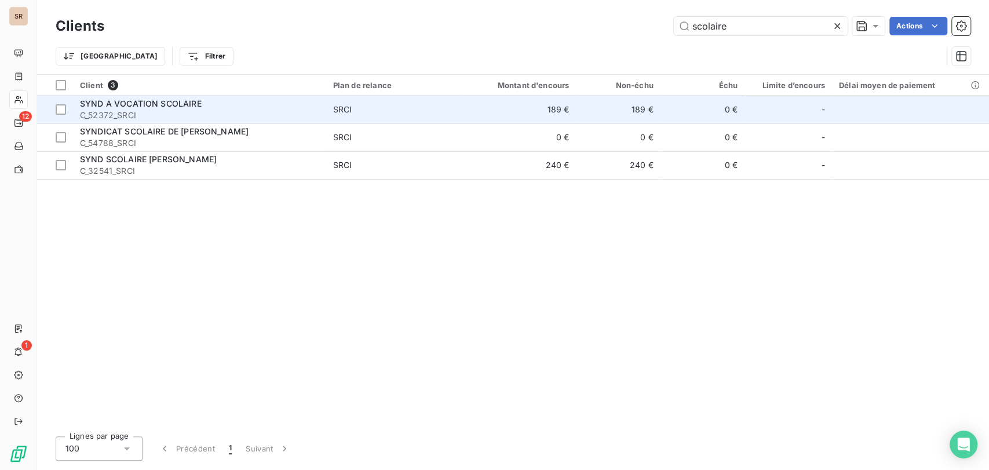
click at [107, 117] on span "C_52372_SRCI" at bounding box center [199, 115] width 239 height 12
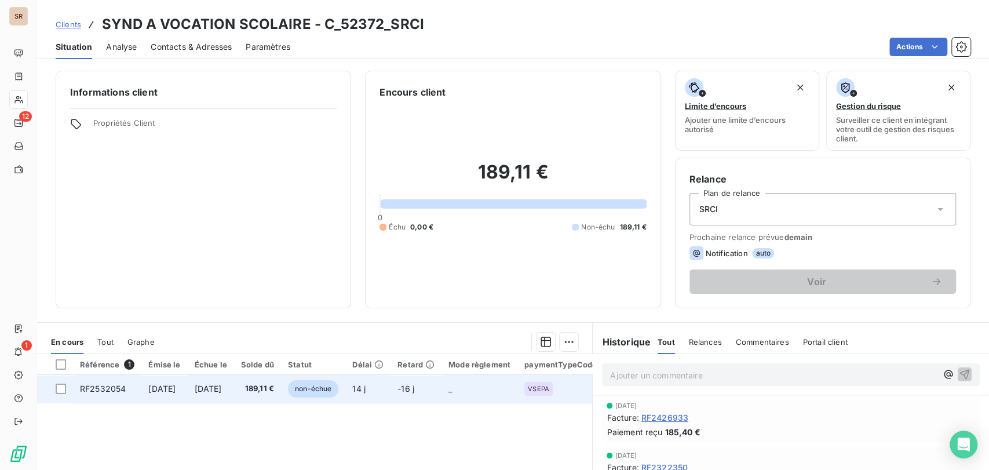
click at [97, 388] on span "RF2532054" at bounding box center [103, 389] width 46 height 10
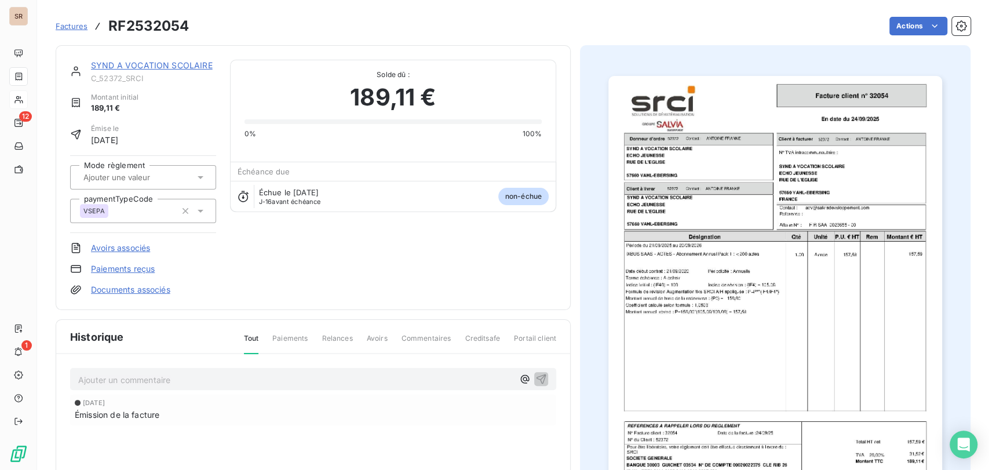
click at [690, 296] on img "button" at bounding box center [775, 312] width 334 height 472
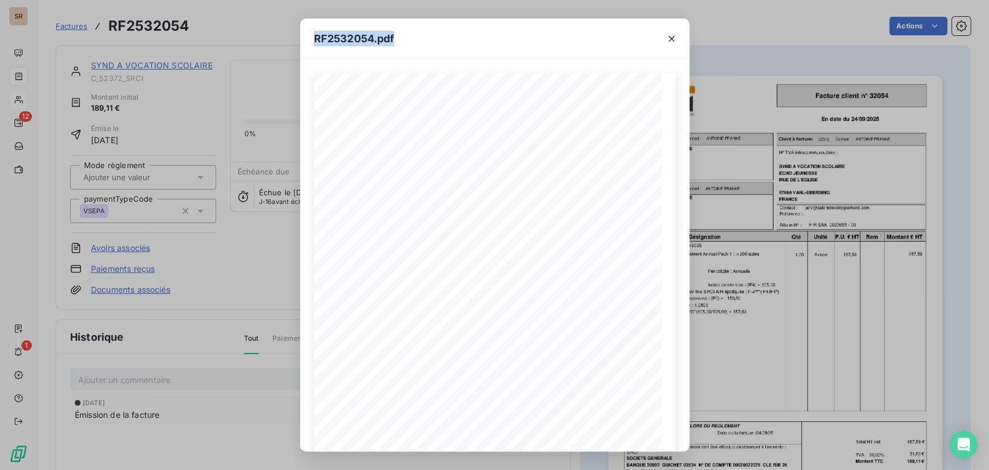
drag, startPoint x: 505, startPoint y: 38, endPoint x: 1314, endPoint y: 61, distance: 809.0
click at [988, 61] on html "SR 12 1 Factures RF2532054 Actions SYND A VOCATION SCOLAIRE C_52372_SRCI Montan…" at bounding box center [494, 235] width 989 height 470
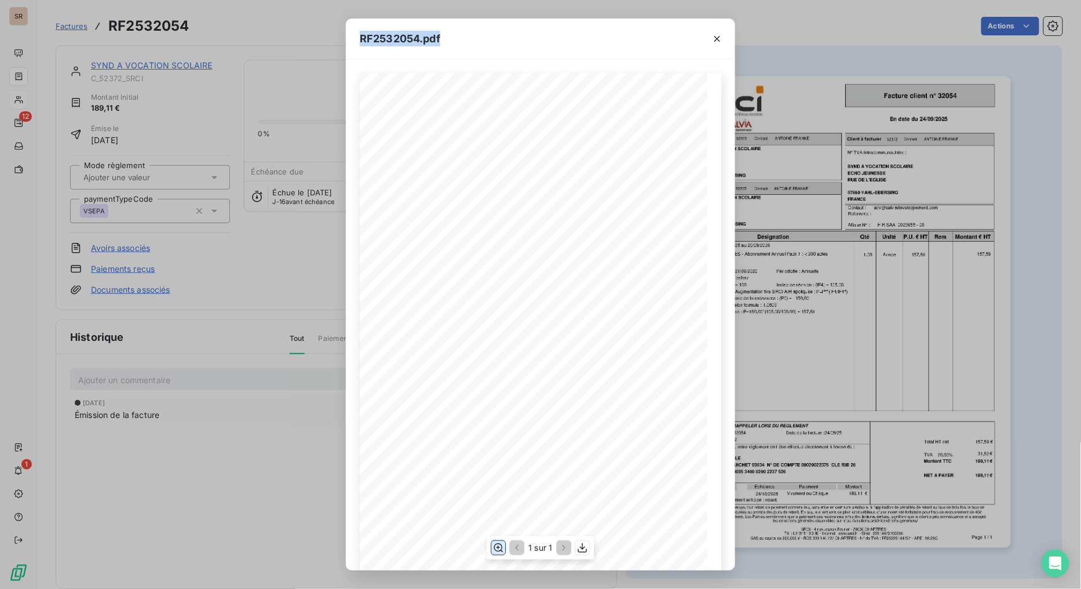
click at [496, 469] on icon "button" at bounding box center [498, 548] width 12 height 12
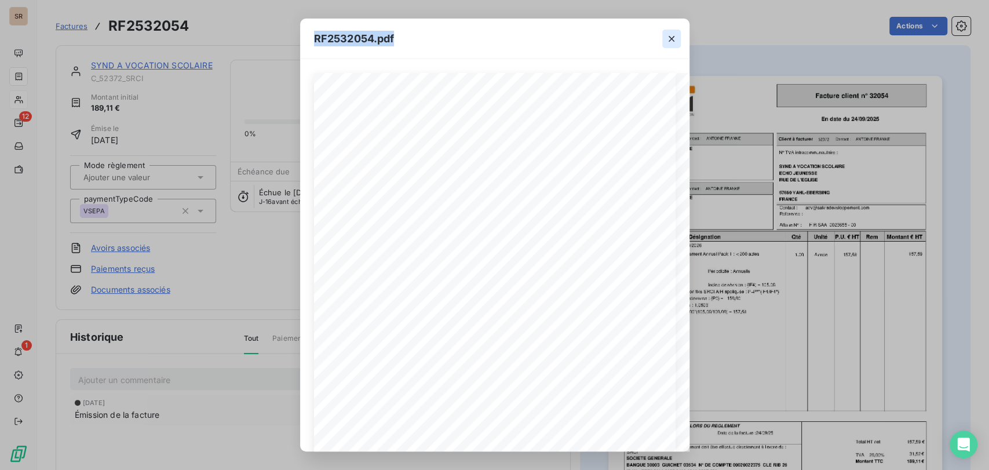
click at [674, 36] on icon "button" at bounding box center [672, 39] width 12 height 12
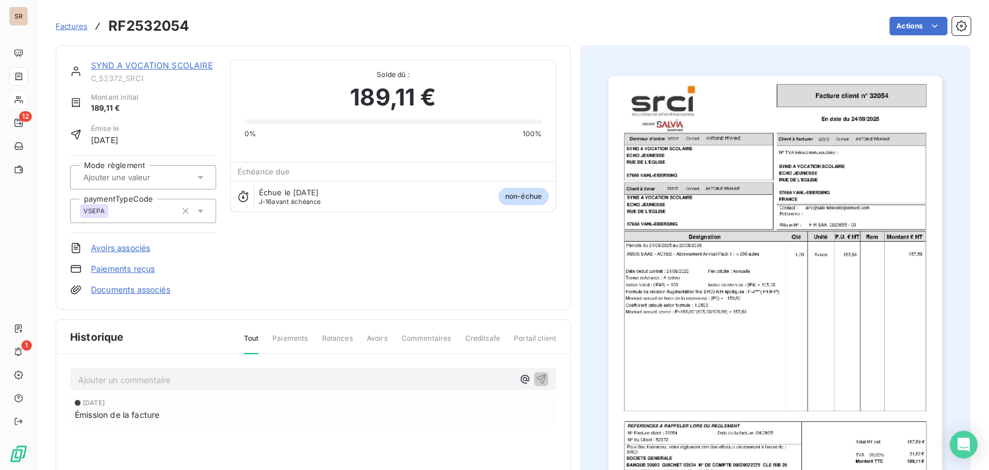
click at [730, 301] on img "button" at bounding box center [775, 312] width 334 height 472
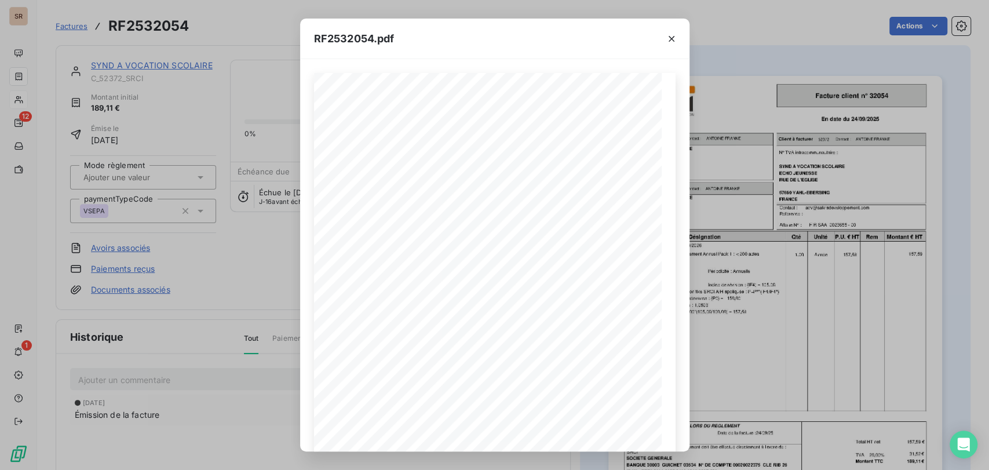
drag, startPoint x: 667, startPoint y: 36, endPoint x: 320, endPoint y: 71, distance: 349.3
click at [660, 37] on div at bounding box center [671, 39] width 36 height 40
click at [670, 37] on icon "button" at bounding box center [672, 39] width 12 height 12
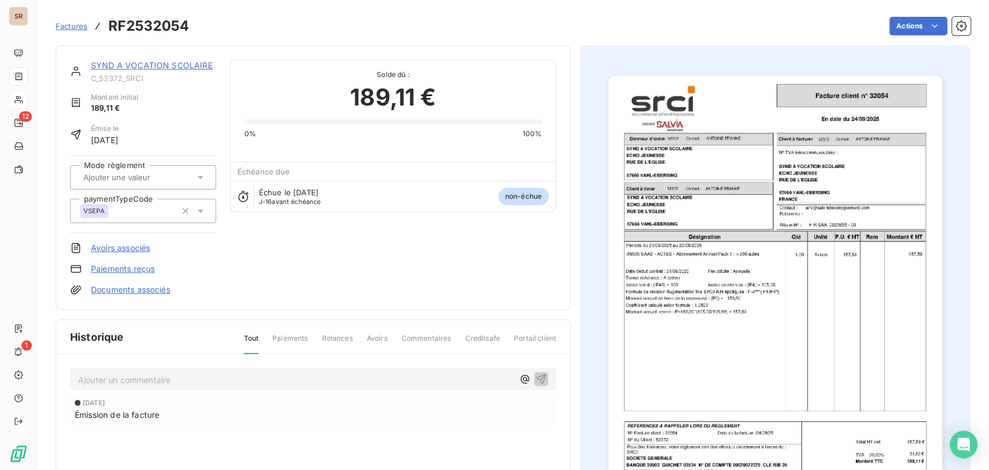
click at [158, 65] on link "SYND A VOCATION SCOLAIRE" at bounding box center [152, 65] width 122 height 10
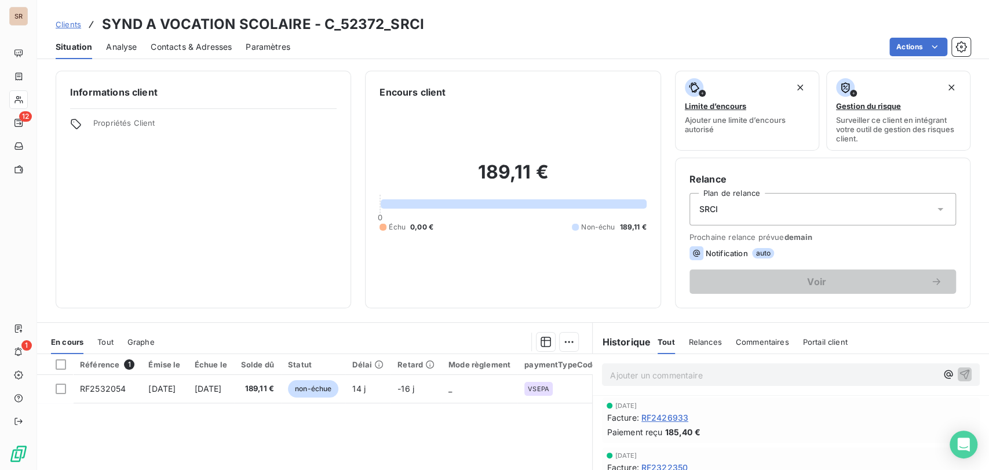
click at [189, 43] on span "Contacts & Adresses" at bounding box center [191, 47] width 81 height 12
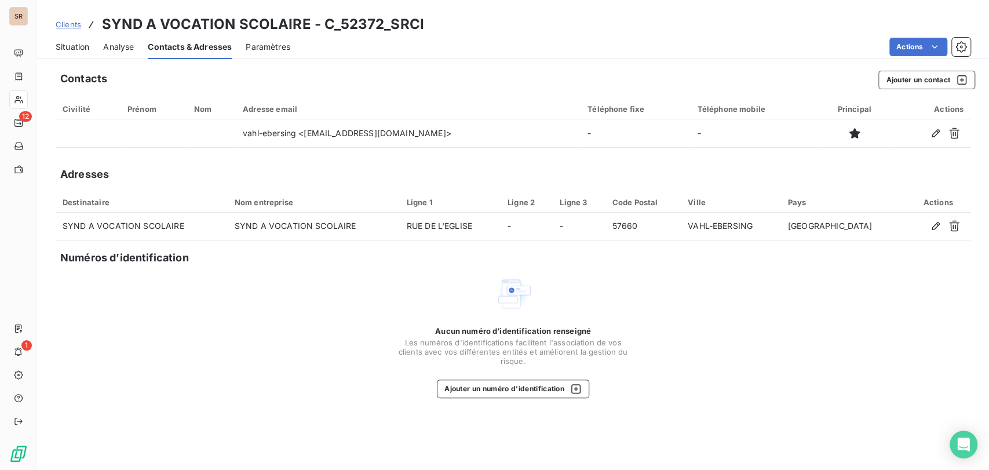
click at [68, 40] on div "Situation" at bounding box center [73, 47] width 34 height 24
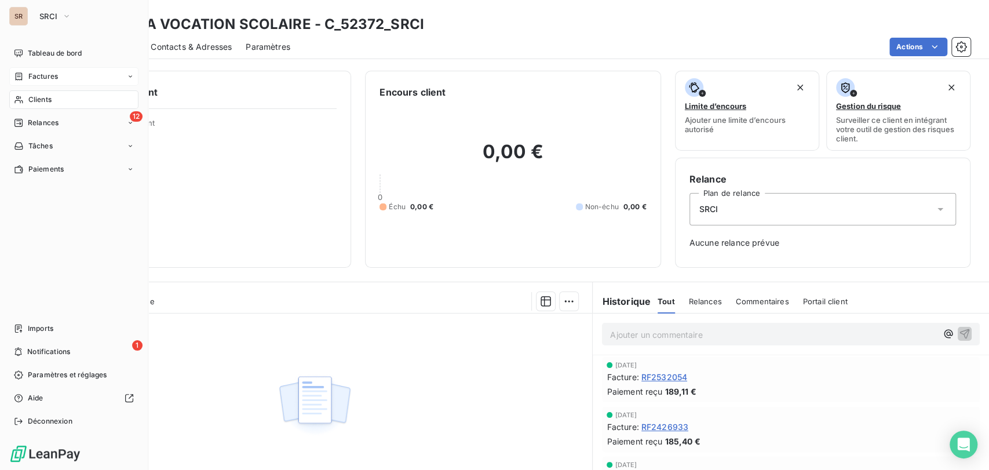
click at [25, 78] on div "Factures" at bounding box center [36, 76] width 44 height 10
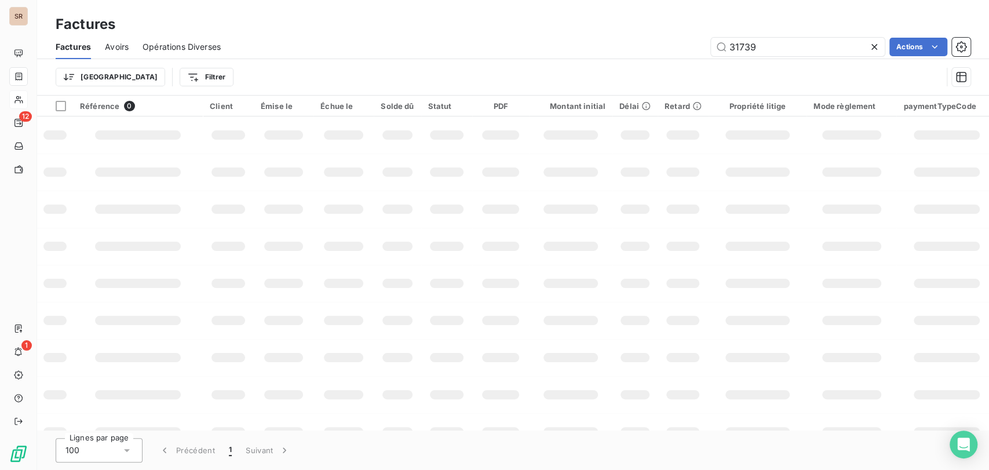
type input "31739"
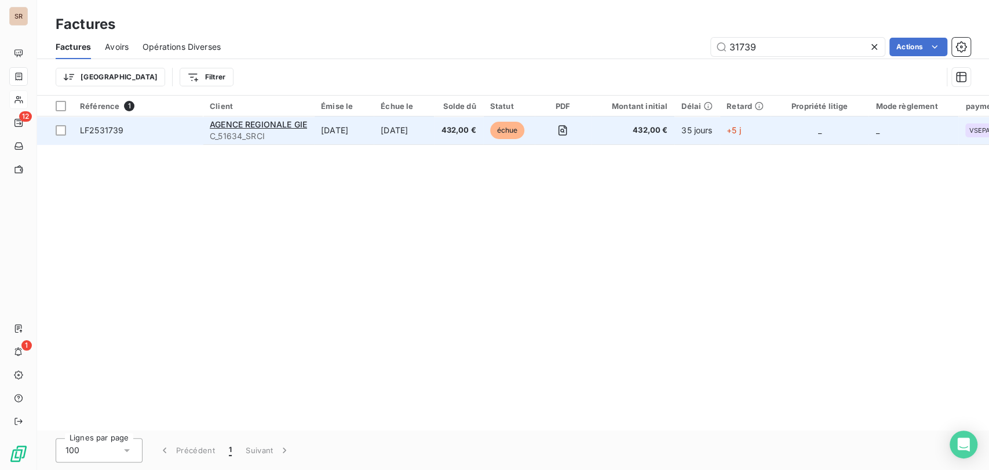
click at [105, 131] on span "LF2531739" at bounding box center [101, 130] width 43 height 10
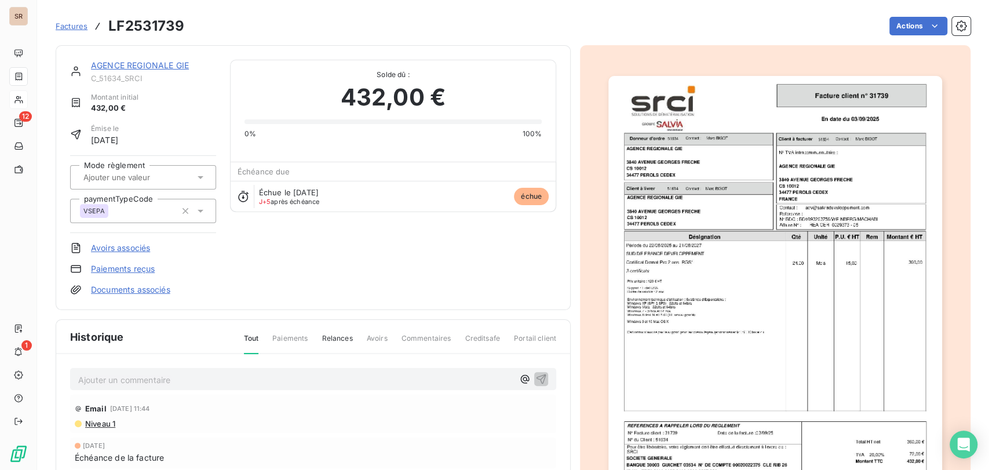
click at [139, 61] on link "AGENCE REGIONALE GIE" at bounding box center [140, 65] width 98 height 10
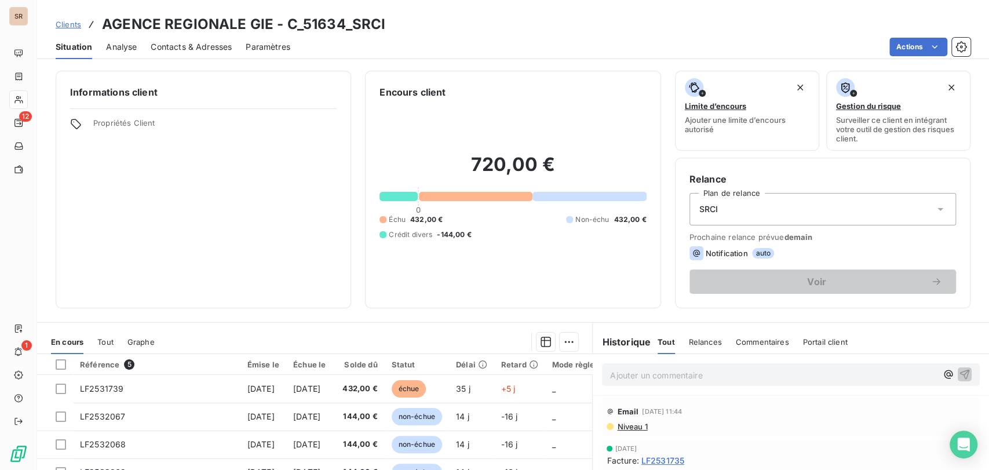
click at [182, 44] on span "Contacts & Adresses" at bounding box center [191, 47] width 81 height 12
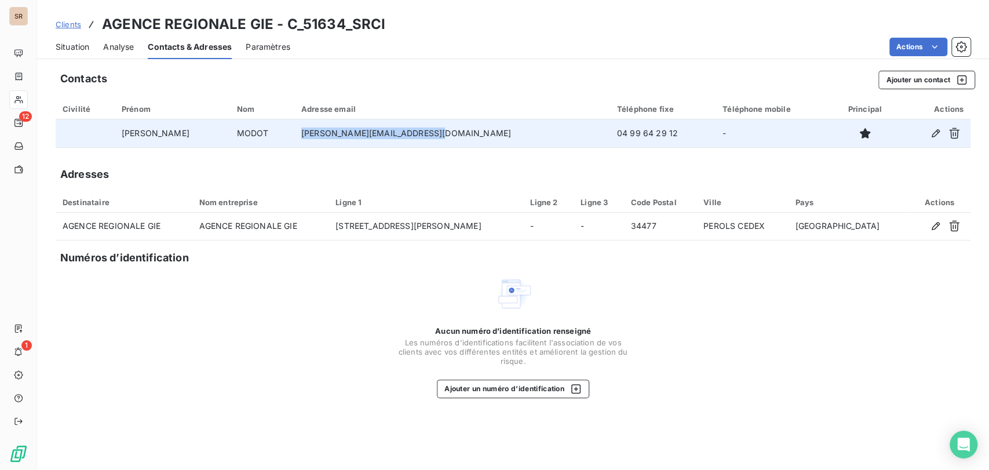
drag, startPoint x: 433, startPoint y: 135, endPoint x: 289, endPoint y: 121, distance: 144.9
click at [294, 121] on td "[PERSON_NAME][EMAIL_ADDRESS][DOMAIN_NAME]" at bounding box center [452, 133] width 316 height 28
copy td "[PERSON_NAME][EMAIL_ADDRESS][DOMAIN_NAME]"
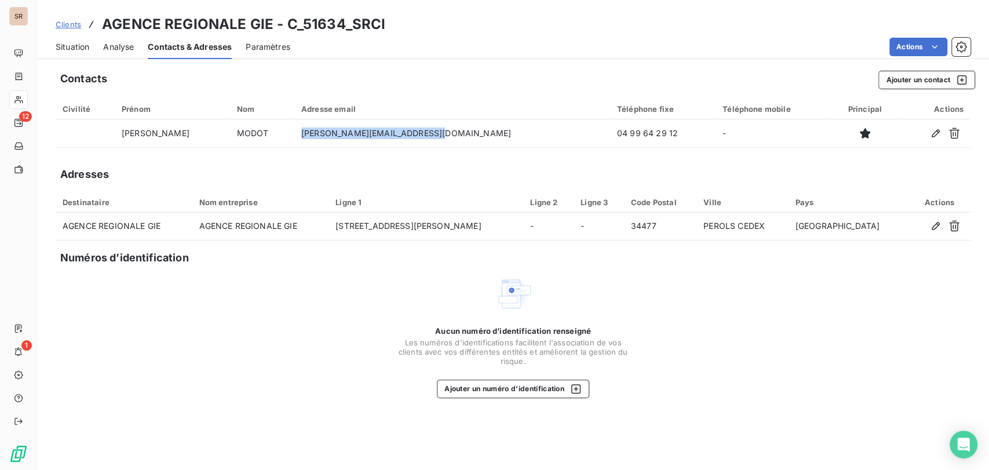
click at [70, 45] on span "Situation" at bounding box center [73, 47] width 34 height 12
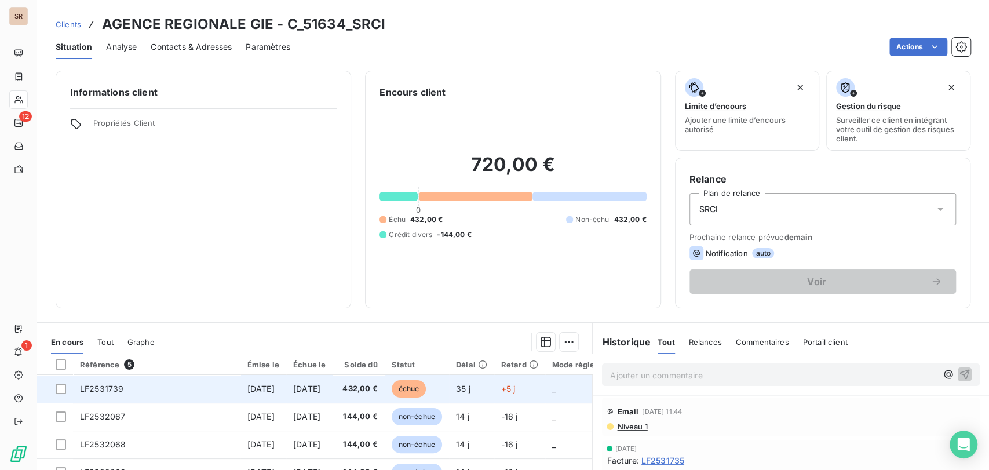
click at [102, 391] on span "LF2531739" at bounding box center [101, 389] width 43 height 10
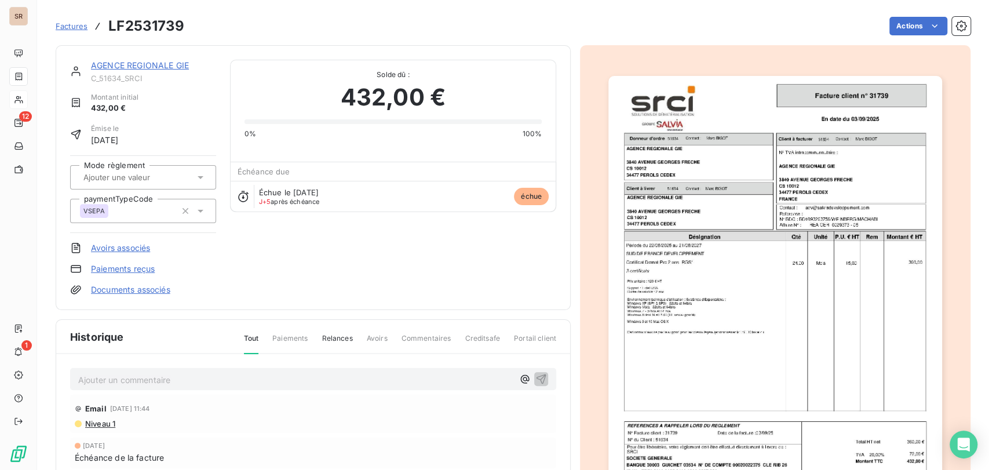
click at [688, 274] on img "button" at bounding box center [775, 312] width 334 height 472
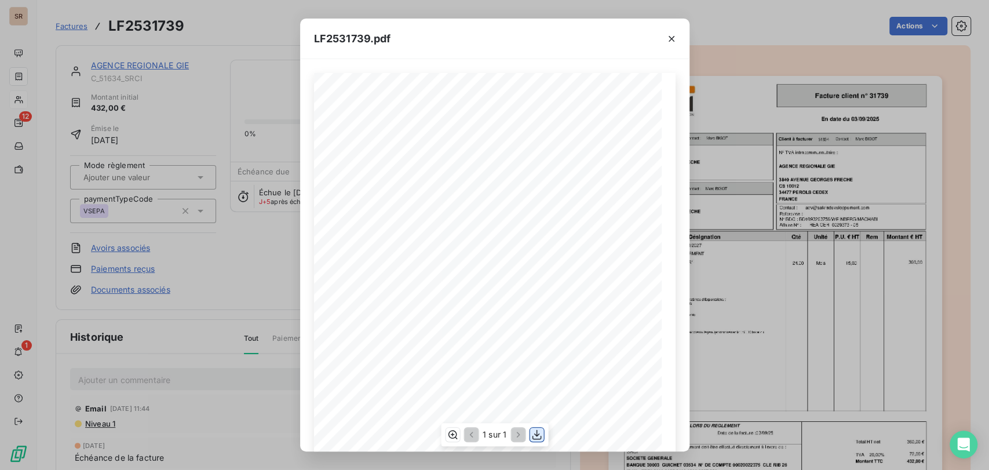
click at [532, 436] on icon "button" at bounding box center [537, 435] width 12 height 12
click at [677, 39] on button "button" at bounding box center [671, 39] width 19 height 19
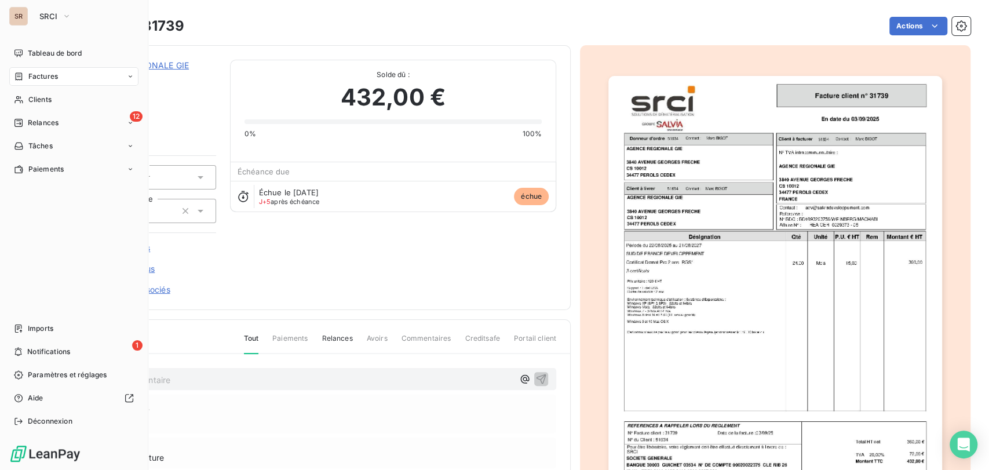
drag, startPoint x: 34, startPoint y: 101, endPoint x: 144, endPoint y: 107, distance: 109.6
click at [37, 103] on span "Clients" at bounding box center [39, 99] width 23 height 10
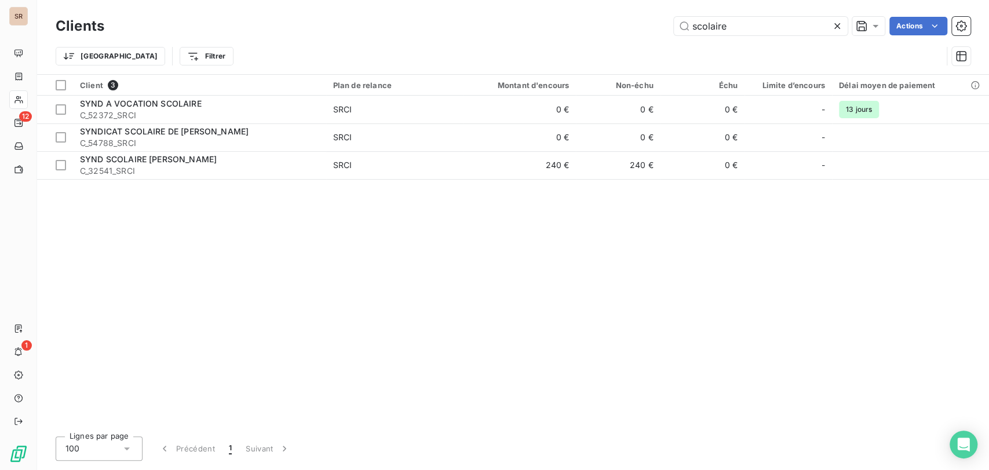
drag, startPoint x: 742, startPoint y: 27, endPoint x: 649, endPoint y: 29, distance: 92.7
click at [651, 28] on div "scolaire Actions" at bounding box center [544, 26] width 852 height 19
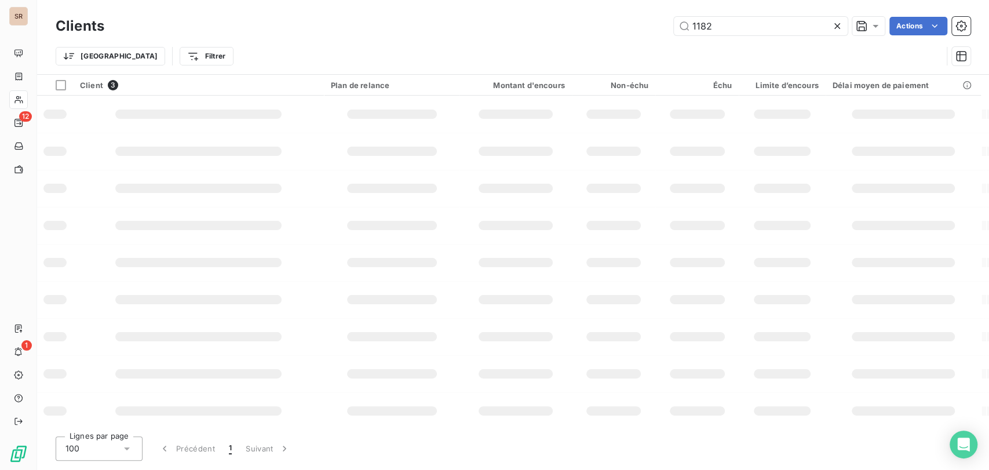
type input "1182"
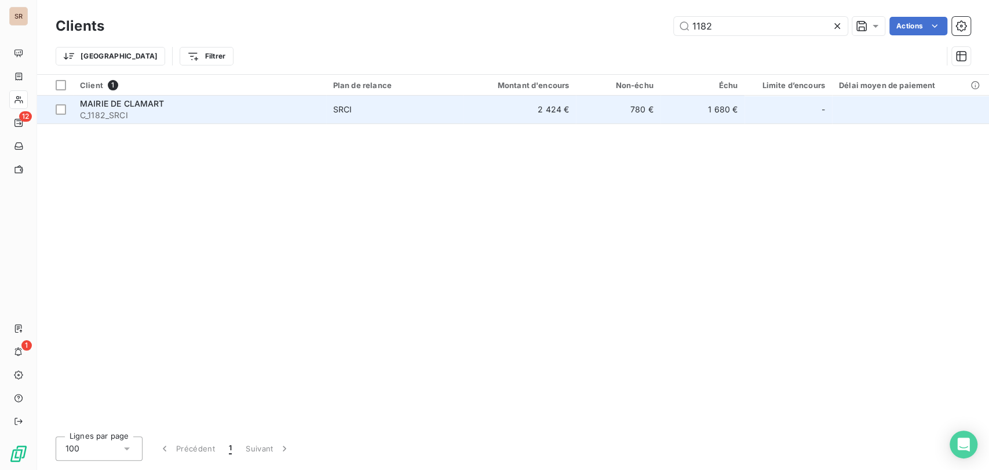
click at [120, 103] on span "MAIRIE DE CLAMART" at bounding box center [122, 103] width 85 height 10
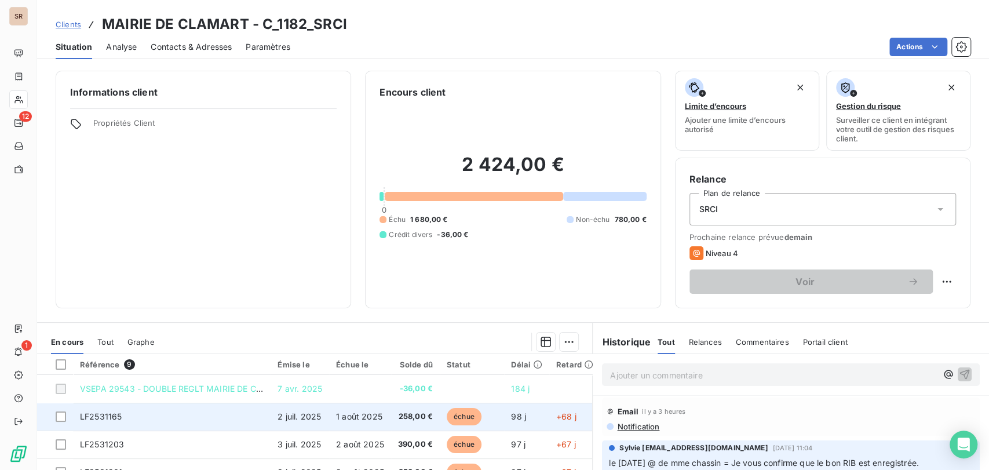
click at [112, 423] on td "LF2531165" at bounding box center [172, 417] width 198 height 28
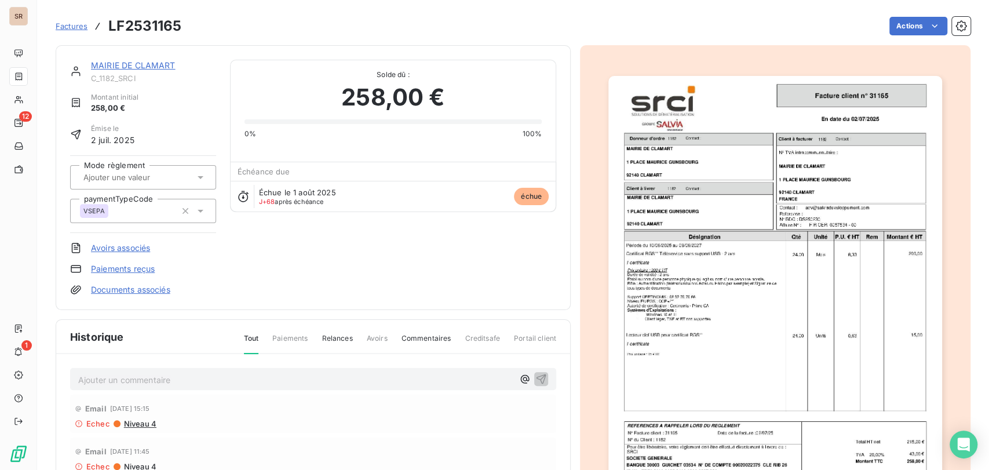
click at [125, 291] on link "Documents associés" at bounding box center [130, 290] width 79 height 12
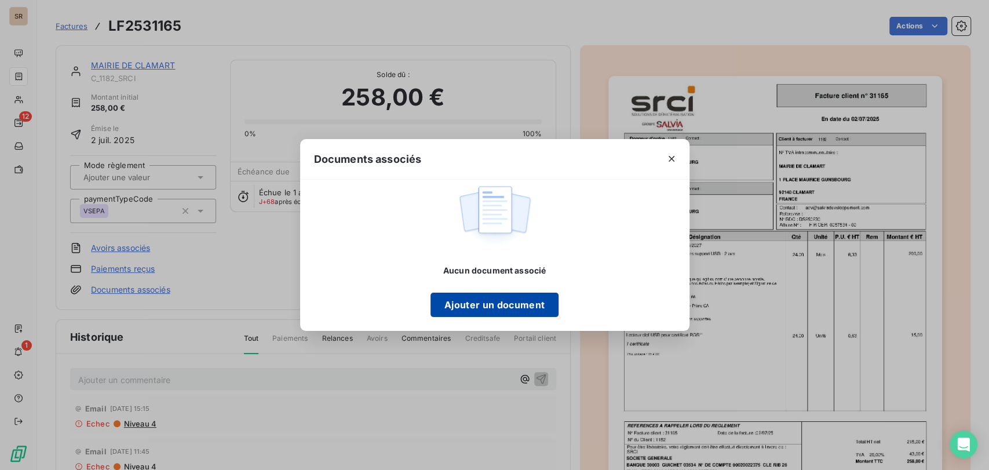
click at [458, 298] on button "Ajouter un document" at bounding box center [494, 305] width 128 height 24
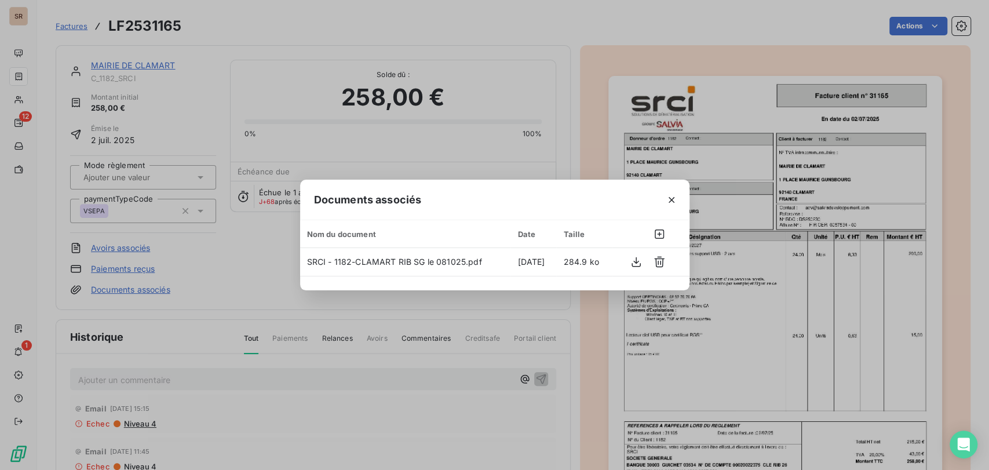
click at [667, 197] on icon "button" at bounding box center [672, 200] width 12 height 12
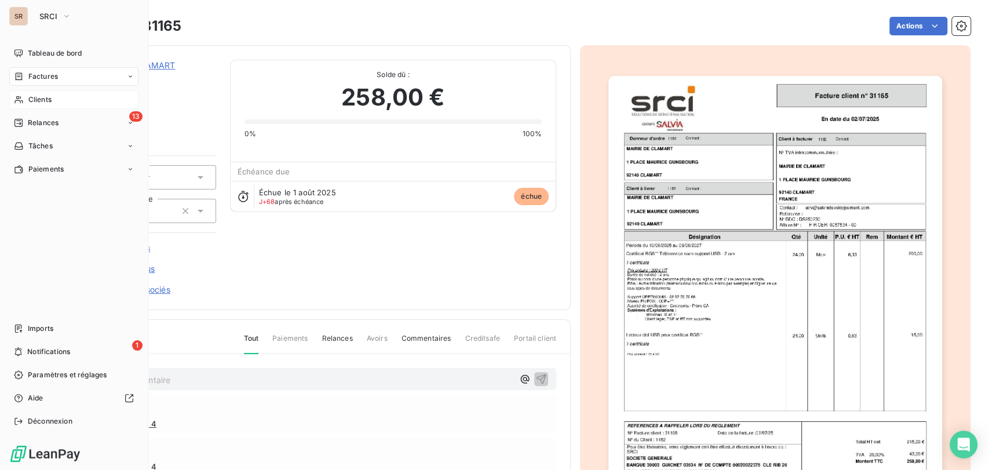
click at [34, 100] on span "Clients" at bounding box center [39, 99] width 23 height 10
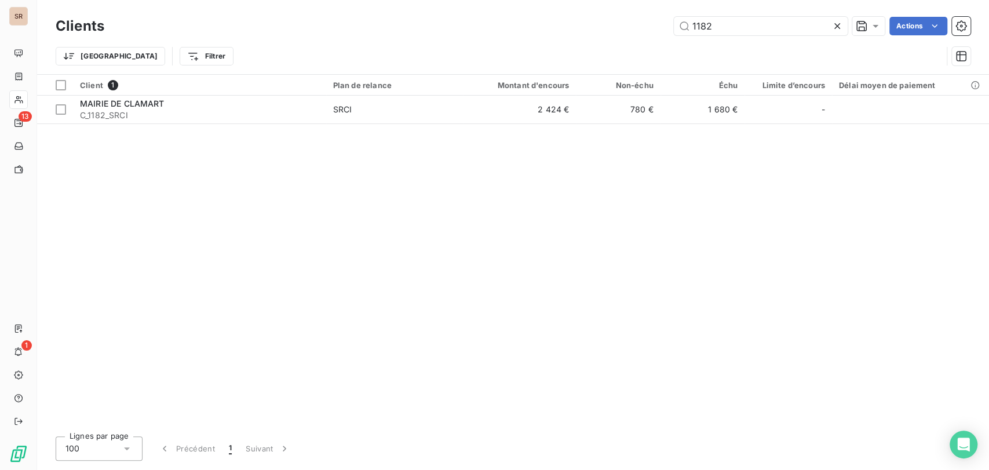
drag, startPoint x: 715, startPoint y: 26, endPoint x: 652, endPoint y: 26, distance: 63.7
click at [652, 26] on div "1182 Actions" at bounding box center [544, 26] width 852 height 19
drag, startPoint x: 723, startPoint y: 24, endPoint x: 656, endPoint y: 25, distance: 66.6
click at [658, 25] on div "1182 Actions" at bounding box center [544, 26] width 852 height 19
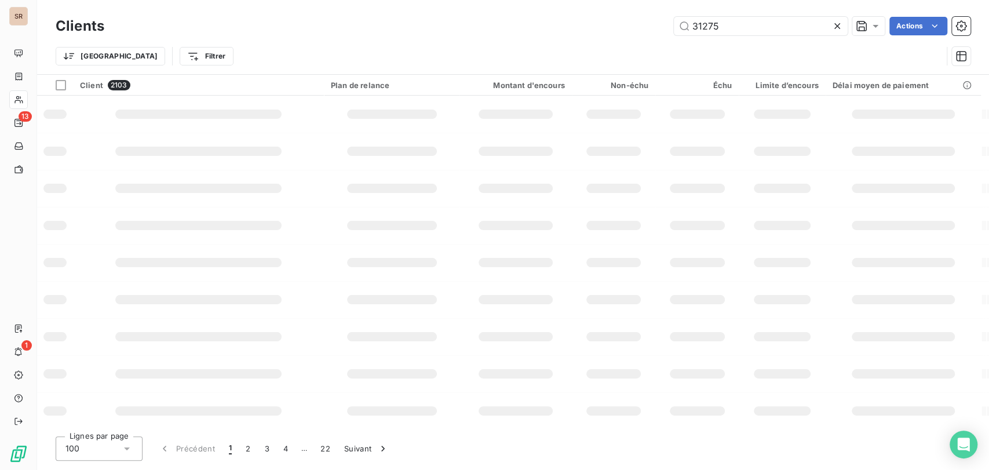
type input "31275"
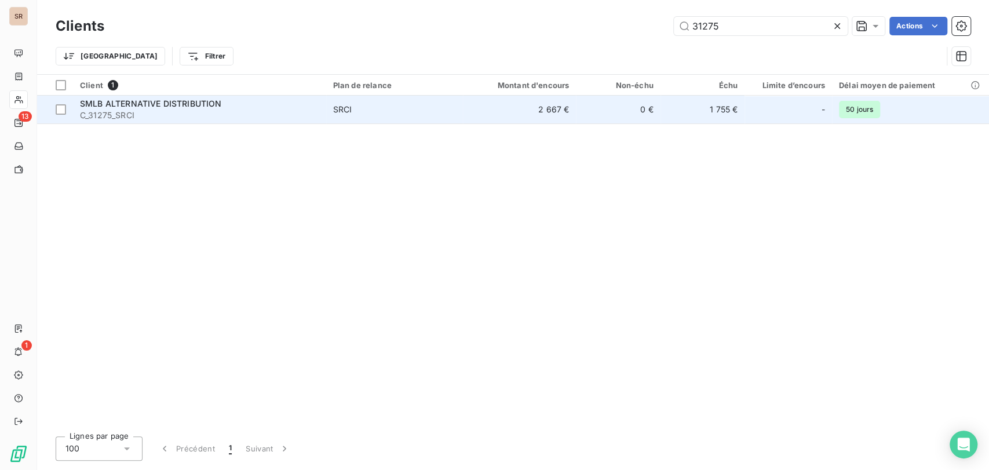
click at [109, 99] on span "SMLB ALTERNATIVE DISTRIBUTION" at bounding box center [150, 103] width 141 height 10
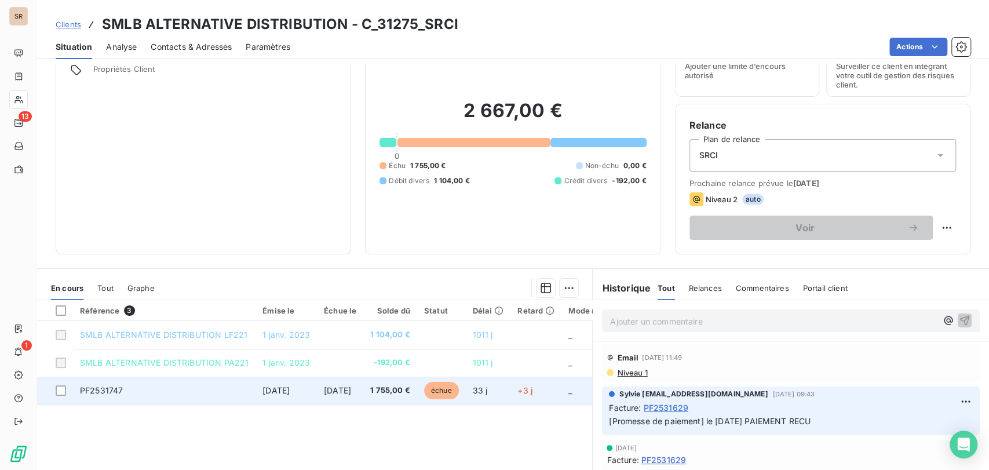
scroll to position [129, 0]
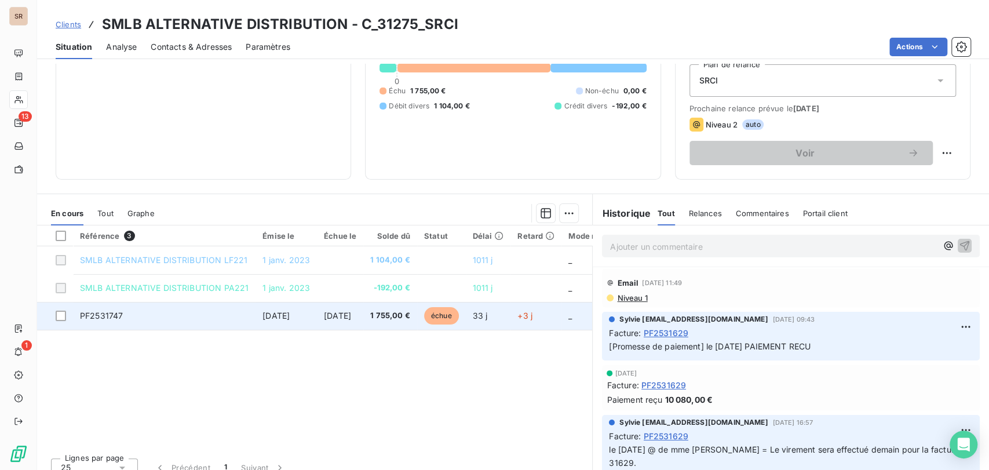
click at [97, 314] on span "PF2531747" at bounding box center [101, 316] width 43 height 10
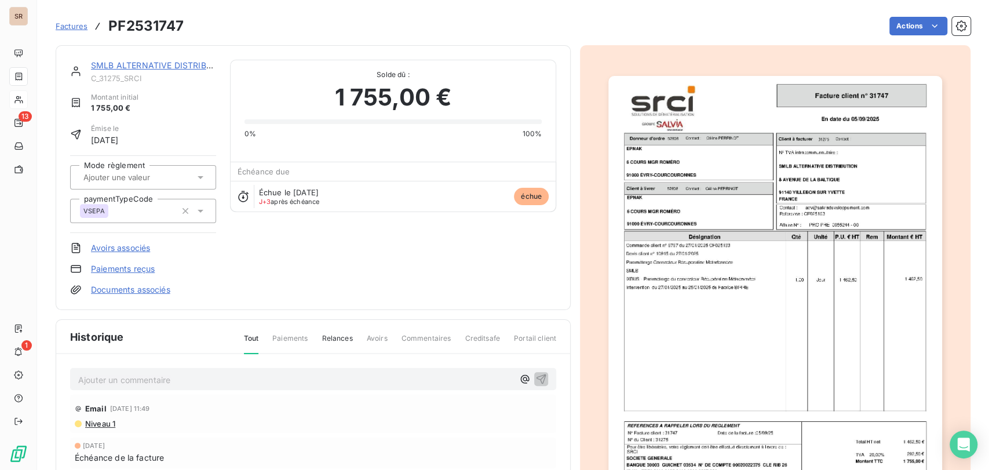
click at [121, 381] on p "Ajouter un commentaire ﻿" at bounding box center [295, 380] width 435 height 14
click at [145, 377] on span "le [DATE] @ d [PERSON_NAME] =" at bounding box center [144, 379] width 132 height 10
click at [218, 379] on p "le [DATE] @ de mme [PERSON_NAME] =" at bounding box center [295, 379] width 435 height 13
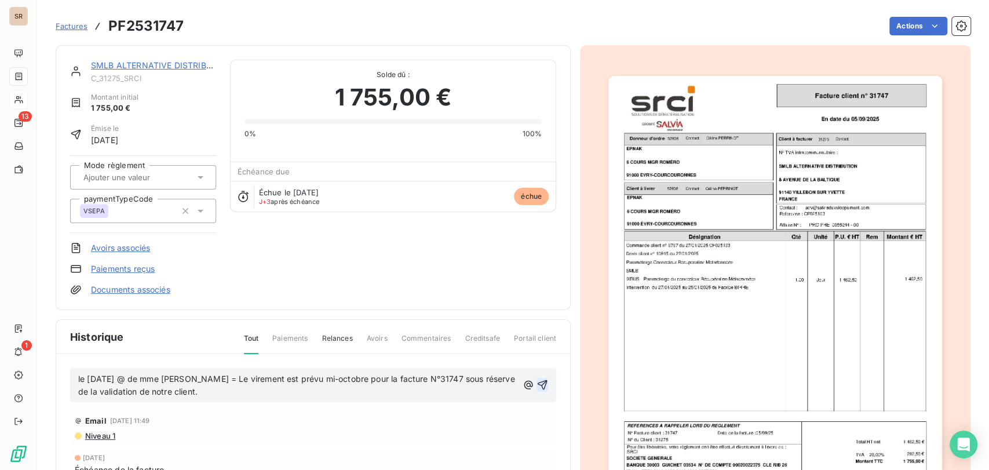
click at [536, 382] on icon "button" at bounding box center [542, 385] width 12 height 12
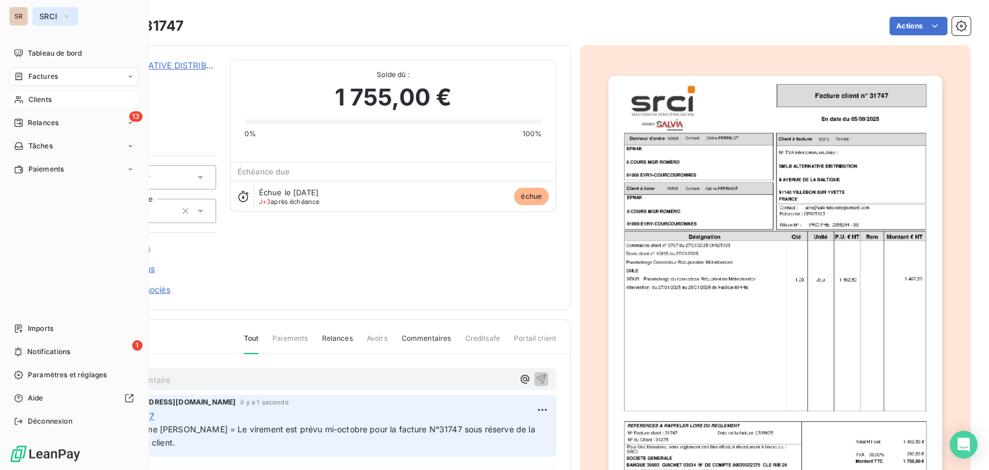
click at [70, 12] on icon "button" at bounding box center [66, 16] width 9 height 12
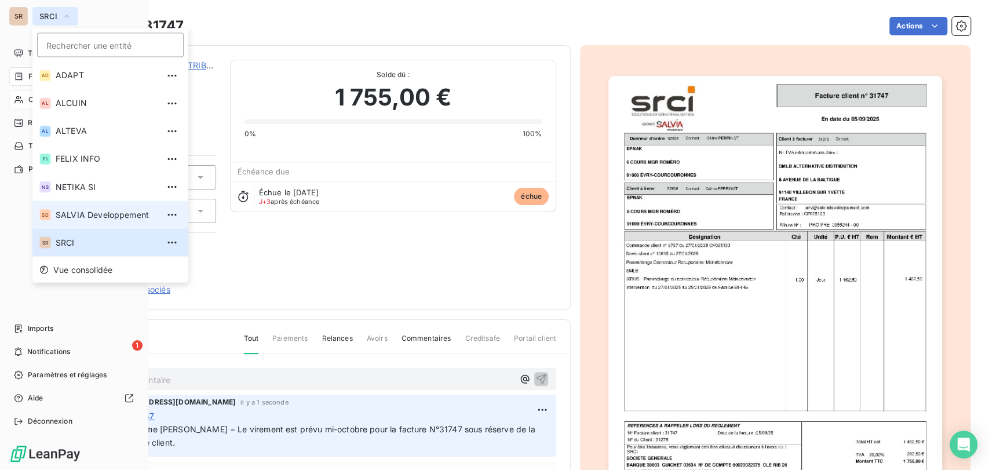
click at [64, 210] on span "SALVIA Developpement" at bounding box center [107, 215] width 103 height 12
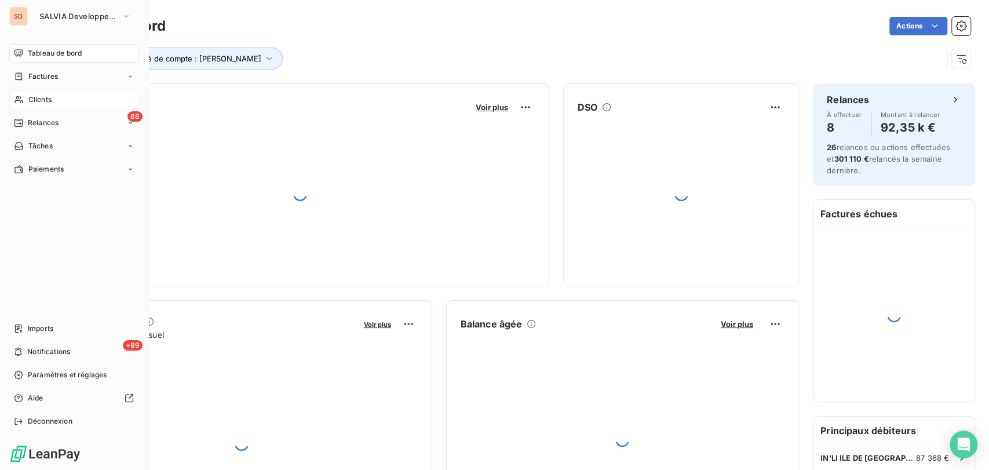
click at [38, 98] on span "Clients" at bounding box center [39, 99] width 23 height 10
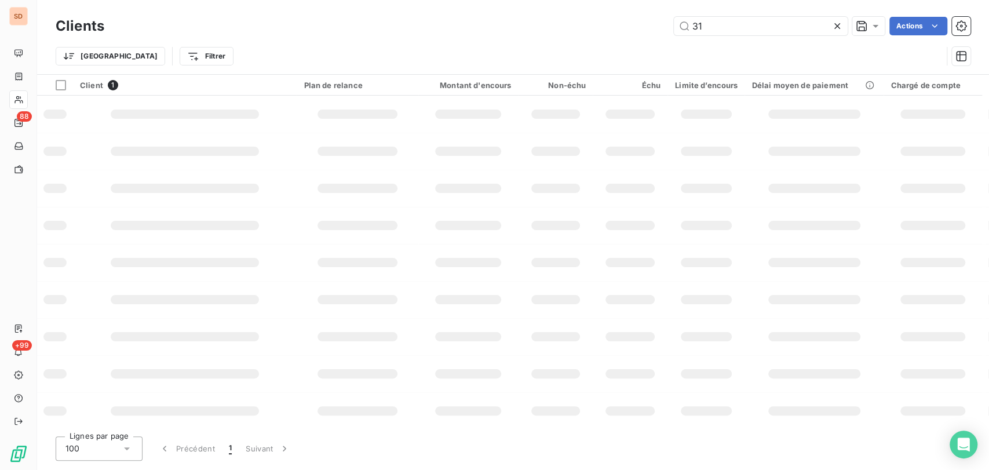
type input "3"
type input "2200"
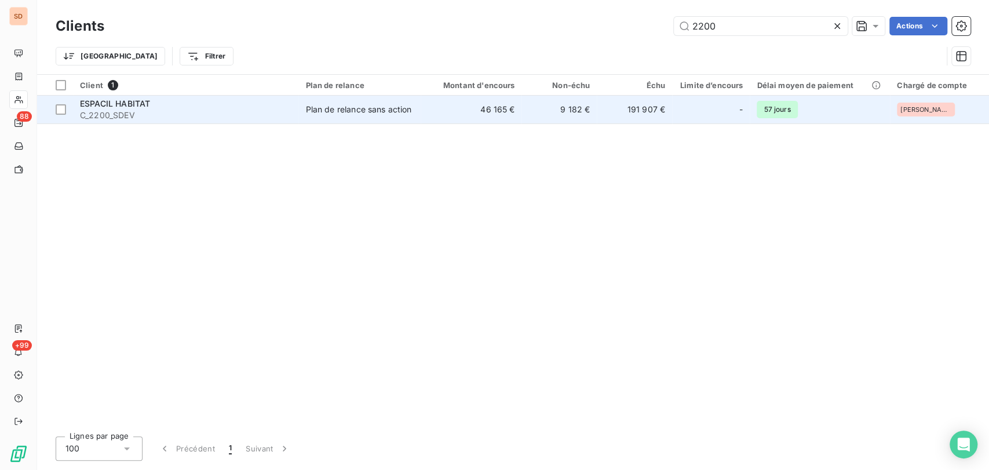
click at [108, 106] on span "ESPACIL HABITAT" at bounding box center [115, 103] width 70 height 10
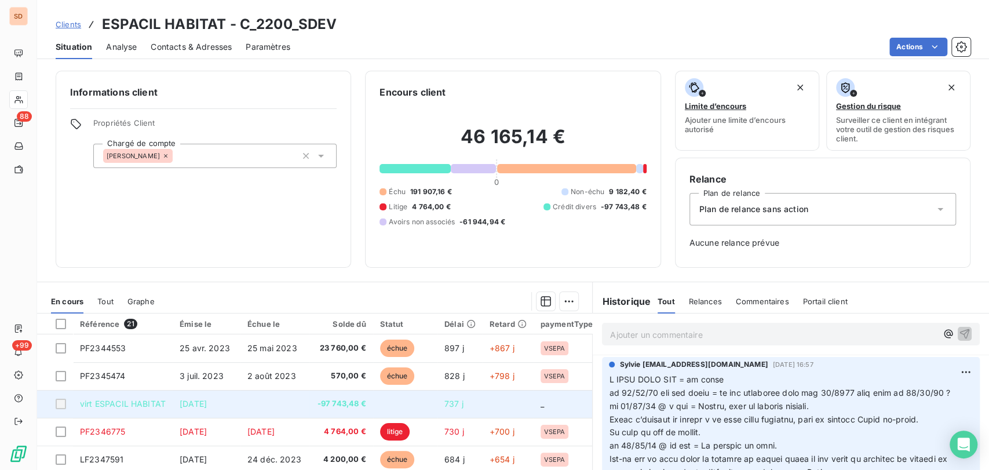
scroll to position [101, 0]
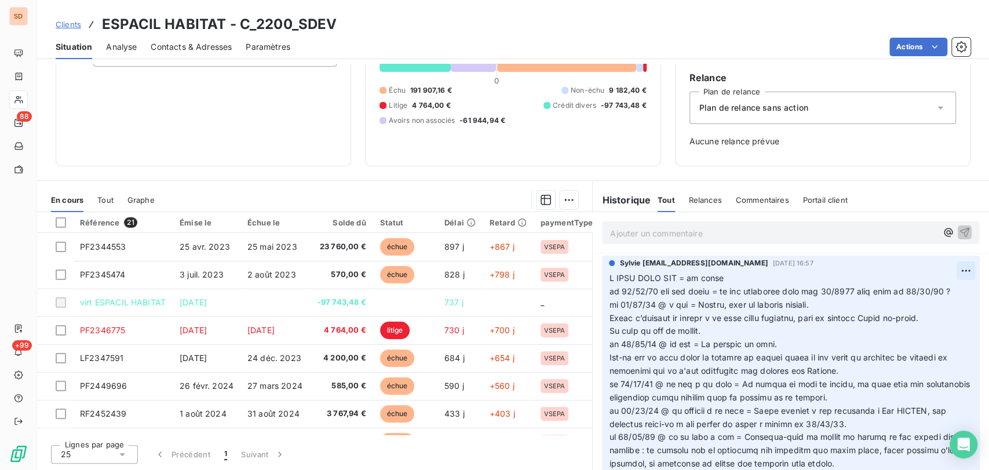
click at [944, 270] on html "SD 88 +99 Clients ESPACIL HABITAT - C_2200_SDEV Situation Analyse Contacts & Ad…" at bounding box center [494, 235] width 989 height 470
click at [908, 291] on div "Editer" at bounding box center [918, 296] width 65 height 19
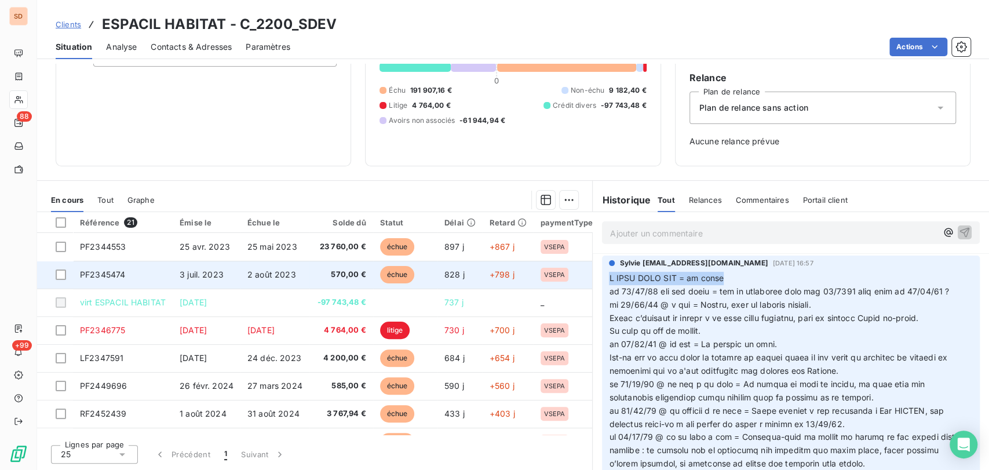
drag, startPoint x: 728, startPoint y: 275, endPoint x: 544, endPoint y: 280, distance: 183.7
click at [544, 280] on div "En cours Tout Graphe Référence 21 Émise le Échue le Solde dû Statut Délai Retar…" at bounding box center [513, 325] width 952 height 290
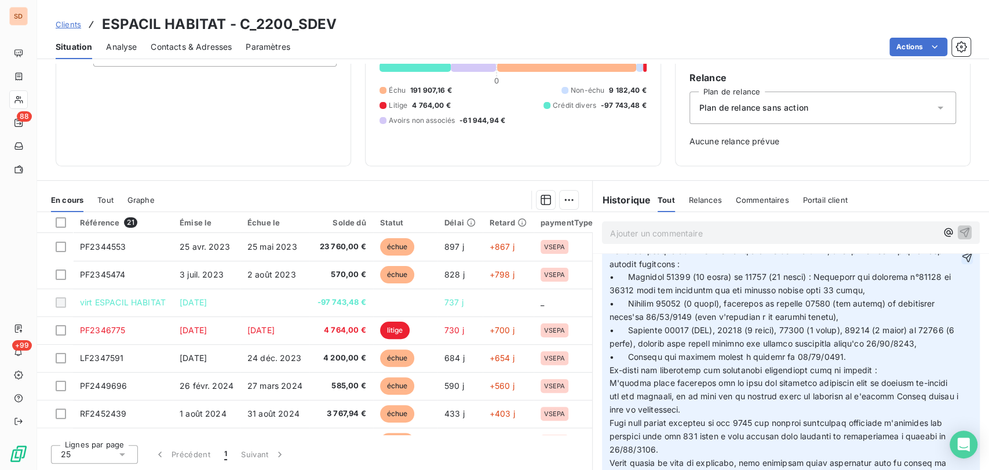
click at [961, 263] on icon "button" at bounding box center [967, 257] width 12 height 12
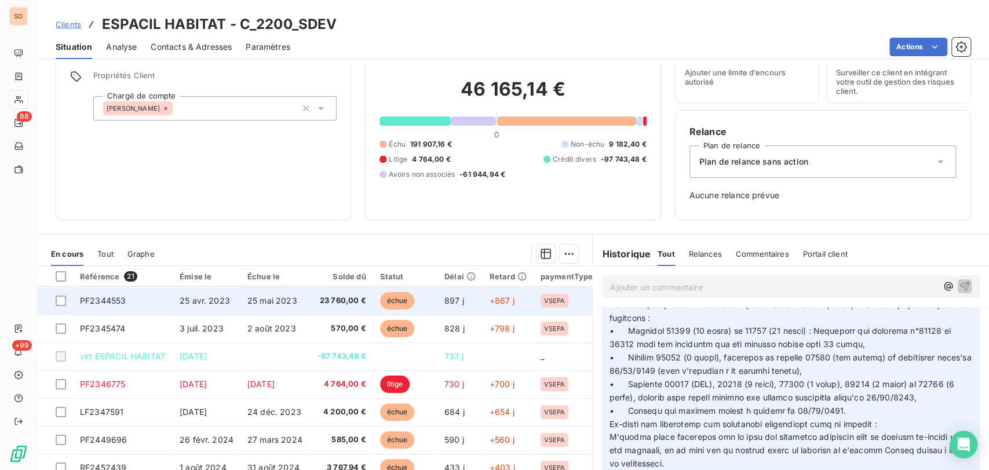
scroll to position [0, 0]
